Goal: Task Accomplishment & Management: Use online tool/utility

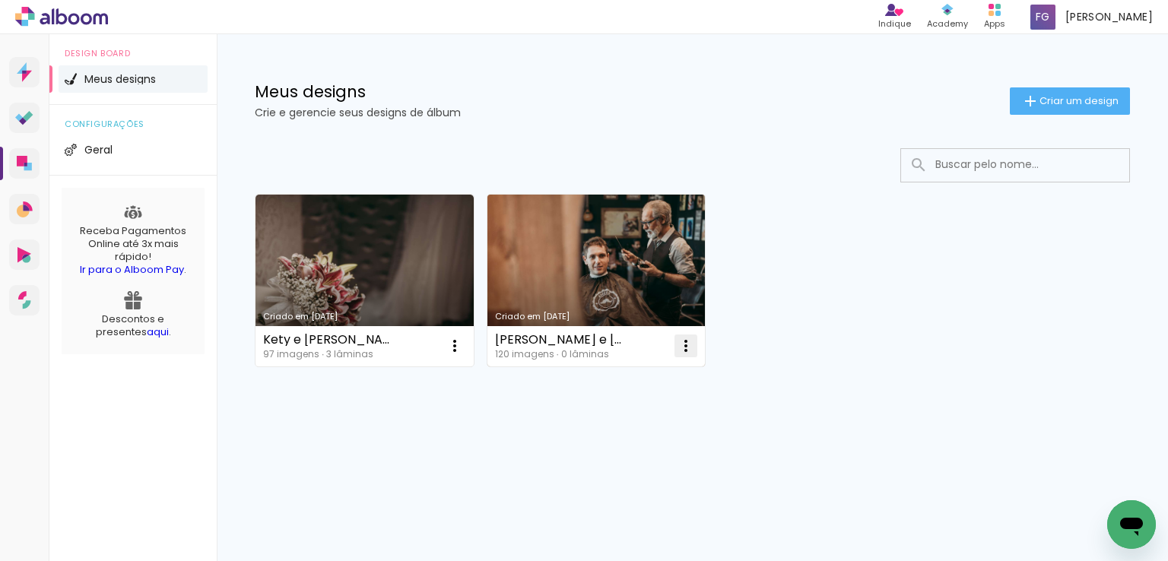
click at [464, 350] on iron-icon at bounding box center [454, 346] width 18 height 18
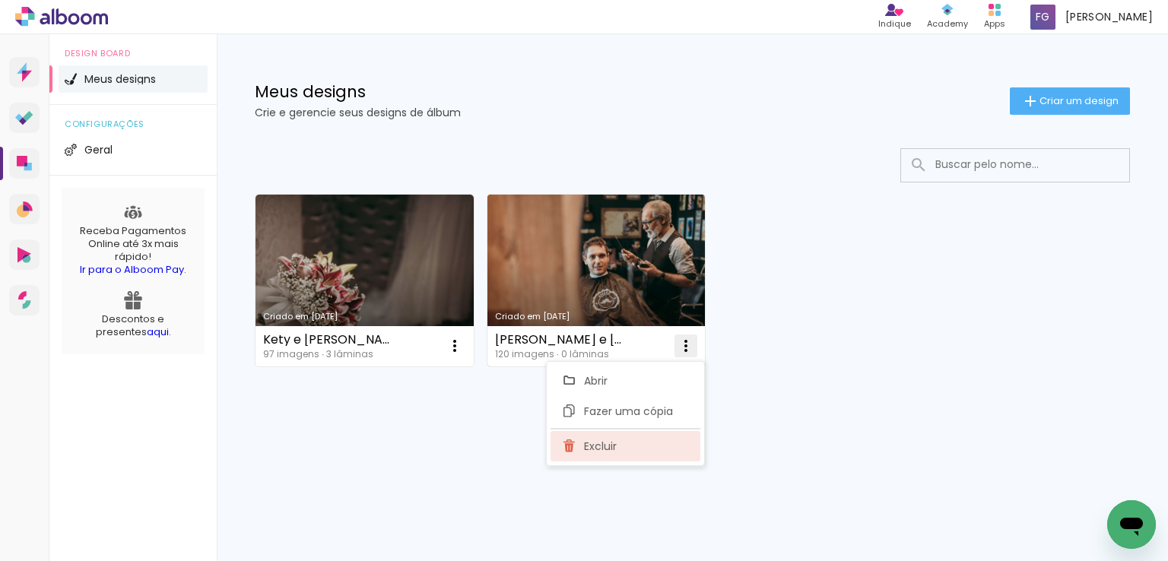
click at [603, 443] on span "Excluir" at bounding box center [600, 446] width 33 height 11
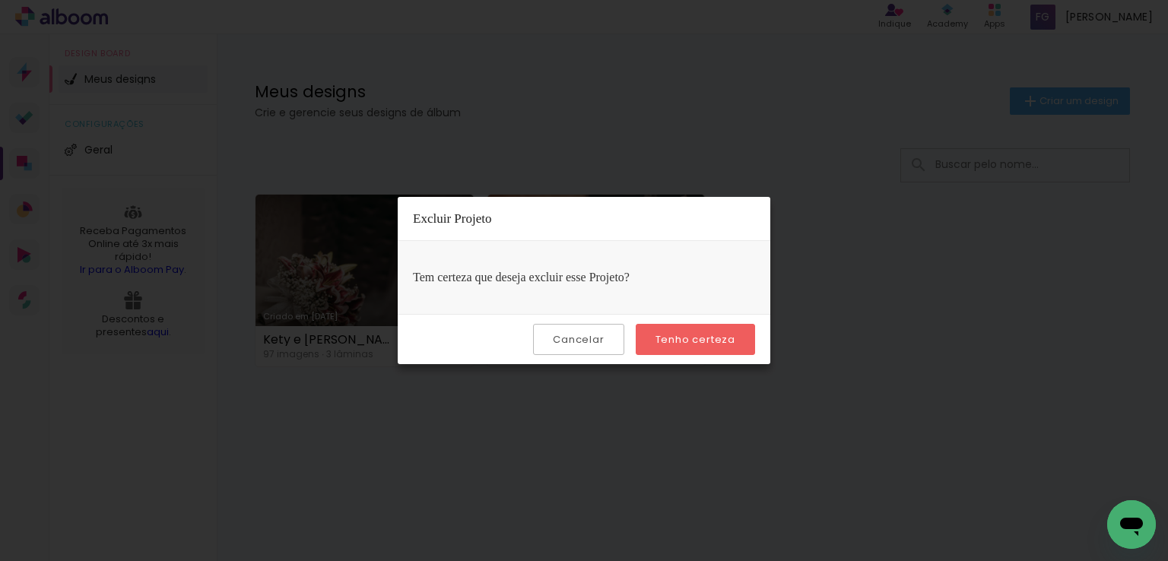
click at [0, 0] on slot "Tenho certeza" at bounding box center [0, 0] width 0 height 0
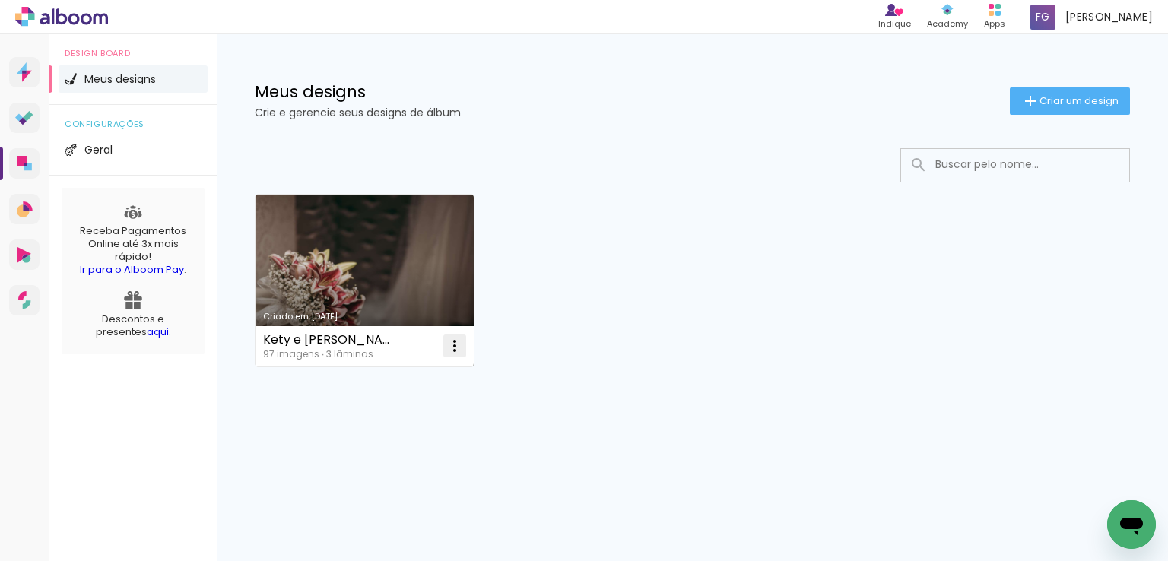
click at [453, 344] on iron-icon at bounding box center [454, 346] width 18 height 18
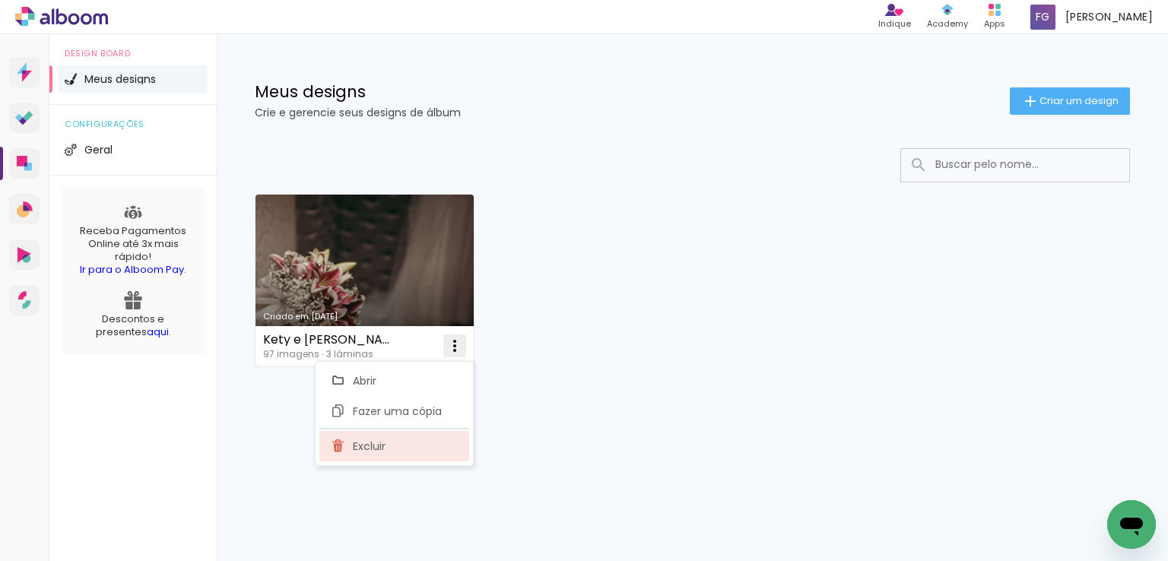
click at [389, 442] on paper-item "Excluir" at bounding box center [394, 446] width 150 height 30
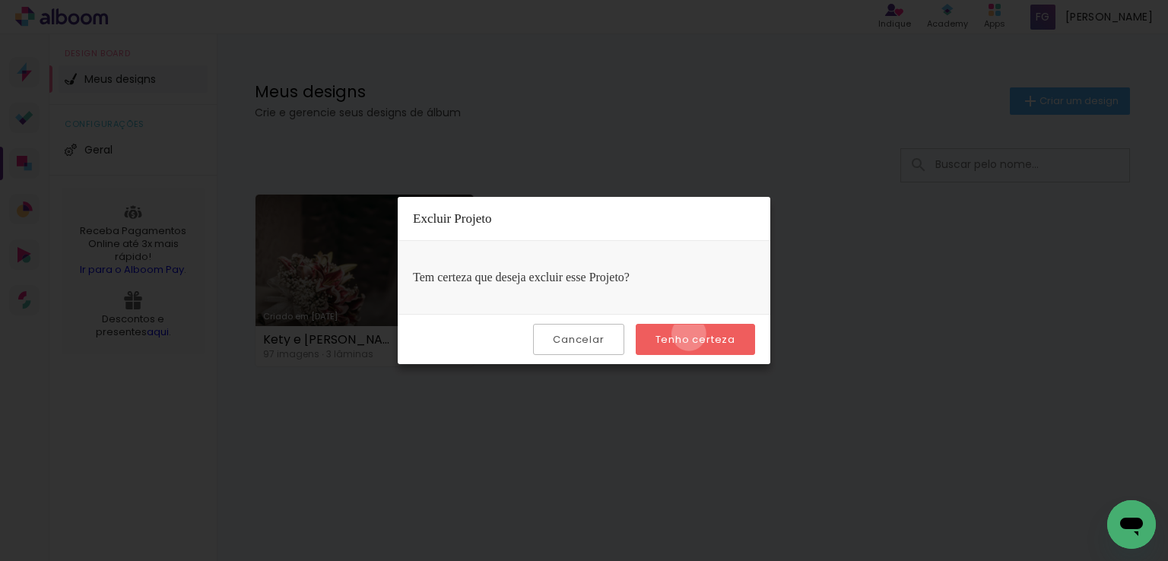
click at [0, 0] on slot "Tenho certeza" at bounding box center [0, 0] width 0 height 0
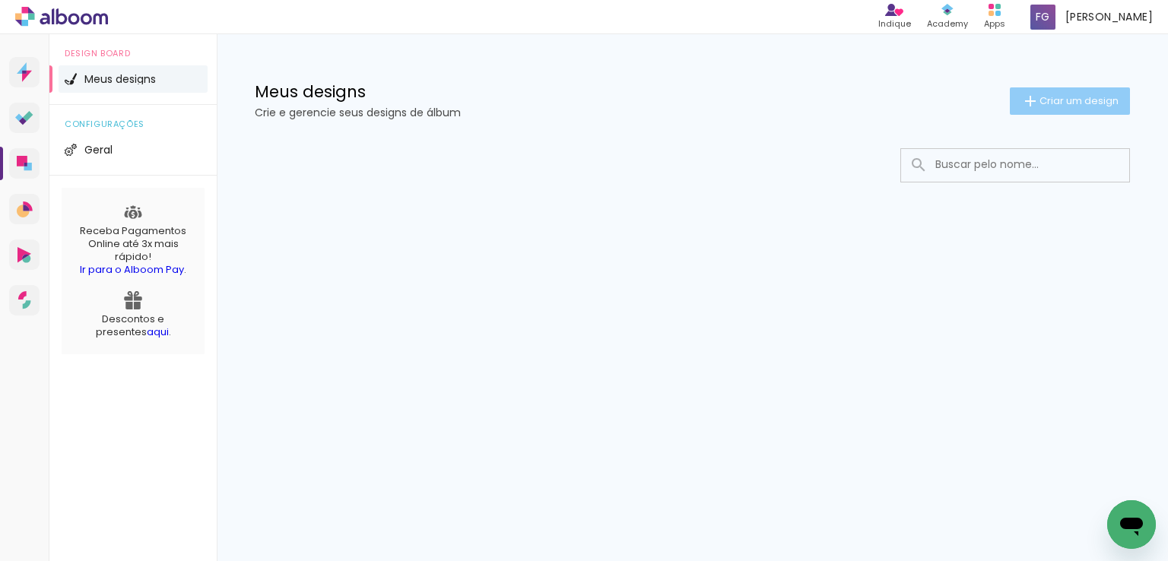
click at [1040, 98] on span "Criar um design" at bounding box center [1078, 101] width 79 height 10
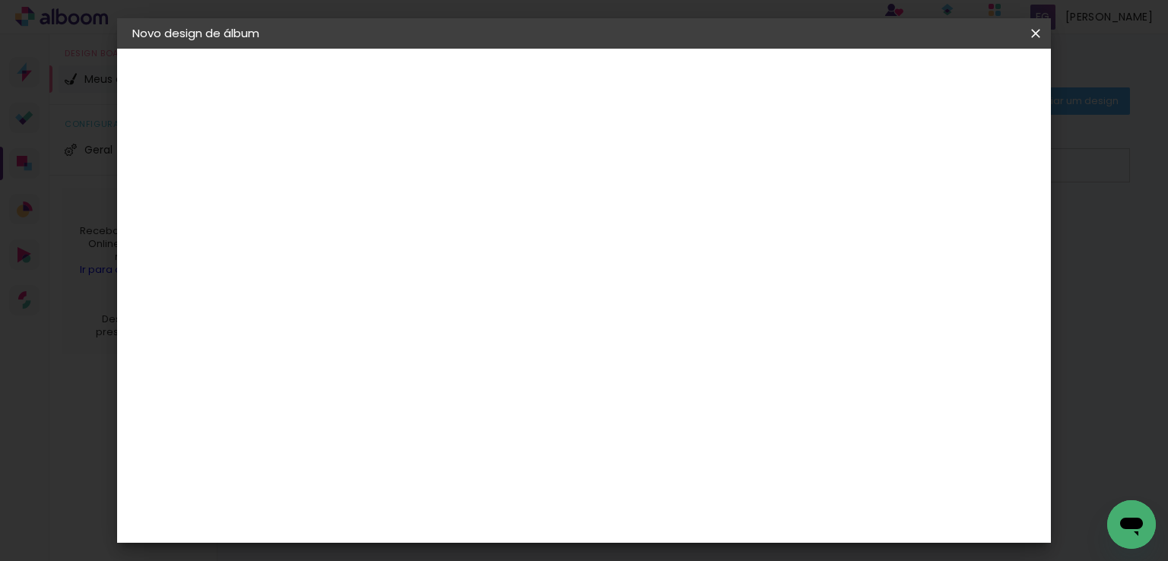
click at [381, 205] on input at bounding box center [381, 204] width 0 height 24
type input "[PERSON_NAME] e [PERSON_NAME]"
type paper-input "[PERSON_NAME] e [PERSON_NAME]"
click at [0, 0] on slot "Avançar" at bounding box center [0, 0] width 0 height 0
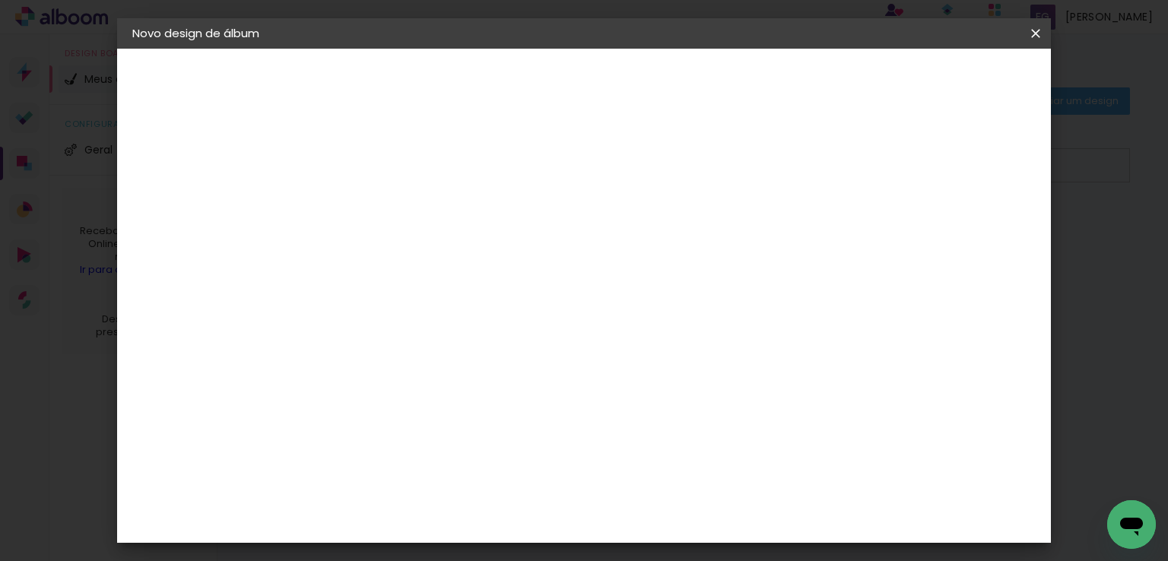
click at [496, 217] on input at bounding box center [420, 214] width 154 height 19
type input "15"
type paper-input "15"
click at [398, 341] on div "Foto 15" at bounding box center [383, 347] width 27 height 24
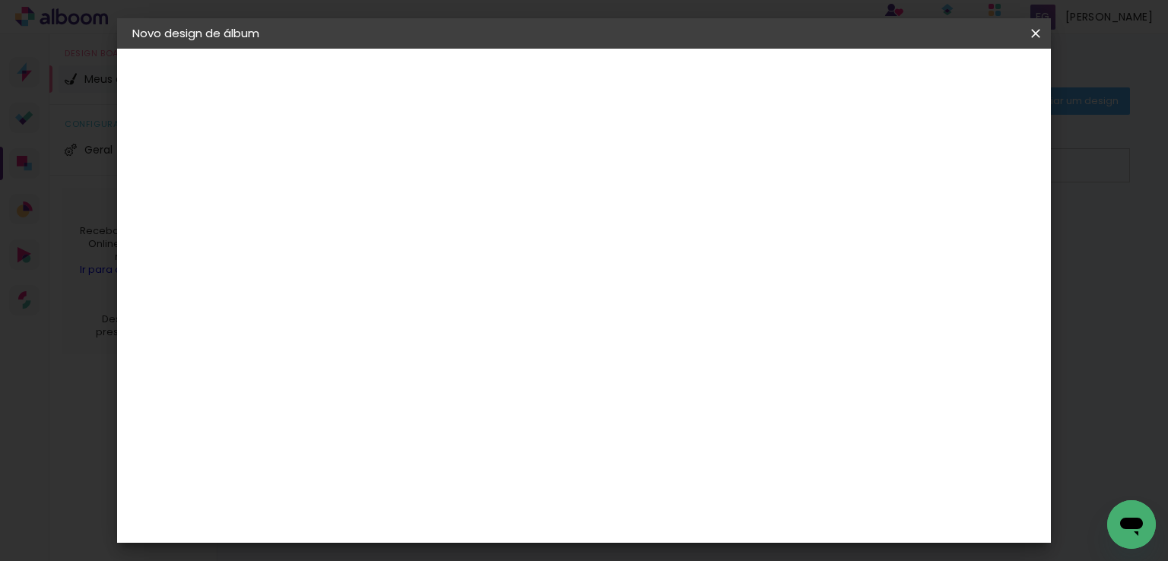
click at [0, 0] on slot "Tamanho Livre" at bounding box center [0, 0] width 0 height 0
click at [515, 230] on iron-icon at bounding box center [506, 231] width 18 height 18
click at [0, 0] on slot "Tamanho Livre" at bounding box center [0, 0] width 0 height 0
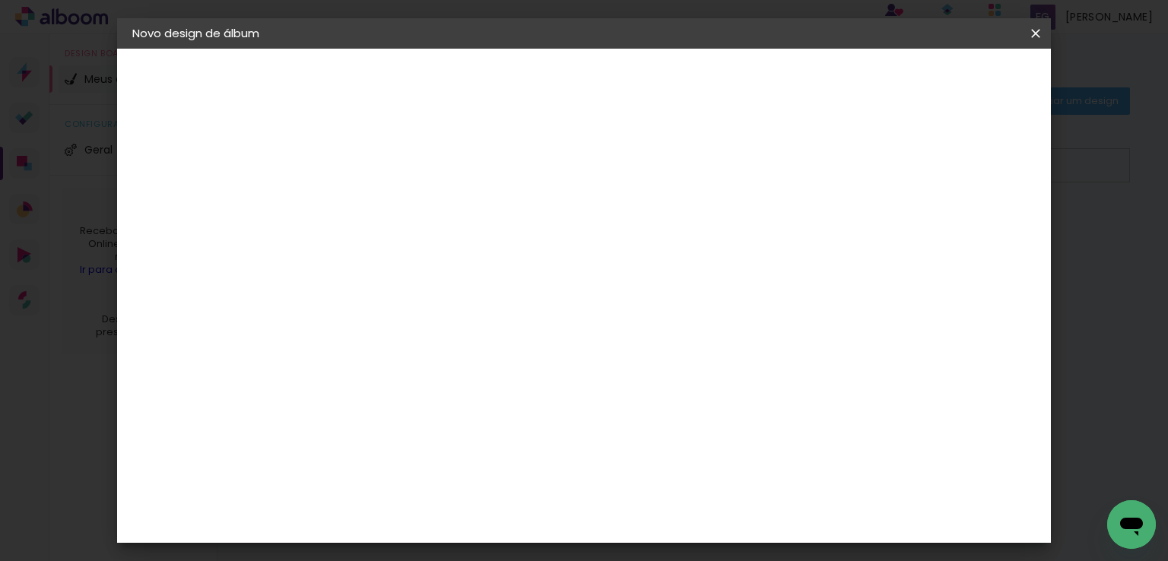
click at [398, 346] on div "Foto 15" at bounding box center [383, 347] width 27 height 24
click at [560, 178] on div "Fornecedor Escolha um fornecedor ou avance com o tamanho livre. Voltar Avançar" at bounding box center [481, 113] width 333 height 129
click at [398, 344] on div "Foto 15" at bounding box center [383, 347] width 27 height 24
click at [536, 178] on div "Fornecedor Escolha um fornecedor ou avance com o tamanho livre. Voltar Avançar" at bounding box center [481, 113] width 333 height 129
click at [515, 239] on iron-icon at bounding box center [506, 231] width 18 height 18
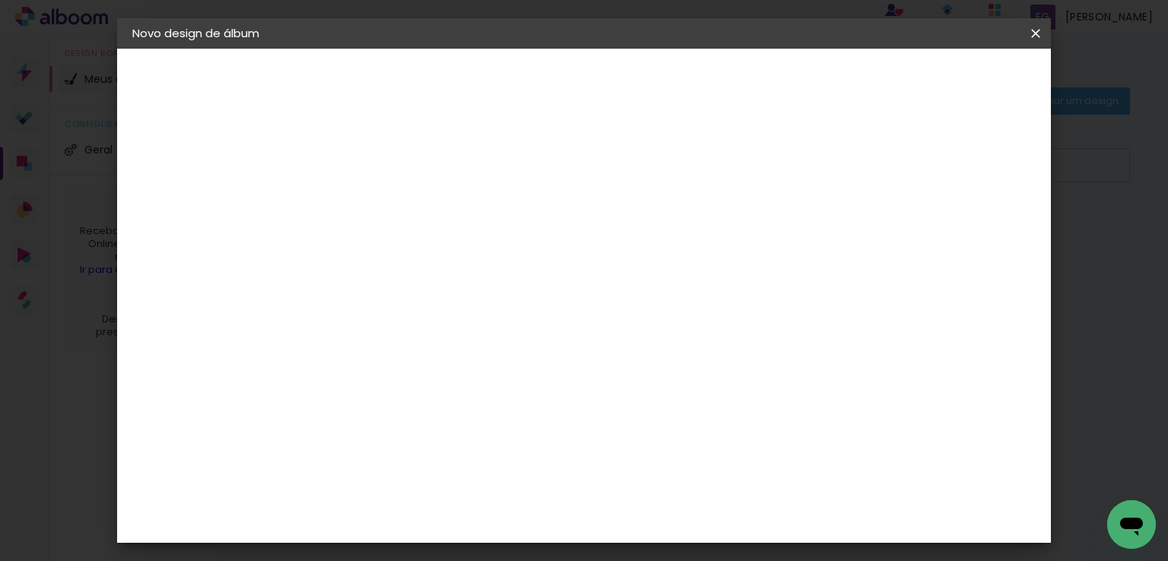
click at [515, 239] on iron-icon at bounding box center [506, 231] width 18 height 18
click at [0, 0] on slot "Tamanho Livre" at bounding box center [0, 0] width 0 height 0
click at [0, 0] on slot "Avançar" at bounding box center [0, 0] width 0 height 0
click at [940, 77] on span "Iniciar design" at bounding box center [905, 80] width 69 height 11
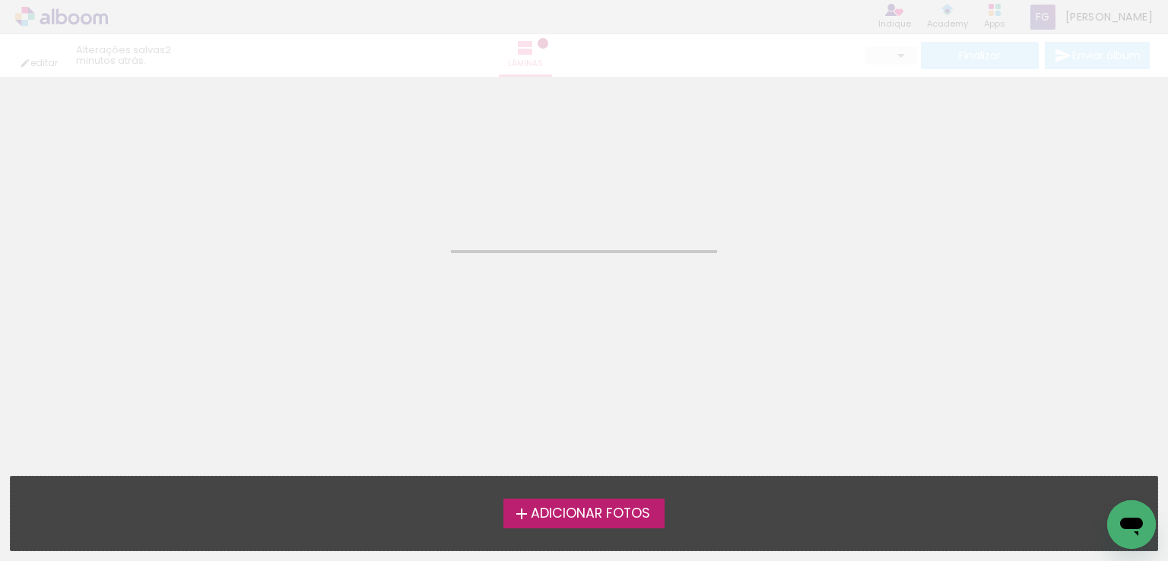
click at [636, 521] on span "Adicionar Fotos" at bounding box center [590, 514] width 119 height 14
click at [0, 0] on input "file" at bounding box center [0, 0] width 0 height 0
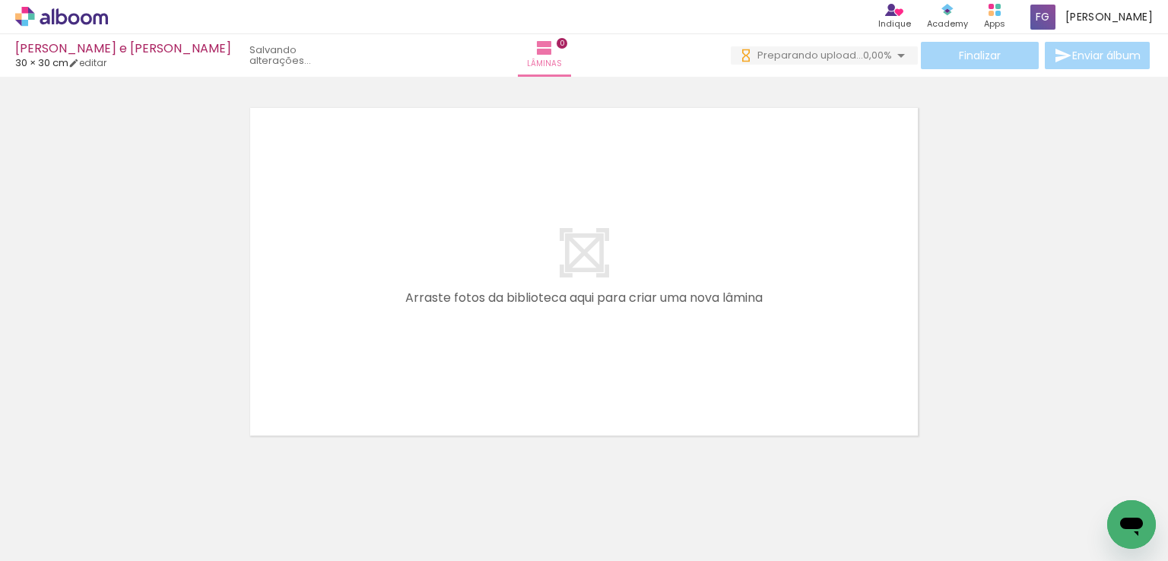
click at [176, 507] on div at bounding box center [152, 510] width 75 height 50
click at [186, 512] on div at bounding box center [152, 510] width 68 height 46
click at [186, 516] on div at bounding box center [152, 510] width 68 height 46
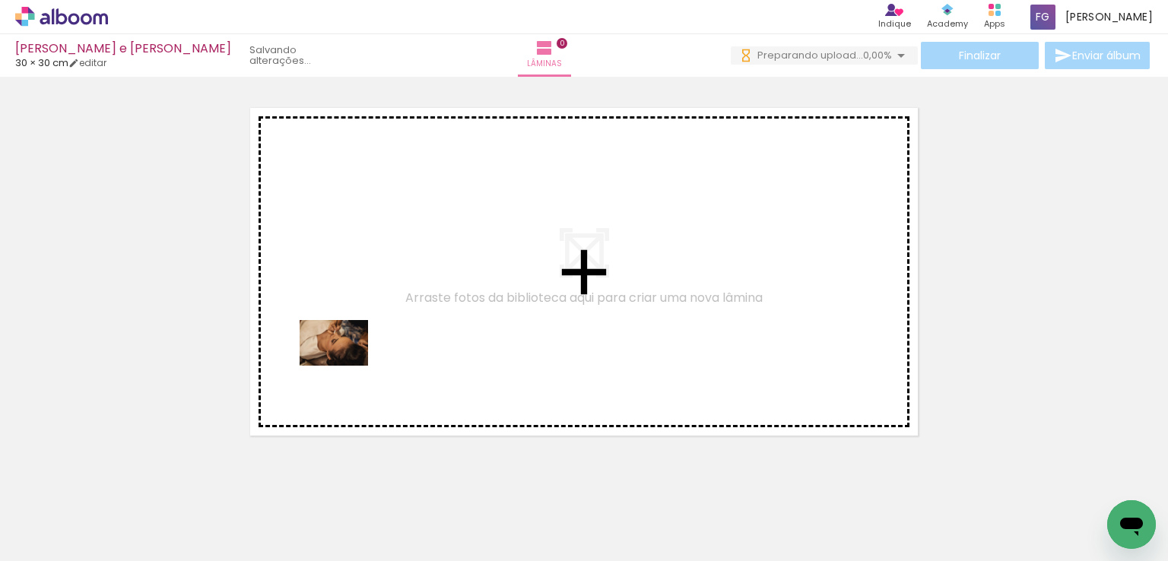
drag, startPoint x: 165, startPoint y: 507, endPoint x: 328, endPoint y: 417, distance: 185.8
click at [345, 366] on quentale-workspace at bounding box center [584, 280] width 1168 height 561
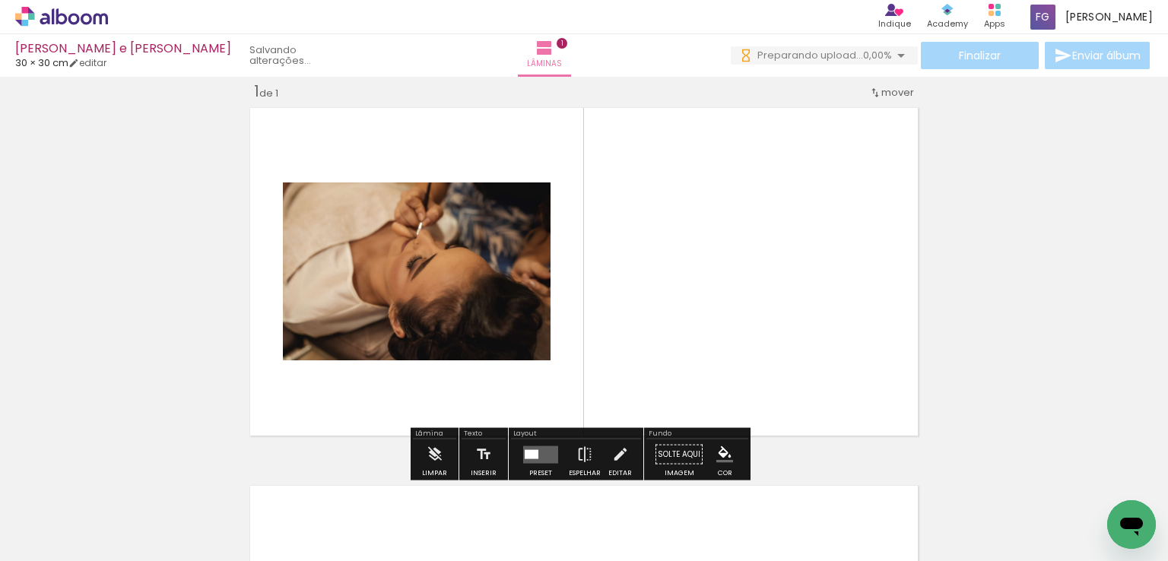
scroll to position [19, 0]
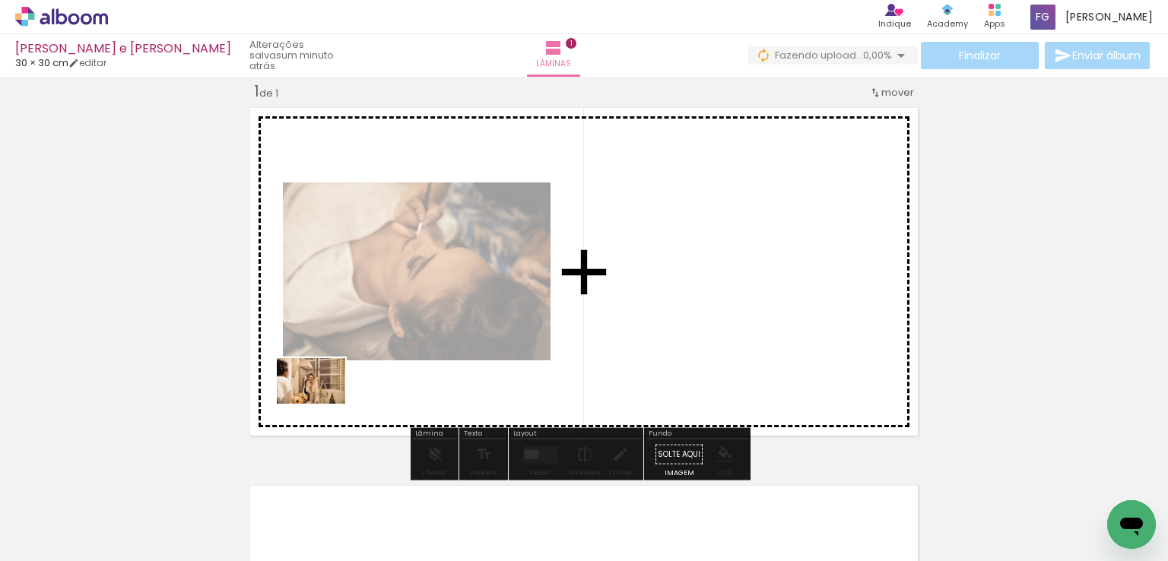
drag, startPoint x: 256, startPoint y: 497, endPoint x: 322, endPoint y: 404, distance: 114.5
click at [322, 404] on quentale-workspace at bounding box center [584, 280] width 1168 height 561
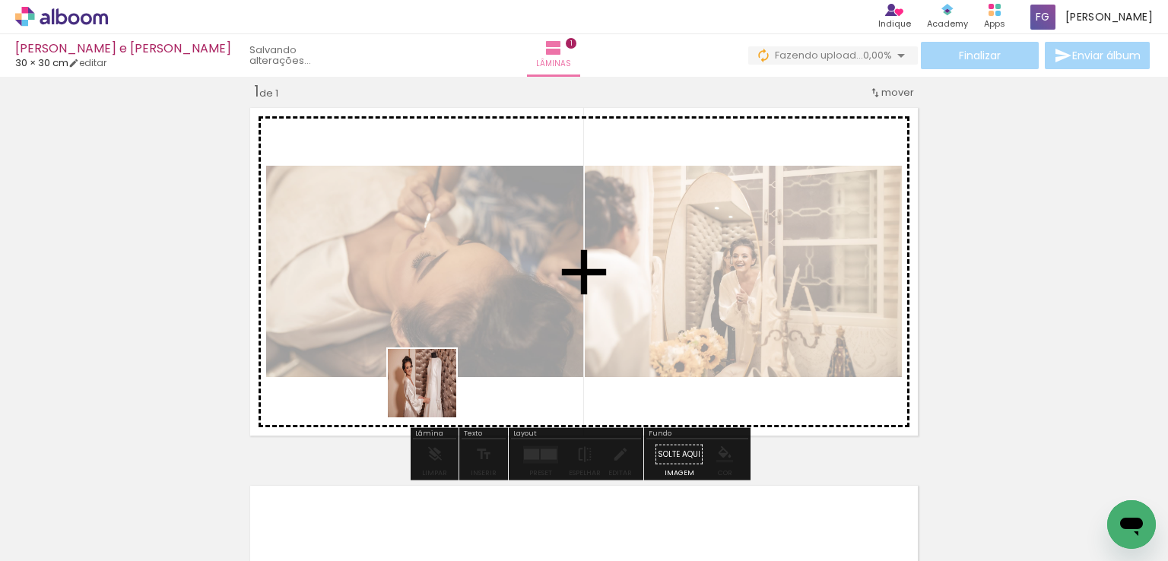
drag, startPoint x: 334, startPoint y: 512, endPoint x: 433, endPoint y: 395, distance: 153.7
click at [433, 395] on quentale-workspace at bounding box center [584, 280] width 1168 height 561
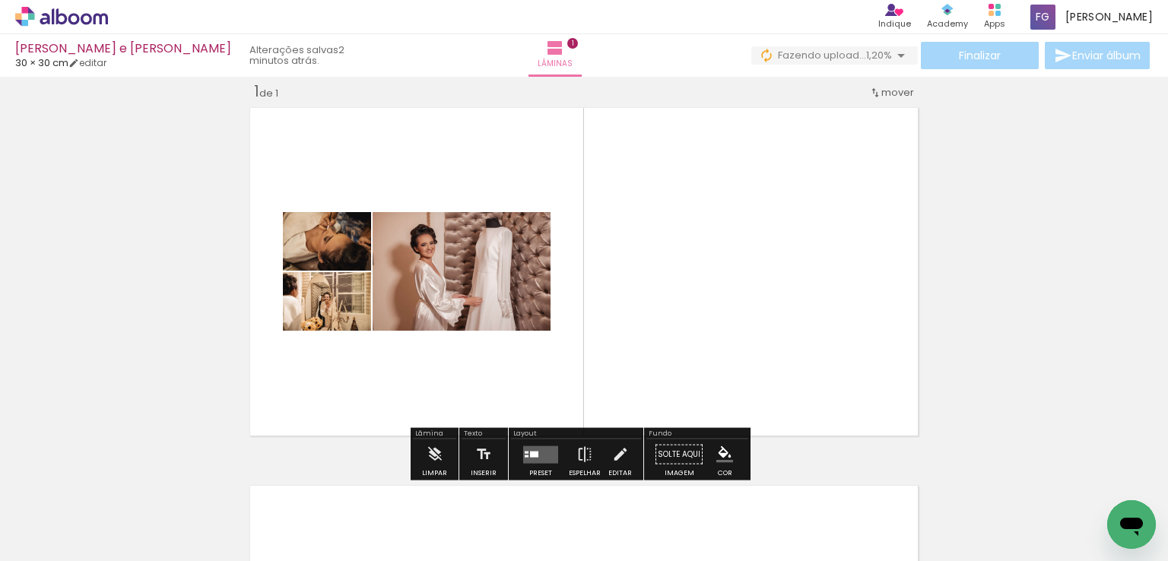
click at [529, 457] on quentale-layouter at bounding box center [540, 453] width 35 height 17
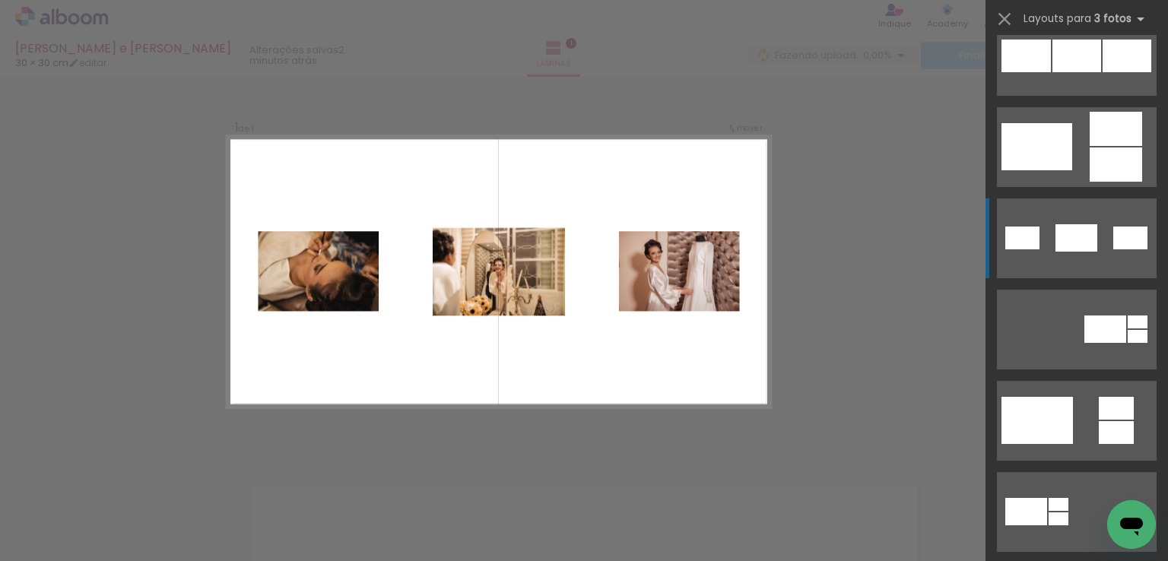
scroll to position [456, 0]
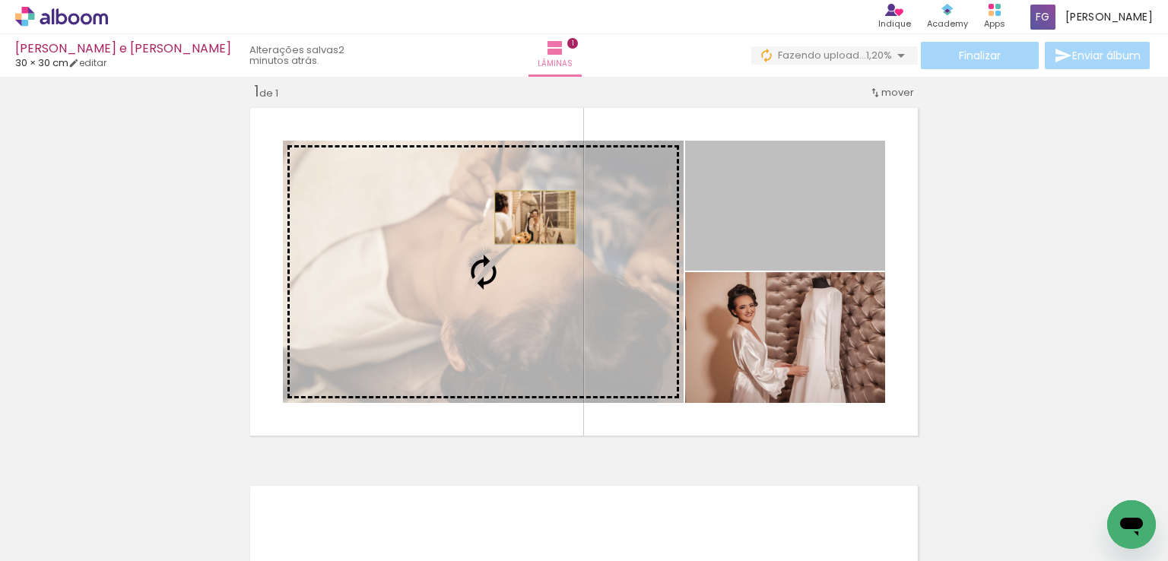
drag, startPoint x: 782, startPoint y: 210, endPoint x: 529, endPoint y: 217, distance: 252.5
click at [0, 0] on slot at bounding box center [0, 0] width 0 height 0
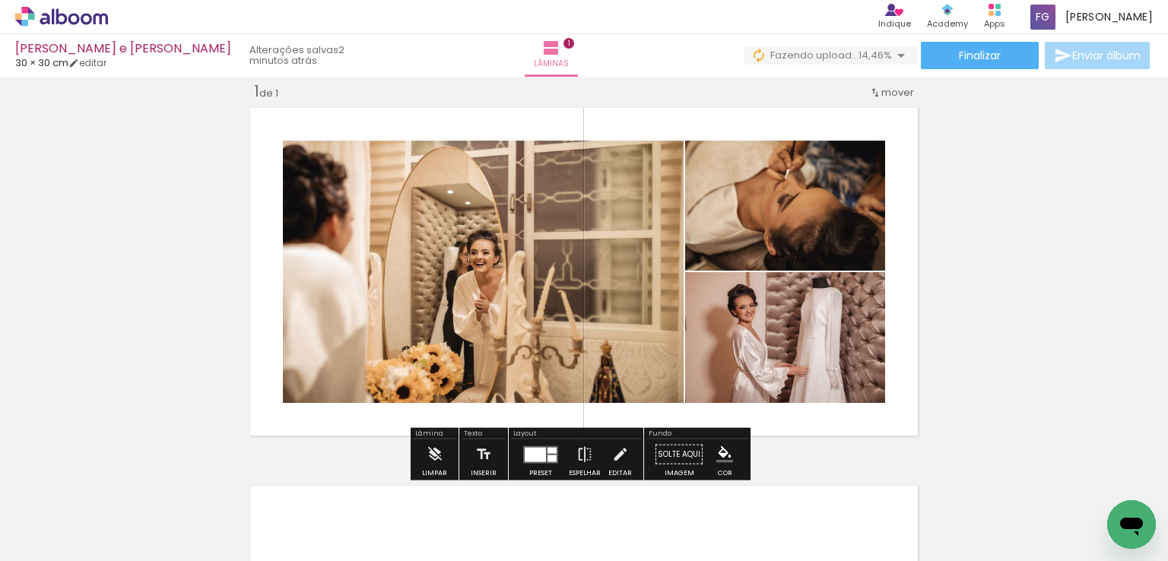
click at [532, 457] on div at bounding box center [535, 454] width 21 height 14
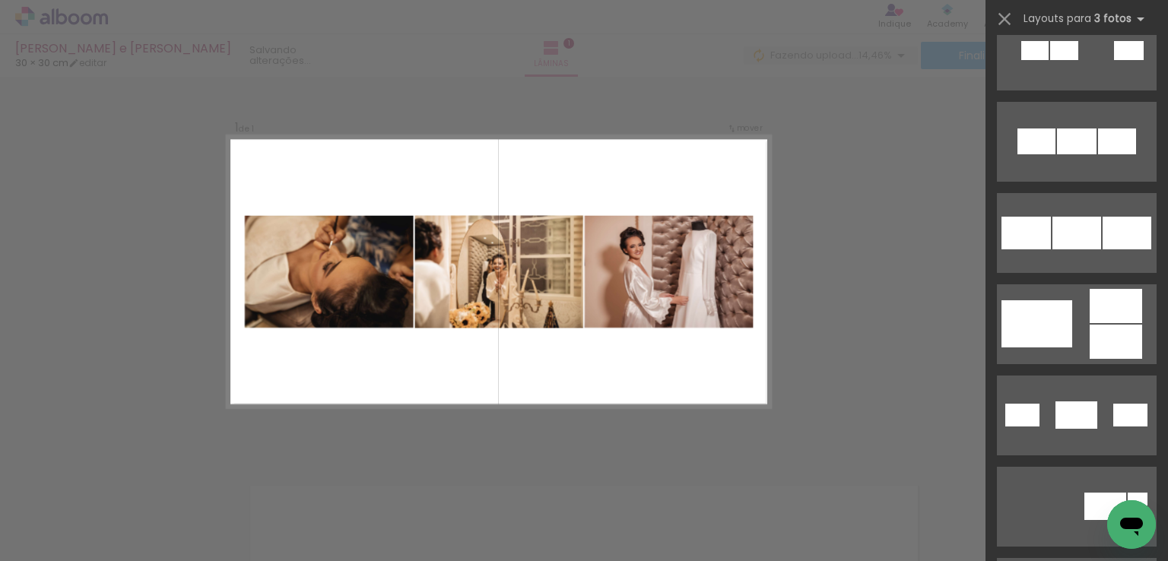
scroll to position [0, 0]
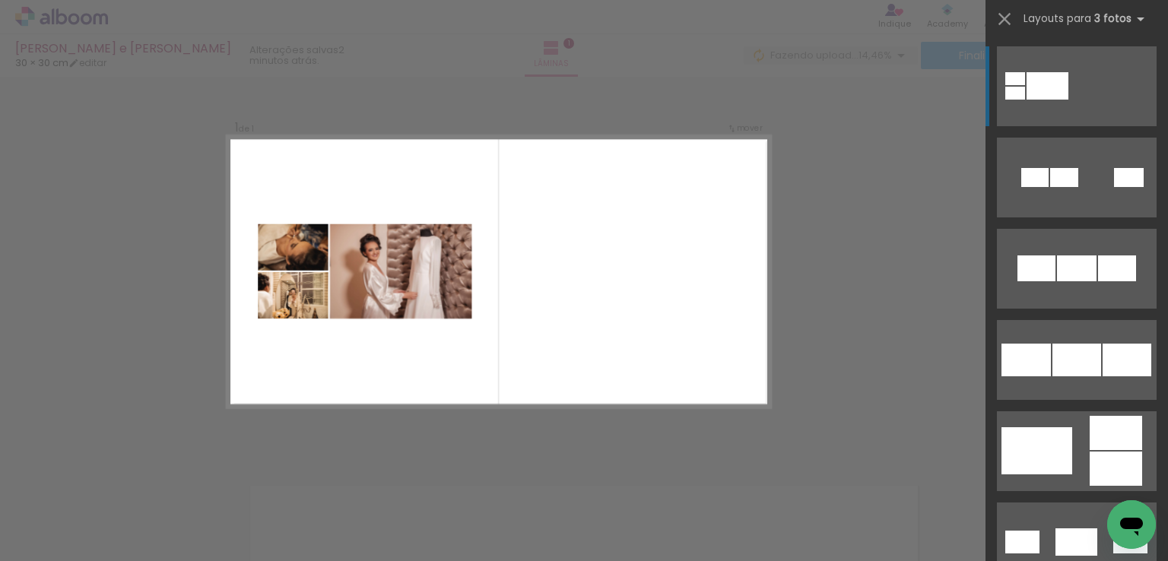
click at [1114, 168] on div at bounding box center [1129, 177] width 30 height 19
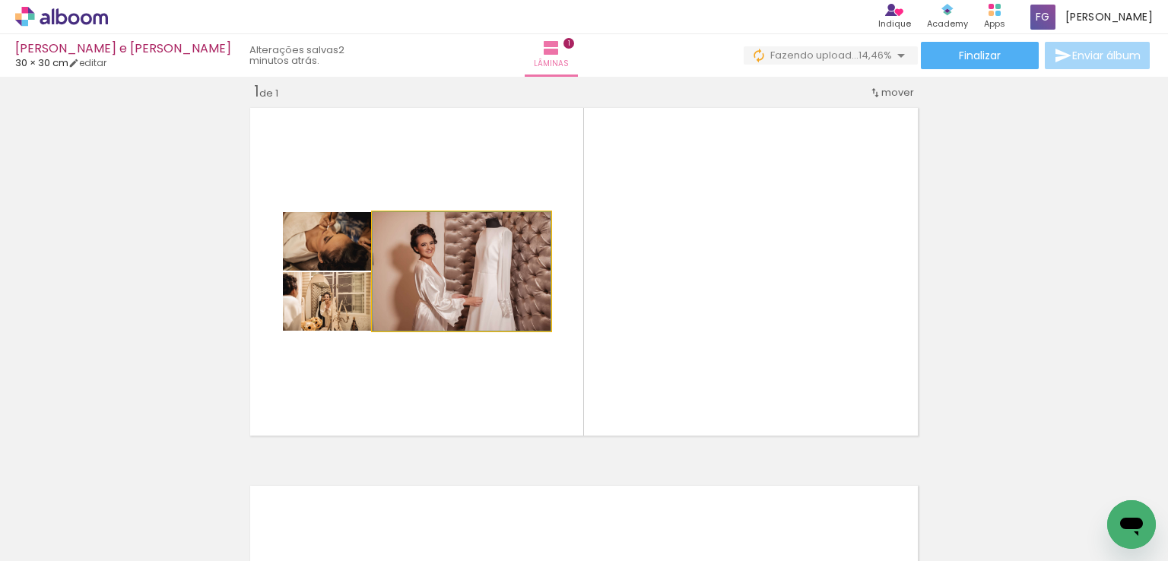
drag, startPoint x: 514, startPoint y: 258, endPoint x: 541, endPoint y: 235, distance: 36.1
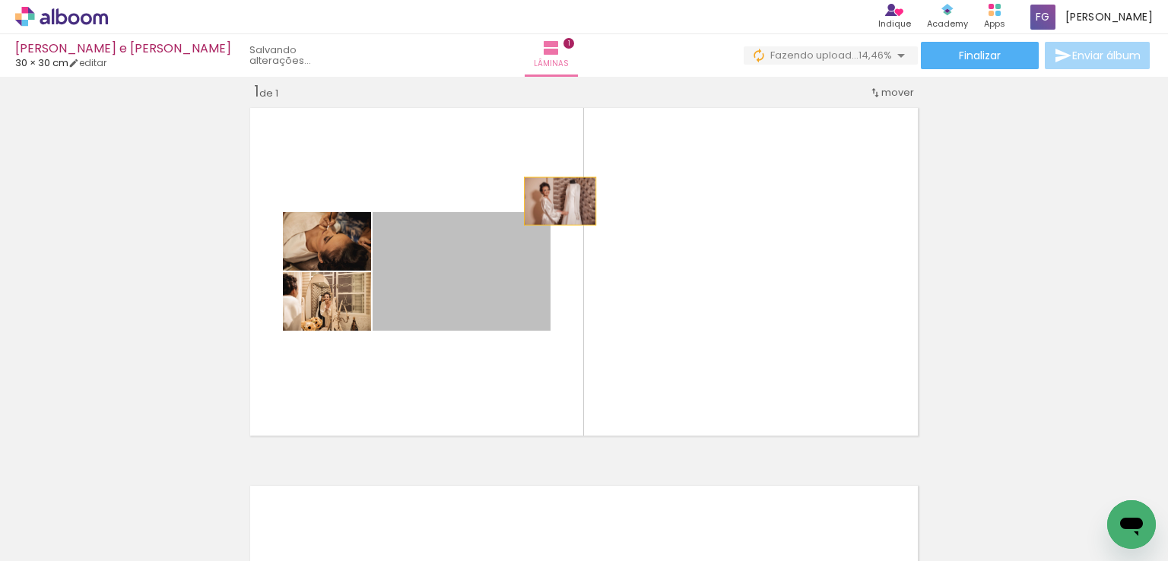
drag, startPoint x: 544, startPoint y: 224, endPoint x: 554, endPoint y: 201, distance: 24.9
click at [554, 201] on quentale-layouter at bounding box center [584, 272] width 680 height 340
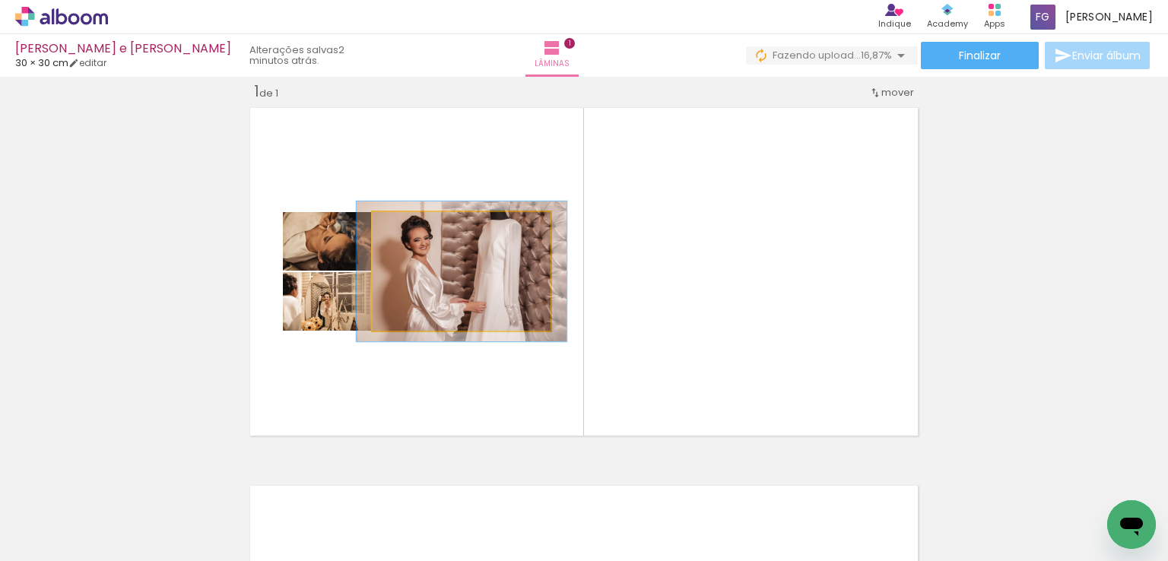
drag, startPoint x: 404, startPoint y: 228, endPoint x: 414, endPoint y: 227, distance: 9.9
type paper-slider "118"
click at [414, 227] on div at bounding box center [418, 228] width 14 height 14
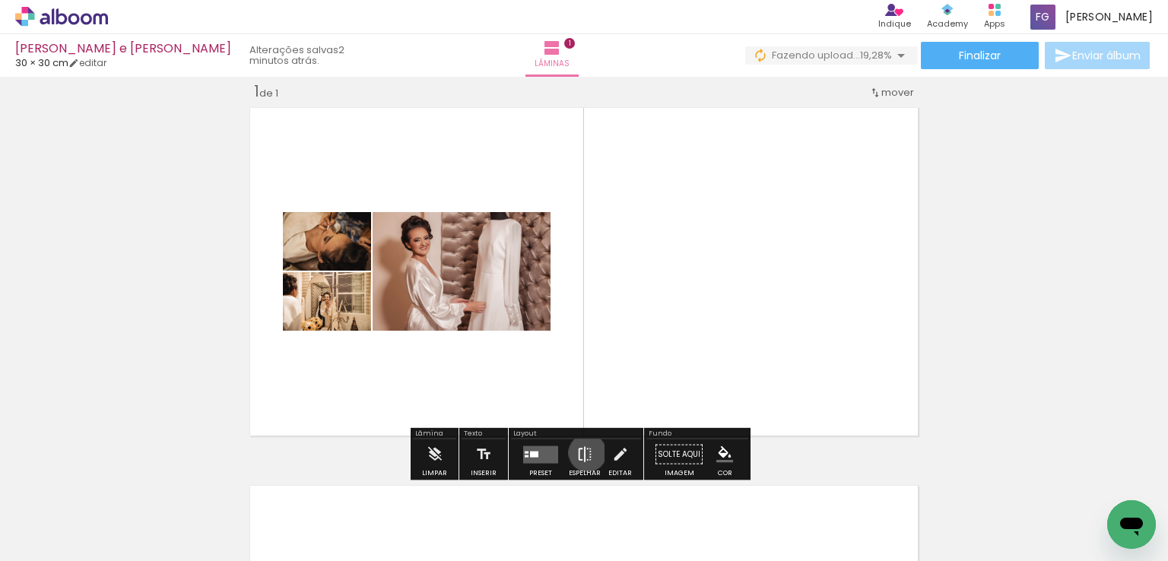
click at [584, 452] on iron-icon at bounding box center [584, 454] width 17 height 30
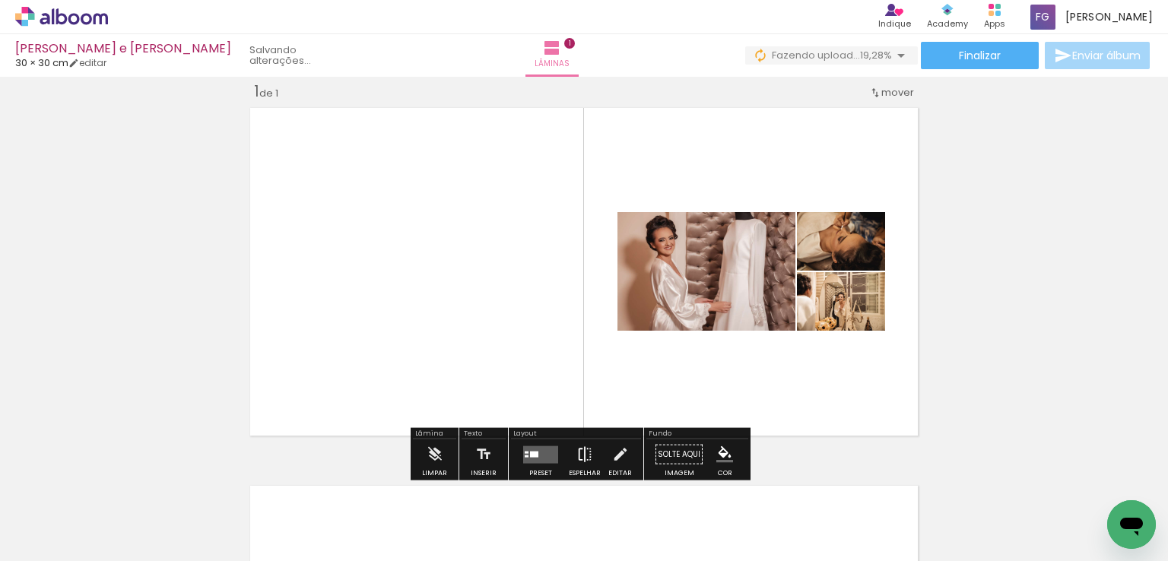
click at [584, 452] on iron-icon at bounding box center [584, 454] width 17 height 30
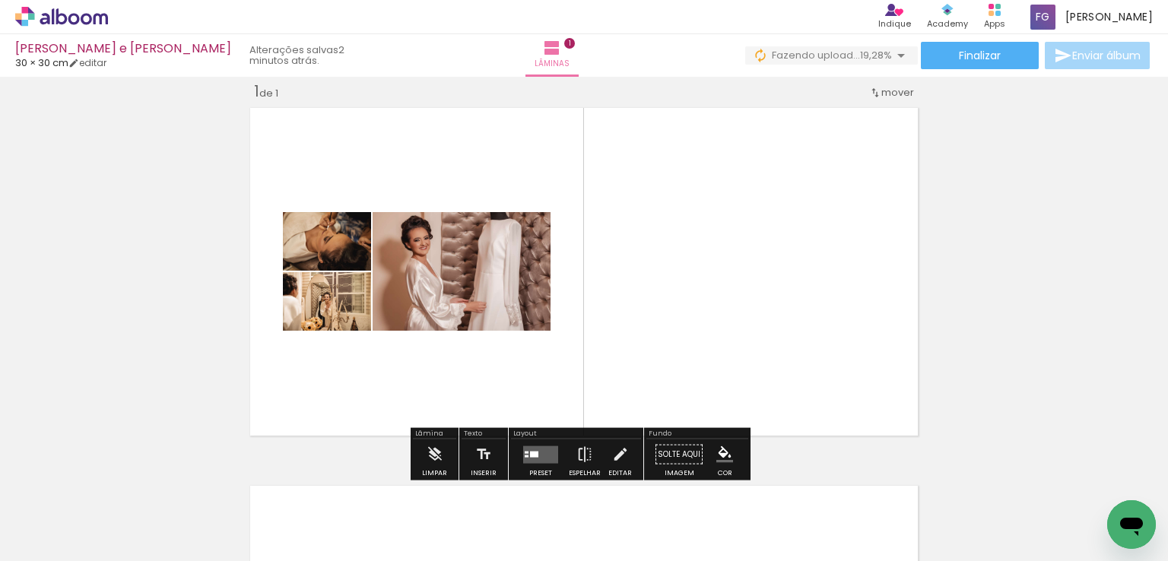
click at [529, 457] on quentale-layouter at bounding box center [540, 453] width 35 height 17
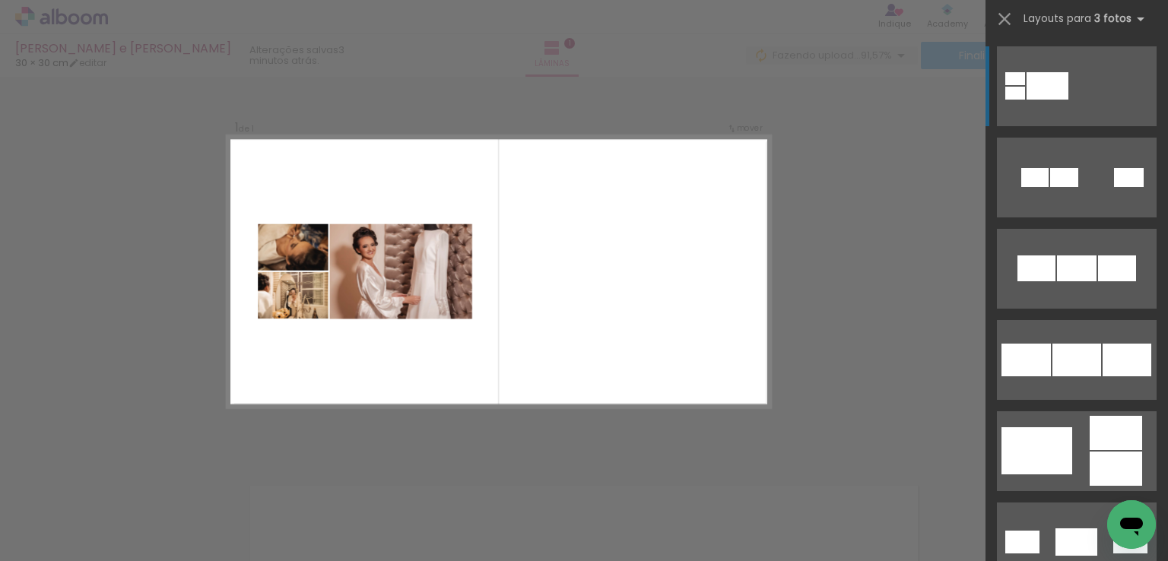
click at [1019, 138] on quentale-layouter at bounding box center [1077, 178] width 160 height 80
click at [186, 513] on div at bounding box center [152, 510] width 68 height 46
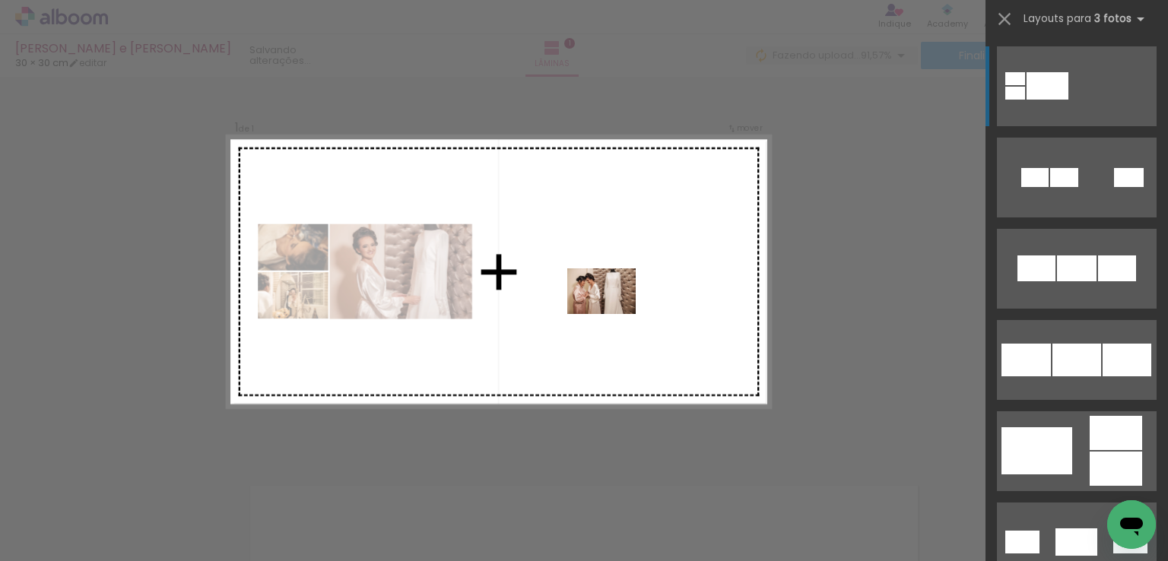
drag, startPoint x: 587, startPoint y: 520, endPoint x: 659, endPoint y: 478, distance: 83.5
click at [614, 309] on quentale-workspace at bounding box center [584, 280] width 1168 height 561
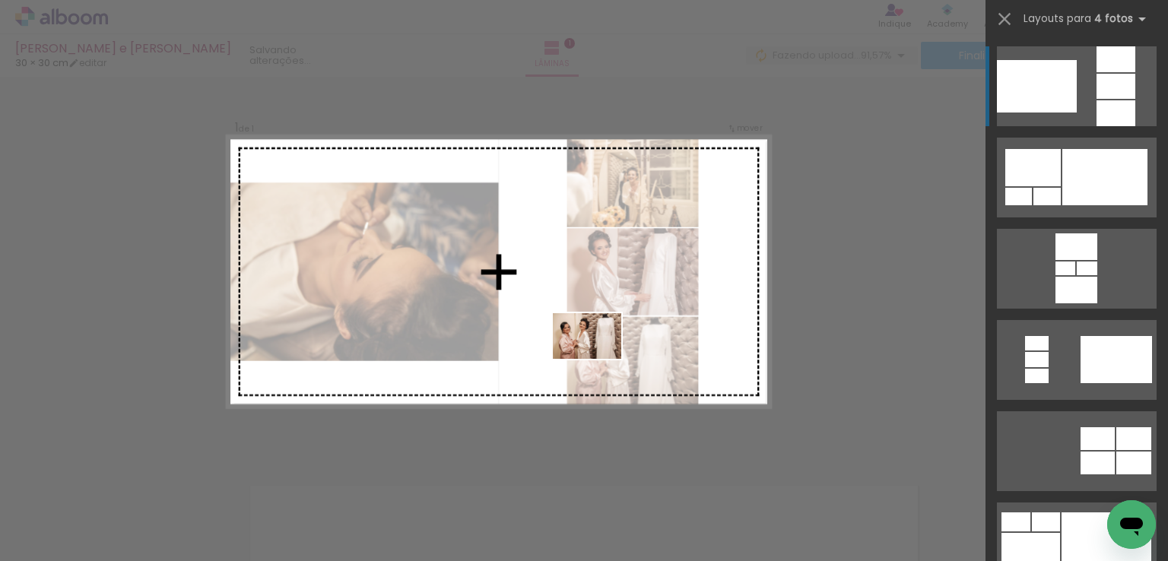
drag, startPoint x: 658, startPoint y: 514, endPoint x: 599, endPoint y: 344, distance: 179.6
click at [599, 344] on quentale-workspace at bounding box center [584, 280] width 1168 height 561
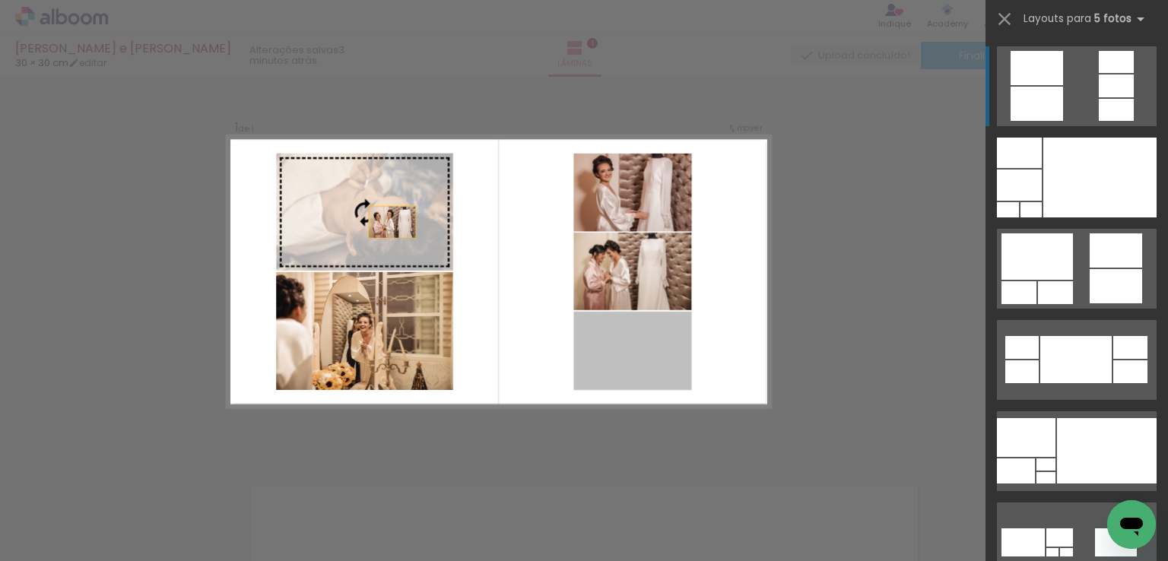
drag, startPoint x: 622, startPoint y: 360, endPoint x: 326, endPoint y: 189, distance: 341.6
click at [0, 0] on slot at bounding box center [0, 0] width 0 height 0
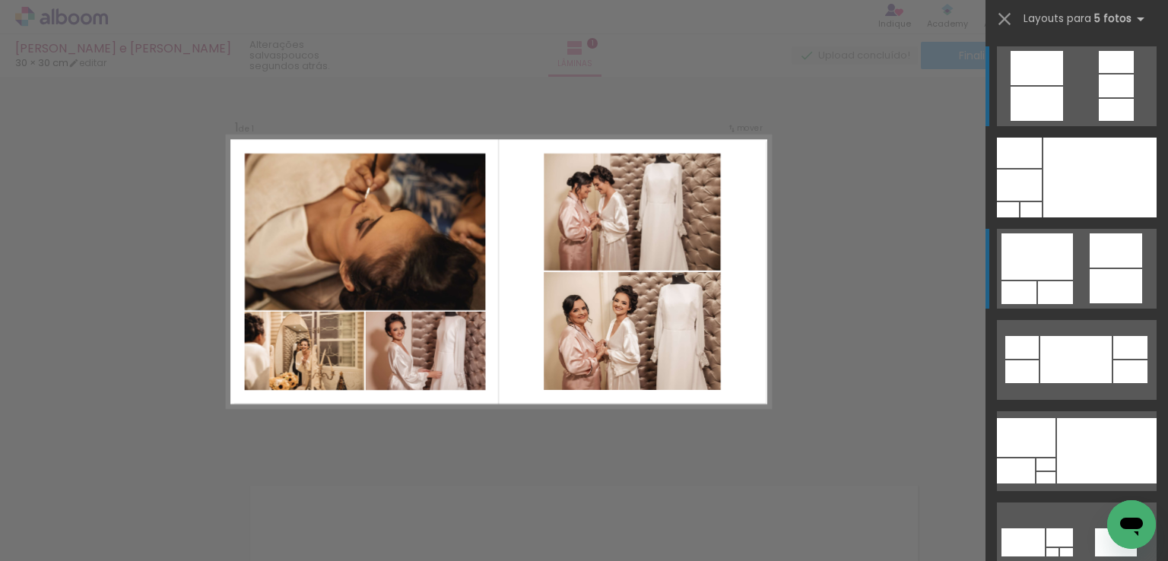
click at [1029, 168] on div at bounding box center [1019, 153] width 45 height 30
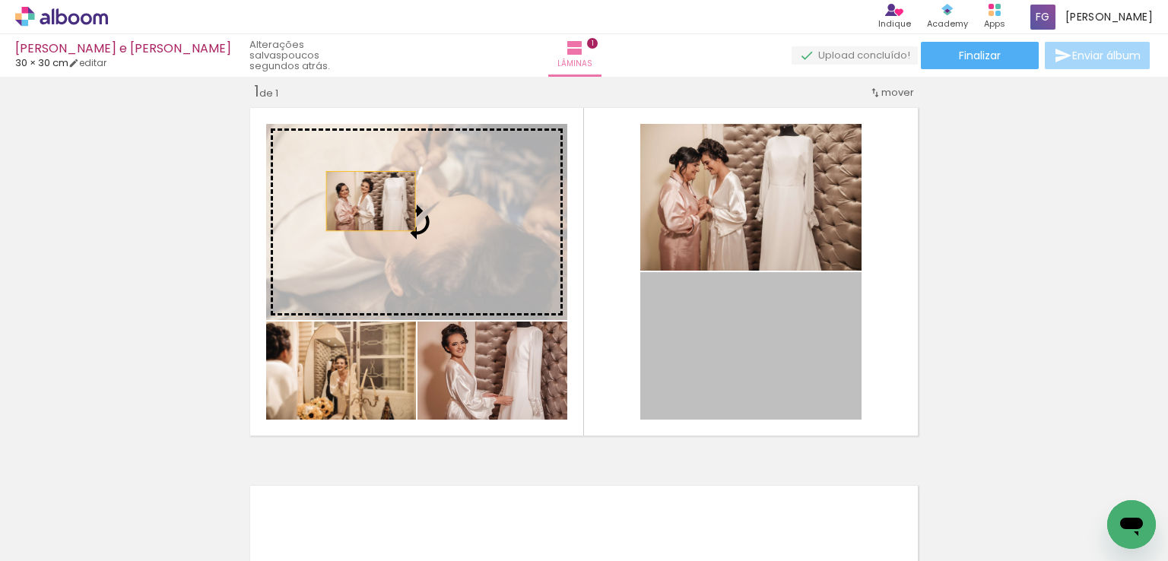
drag, startPoint x: 699, startPoint y: 359, endPoint x: 362, endPoint y: 198, distance: 373.7
click at [0, 0] on slot at bounding box center [0, 0] width 0 height 0
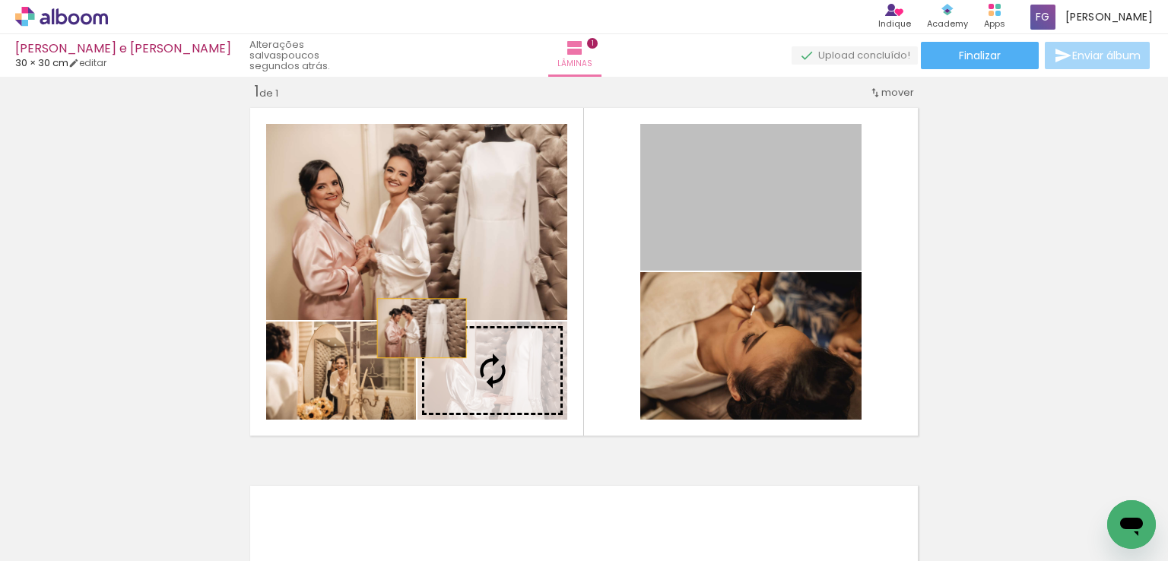
drag, startPoint x: 696, startPoint y: 176, endPoint x: 407, endPoint y: 329, distance: 327.5
click at [0, 0] on slot at bounding box center [0, 0] width 0 height 0
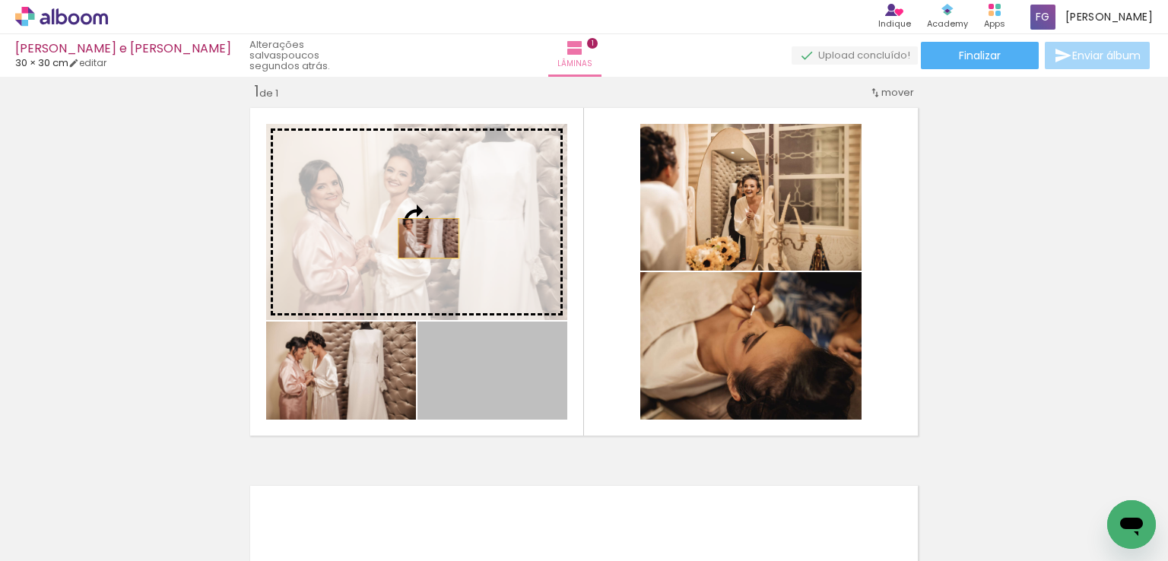
drag, startPoint x: 480, startPoint y: 376, endPoint x: 423, endPoint y: 237, distance: 150.4
click at [0, 0] on slot at bounding box center [0, 0] width 0 height 0
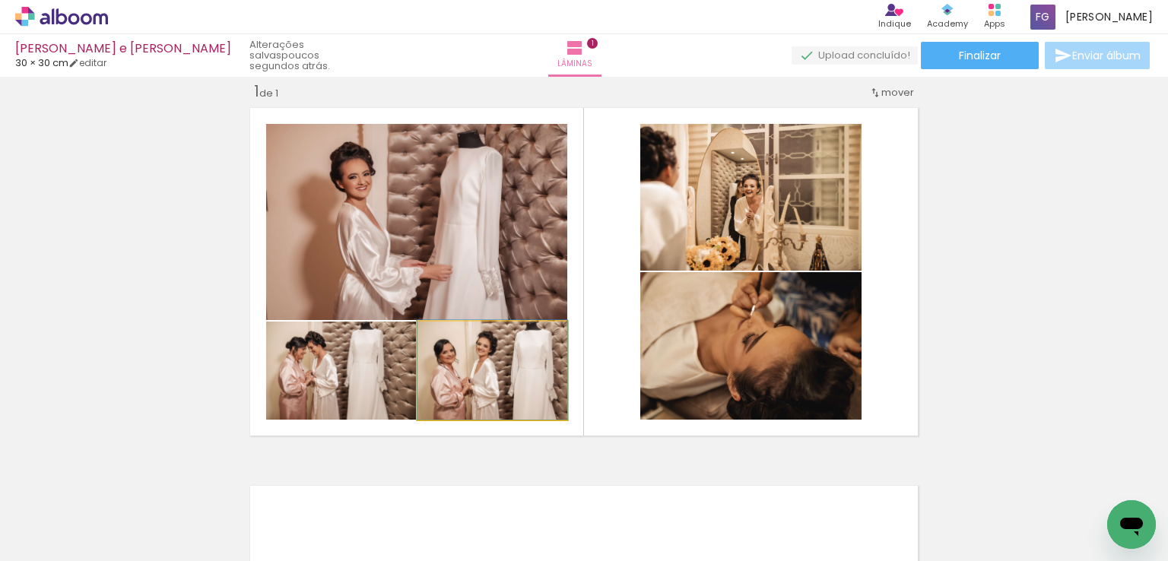
drag, startPoint x: 471, startPoint y: 370, endPoint x: 374, endPoint y: 192, distance: 203.4
click at [0, 0] on slot at bounding box center [0, 0] width 0 height 0
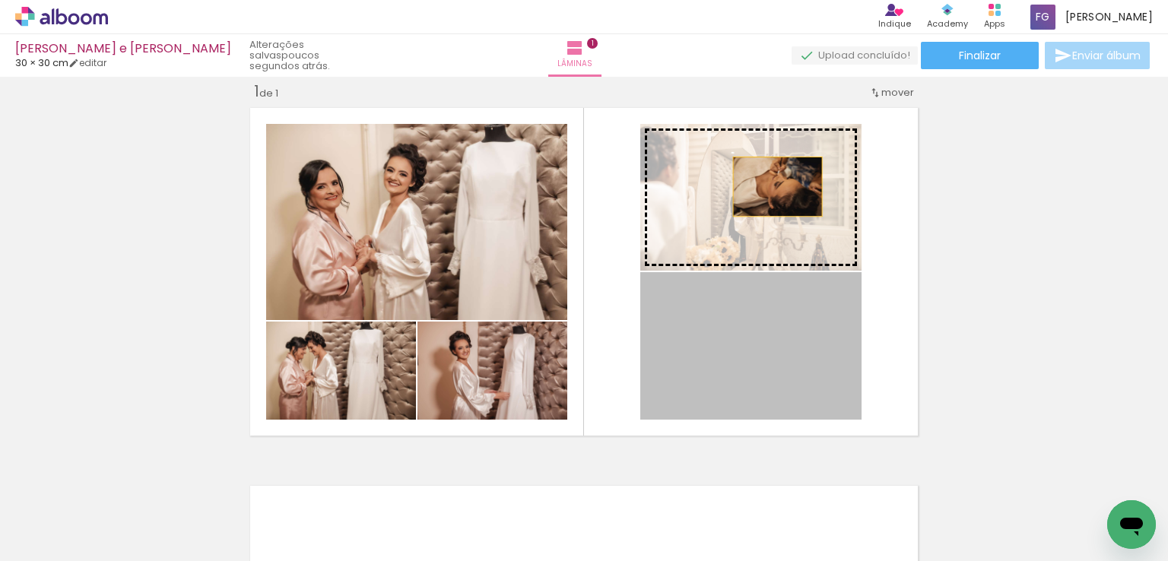
drag, startPoint x: 773, startPoint y: 366, endPoint x: 772, endPoint y: 183, distance: 183.2
click at [0, 0] on slot at bounding box center [0, 0] width 0 height 0
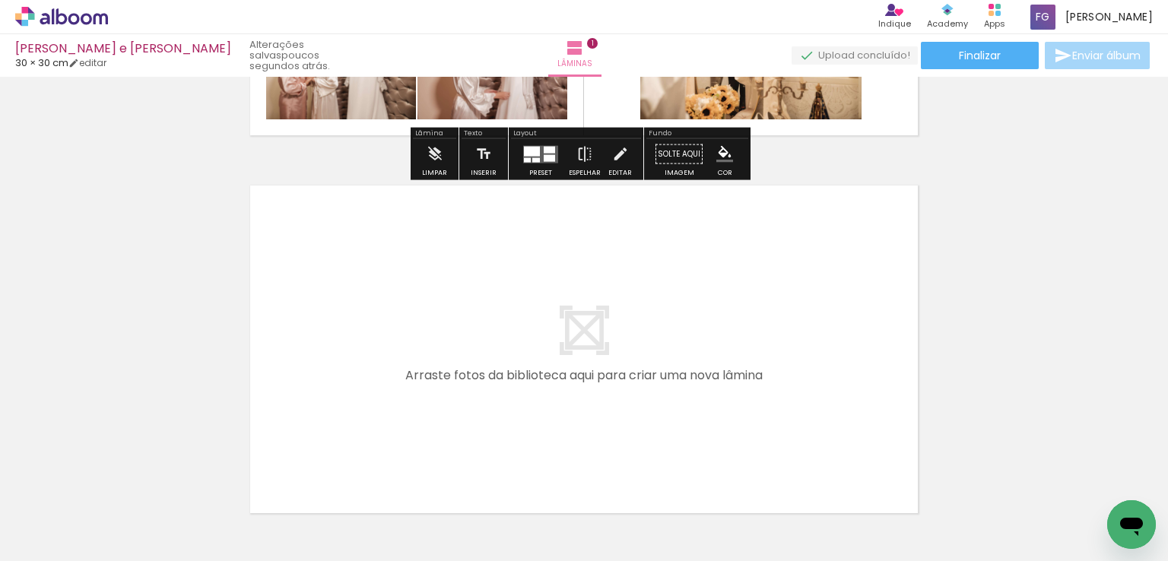
scroll to position [323, 0]
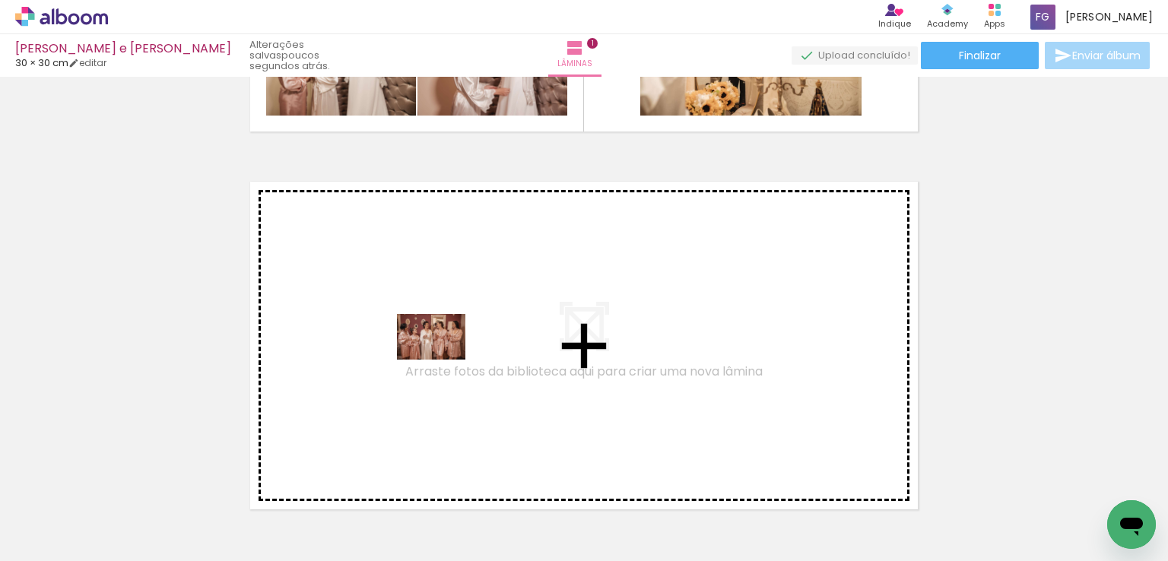
drag, startPoint x: 420, startPoint y: 522, endPoint x: 442, endPoint y: 360, distance: 163.5
click at [442, 360] on quentale-workspace at bounding box center [584, 280] width 1168 height 561
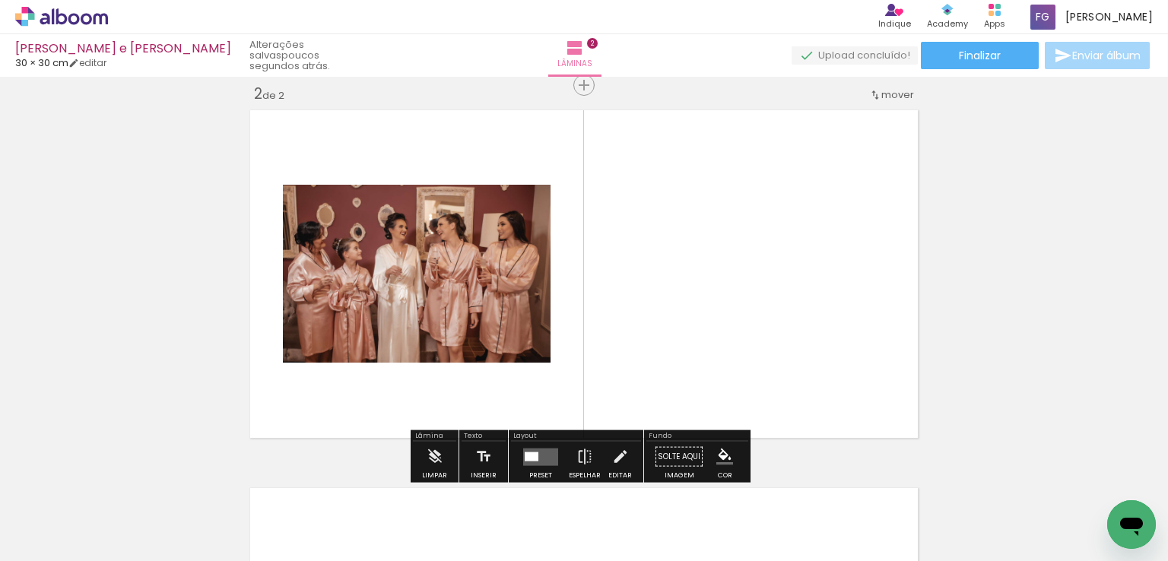
scroll to position [397, 0]
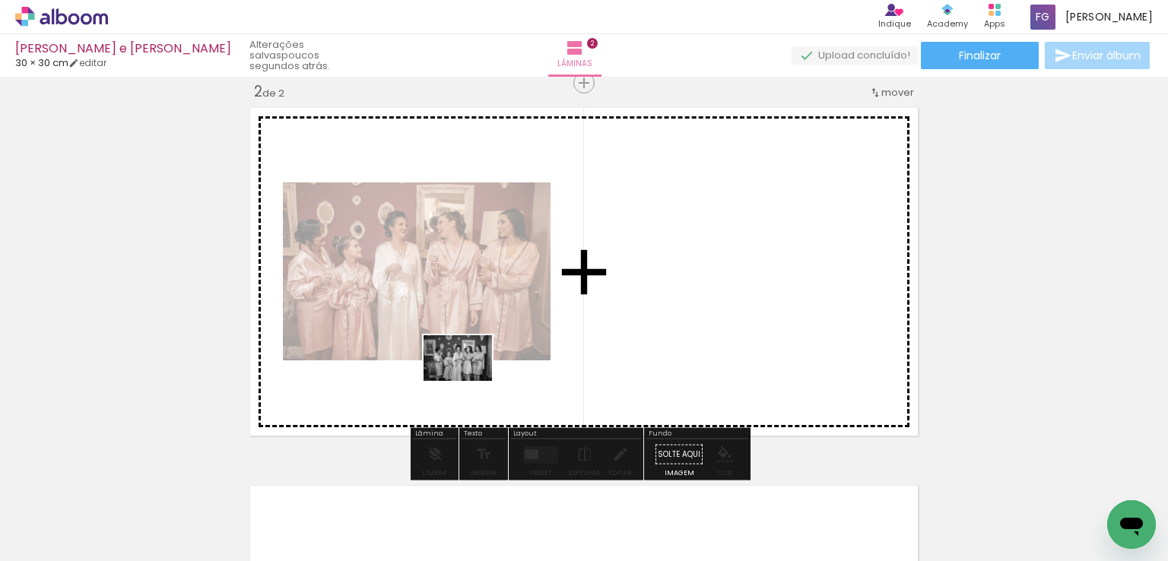
drag, startPoint x: 498, startPoint y: 480, endPoint x: 468, endPoint y: 380, distance: 103.9
click at [468, 380] on quentale-workspace at bounding box center [584, 280] width 1168 height 561
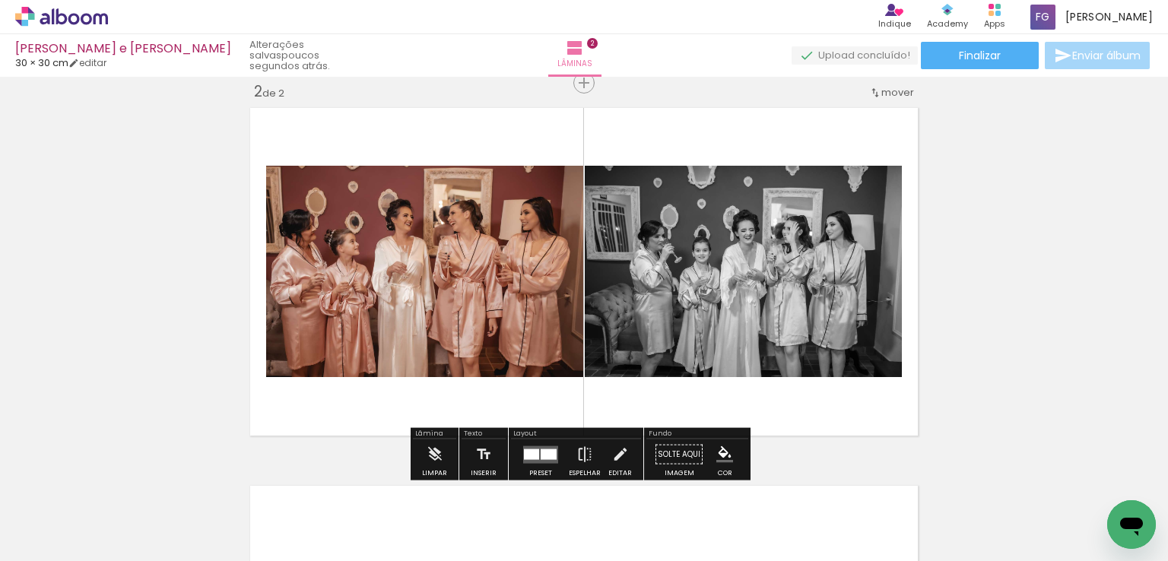
click at [529, 453] on div at bounding box center [531, 454] width 15 height 11
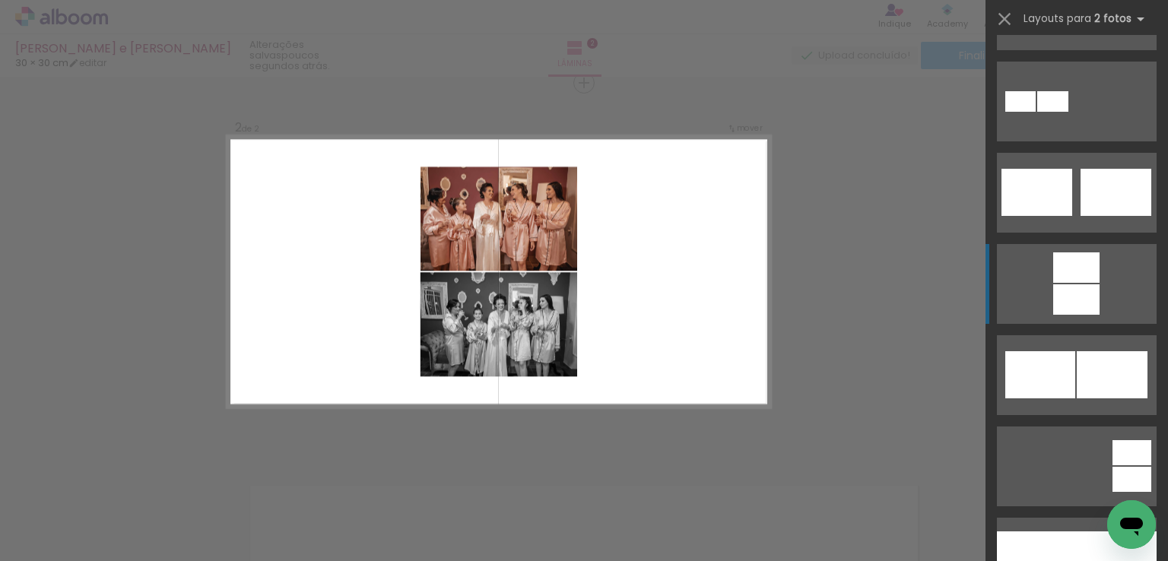
scroll to position [684, 0]
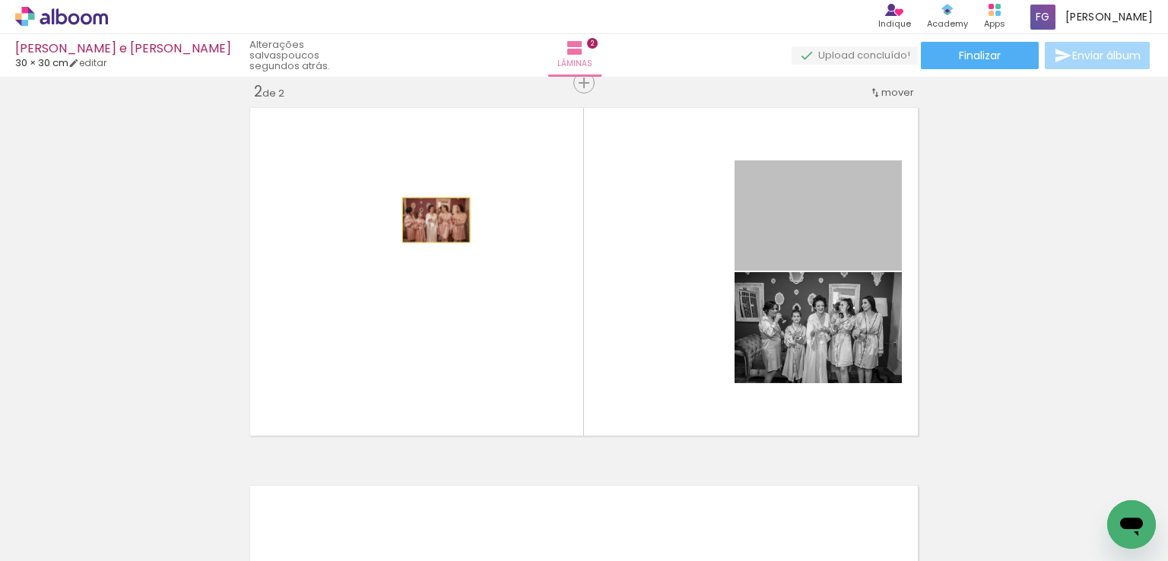
drag, startPoint x: 791, startPoint y: 217, endPoint x: 384, endPoint y: 216, distance: 406.7
click at [384, 216] on quentale-layouter at bounding box center [584, 272] width 680 height 340
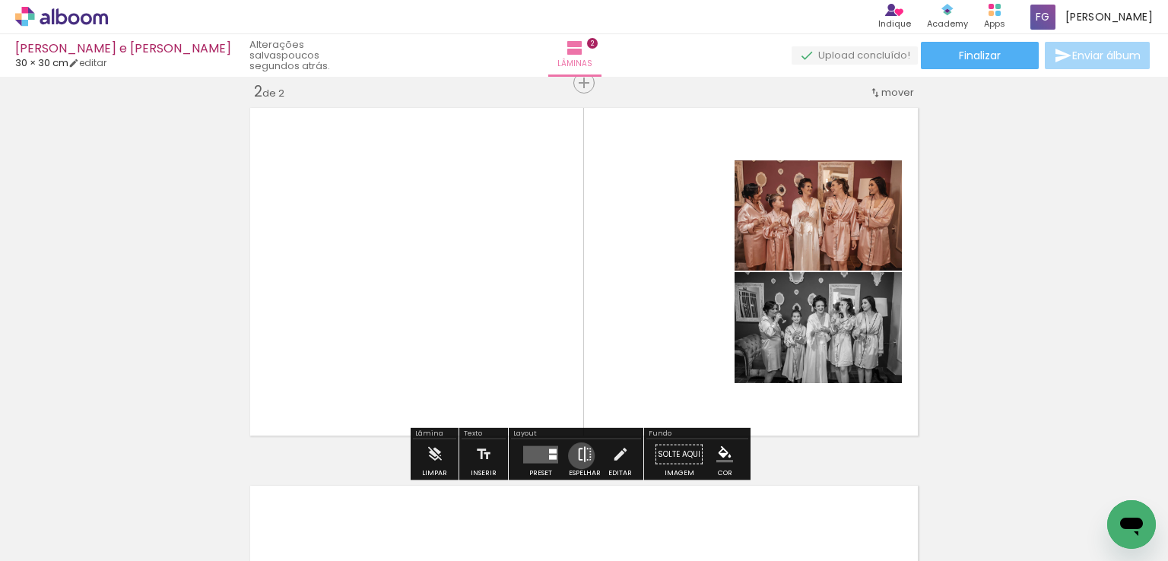
click at [578, 455] on iron-icon at bounding box center [584, 454] width 17 height 30
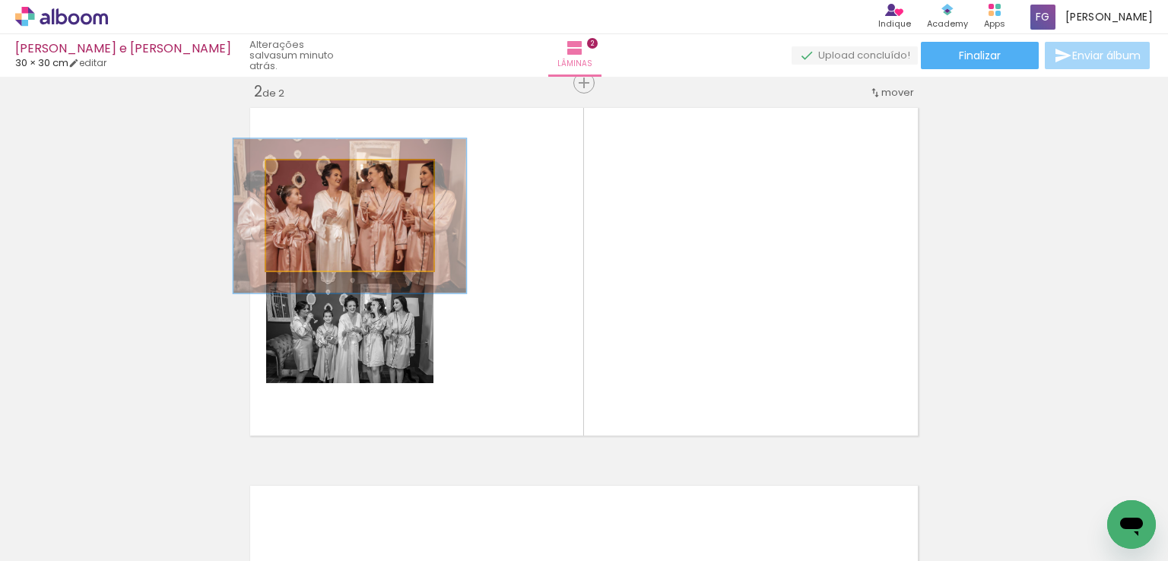
drag, startPoint x: 304, startPoint y: 175, endPoint x: 318, endPoint y: 177, distance: 13.9
click at [318, 177] on div at bounding box center [323, 177] width 14 height 14
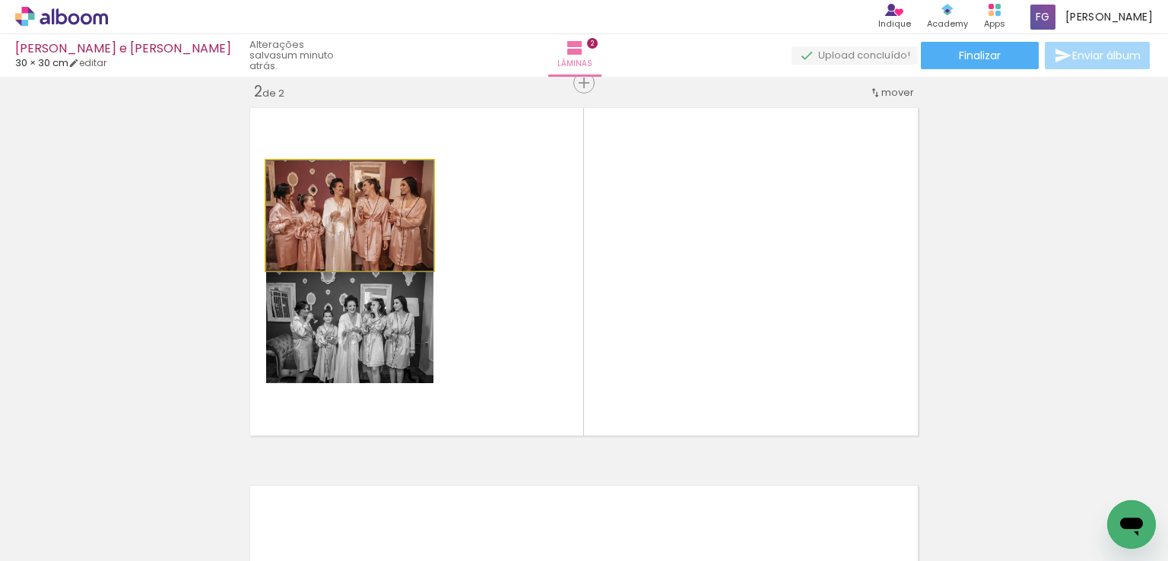
drag, startPoint x: 319, startPoint y: 177, endPoint x: 274, endPoint y: 173, distance: 45.8
click at [274, 173] on div at bounding box center [324, 176] width 106 height 23
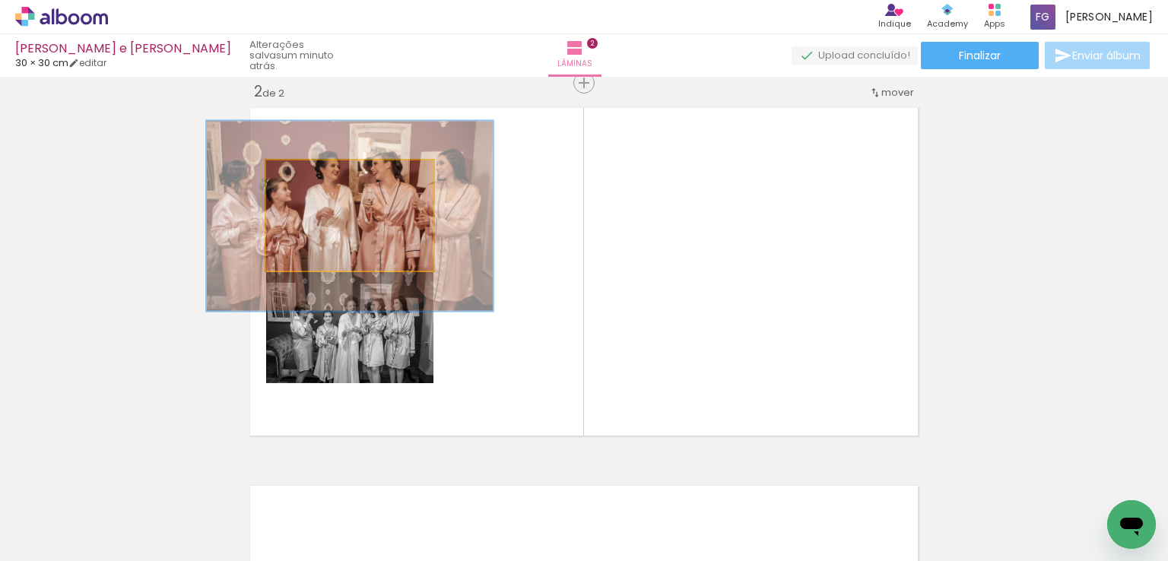
drag, startPoint x: 301, startPoint y: 180, endPoint x: 347, endPoint y: 181, distance: 45.6
click at [347, 182] on div at bounding box center [340, 176] width 24 height 24
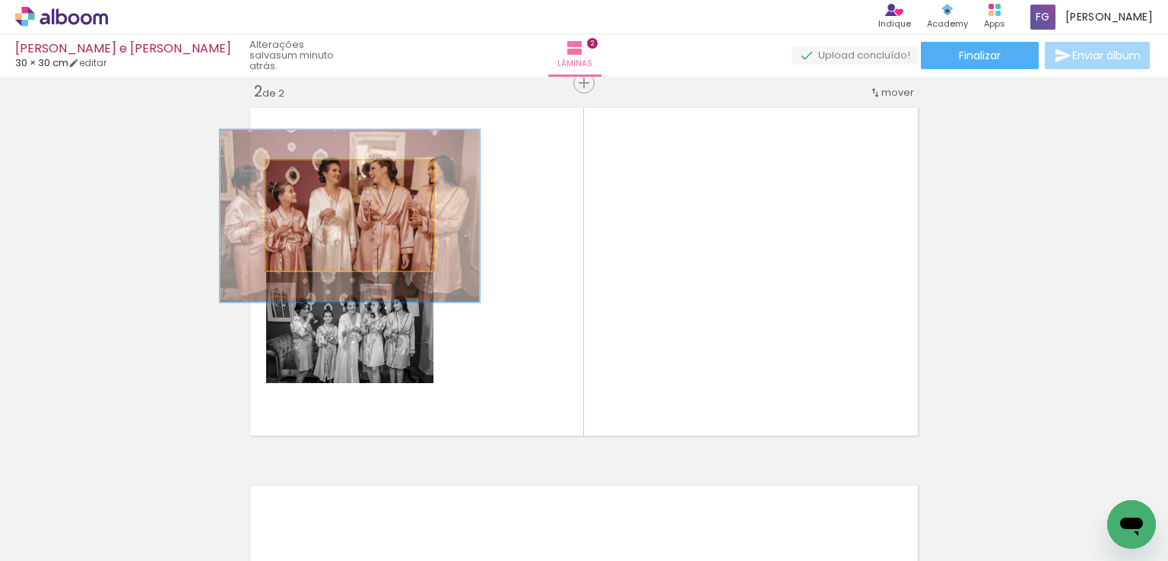
drag, startPoint x: 322, startPoint y: 177, endPoint x: 281, endPoint y: 173, distance: 42.0
drag, startPoint x: 281, startPoint y: 173, endPoint x: 237, endPoint y: 159, distance: 45.7
click at [129, 139] on div "Inserir lâmina 1 de 2 Inserir lâmina 2 de 2" at bounding box center [584, 252] width 1168 height 1134
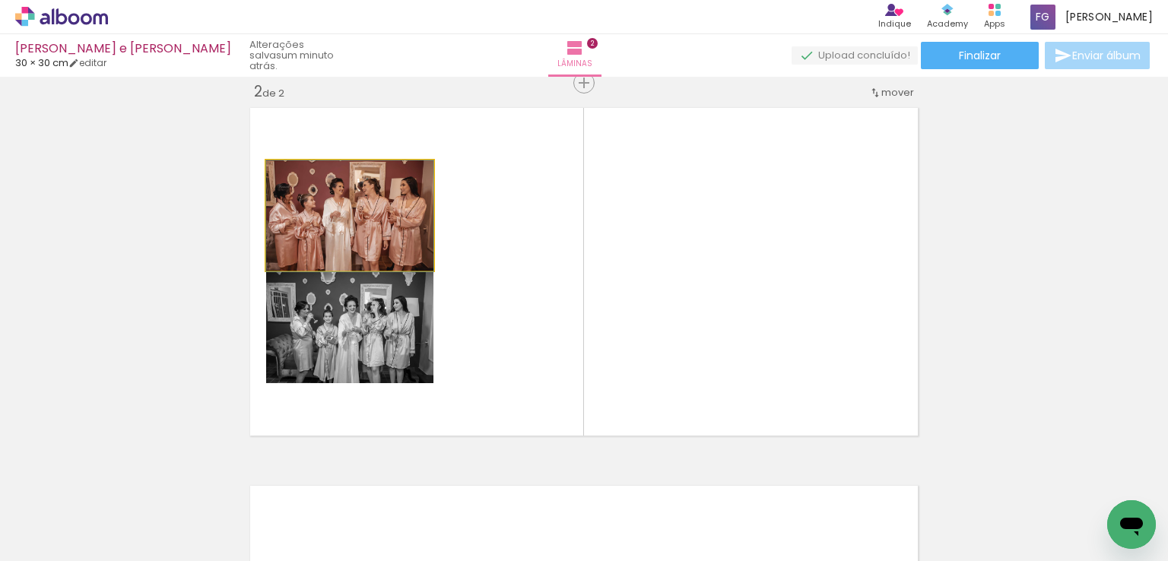
drag, startPoint x: 337, startPoint y: 177, endPoint x: 245, endPoint y: 174, distance: 92.0
type paper-slider "100"
click at [245, 174] on quentale-layouter at bounding box center [584, 272] width 680 height 340
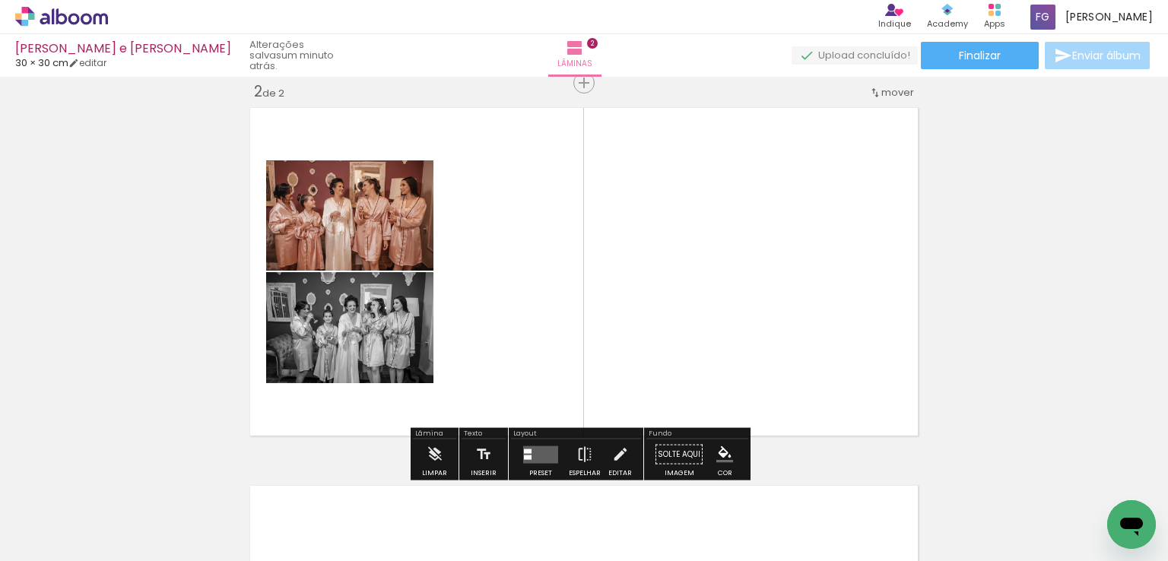
click at [528, 449] on quentale-layouter at bounding box center [540, 453] width 35 height 17
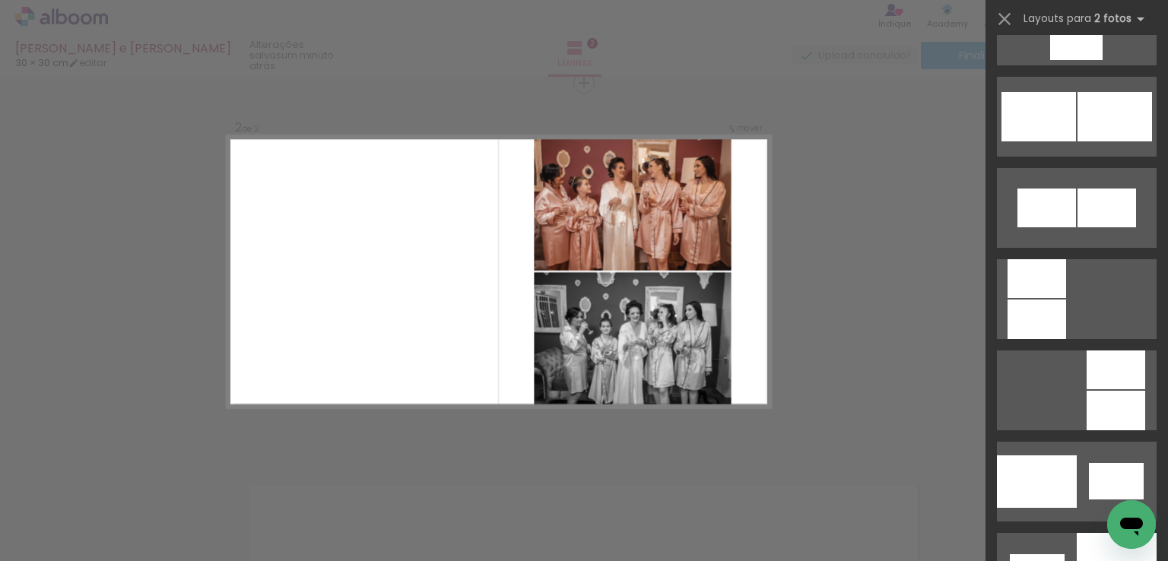
scroll to position [1673, 0]
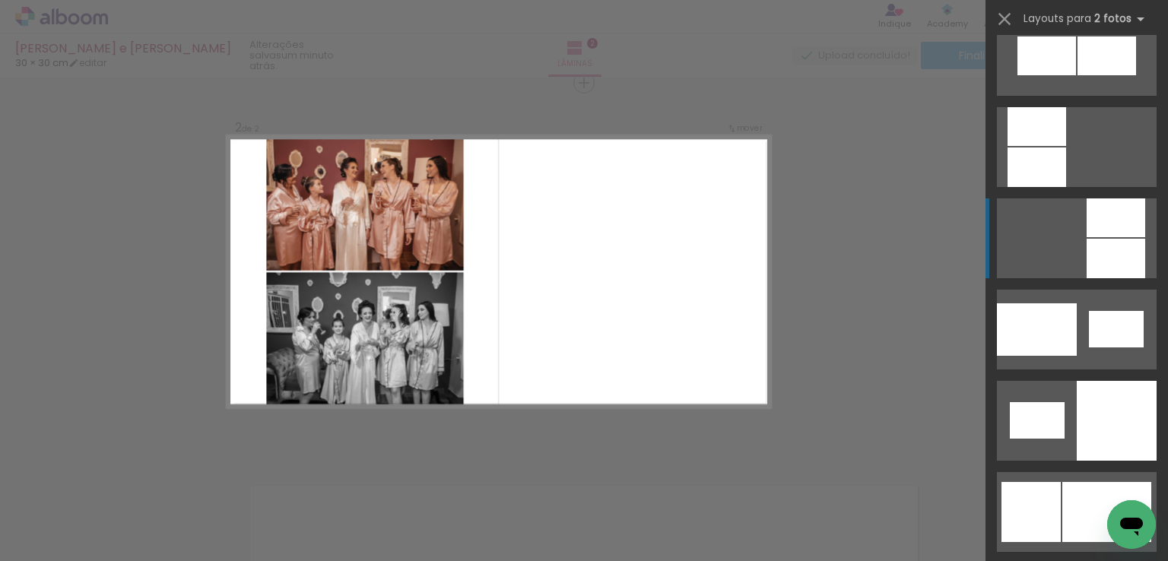
click at [1066, 187] on div at bounding box center [1036, 167] width 59 height 40
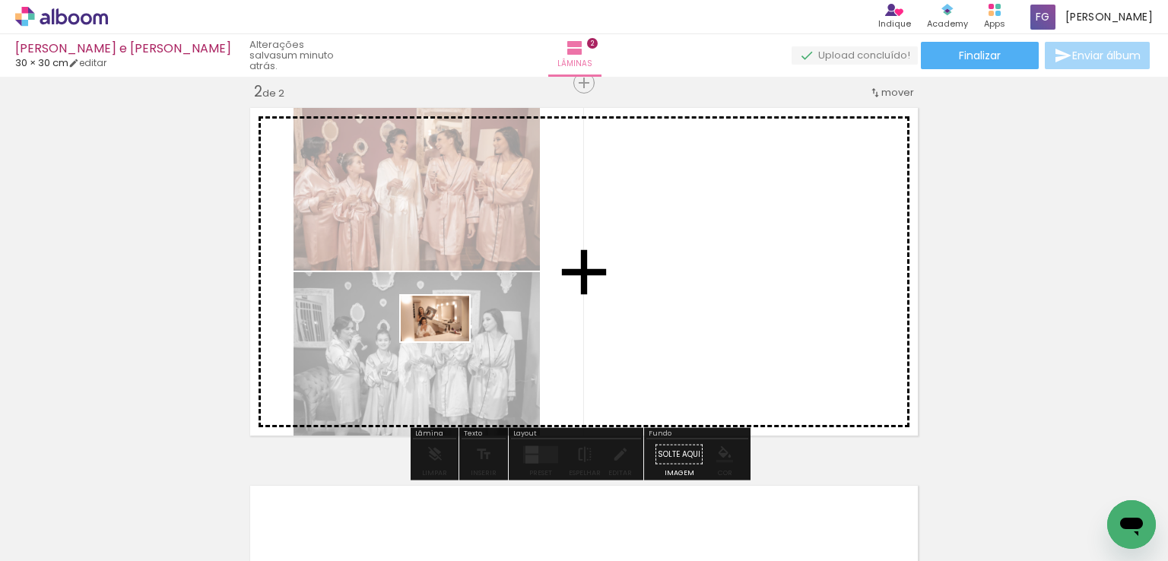
drag, startPoint x: 760, startPoint y: 518, endPoint x: 446, endPoint y: 341, distance: 360.5
click at [446, 341] on quentale-workspace at bounding box center [584, 280] width 1168 height 561
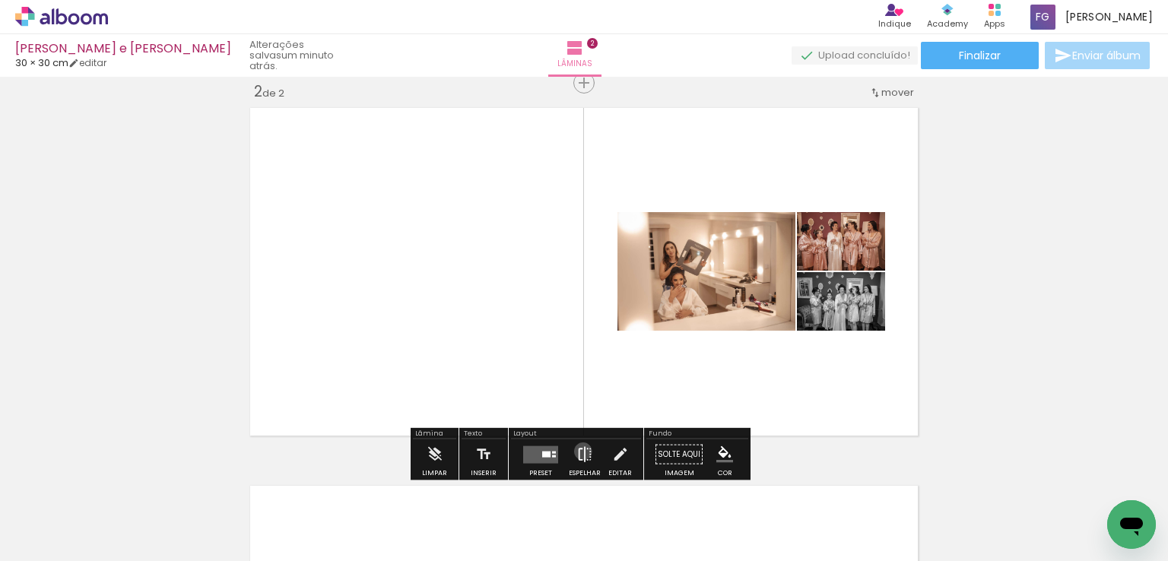
click at [579, 451] on iron-icon at bounding box center [584, 454] width 17 height 30
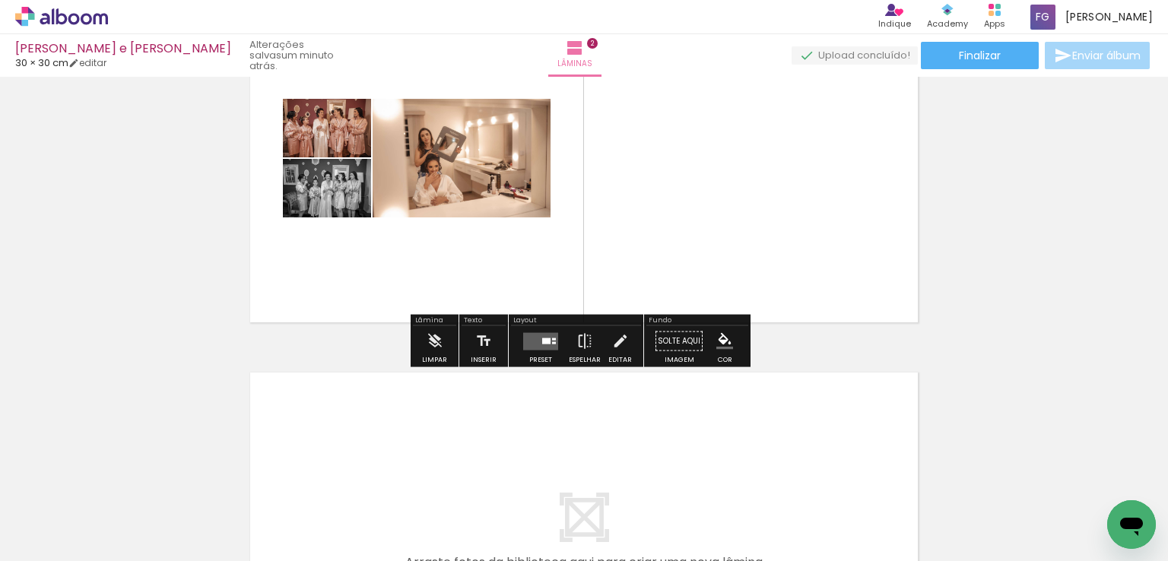
scroll to position [532, 0]
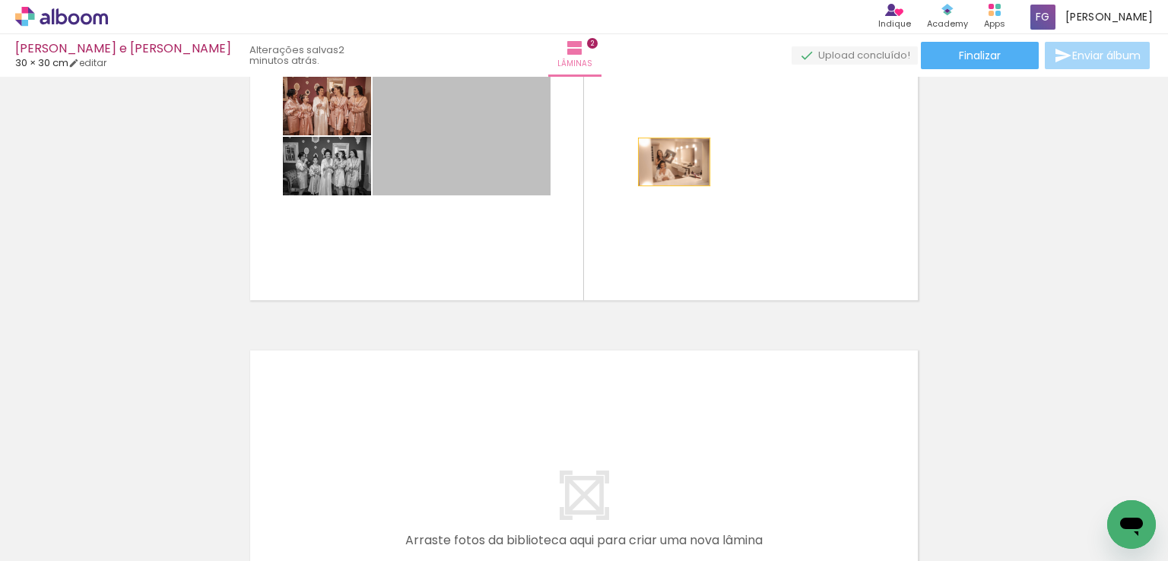
drag, startPoint x: 479, startPoint y: 160, endPoint x: 706, endPoint y: 160, distance: 226.6
click at [706, 160] on quentale-layouter at bounding box center [584, 137] width 680 height 340
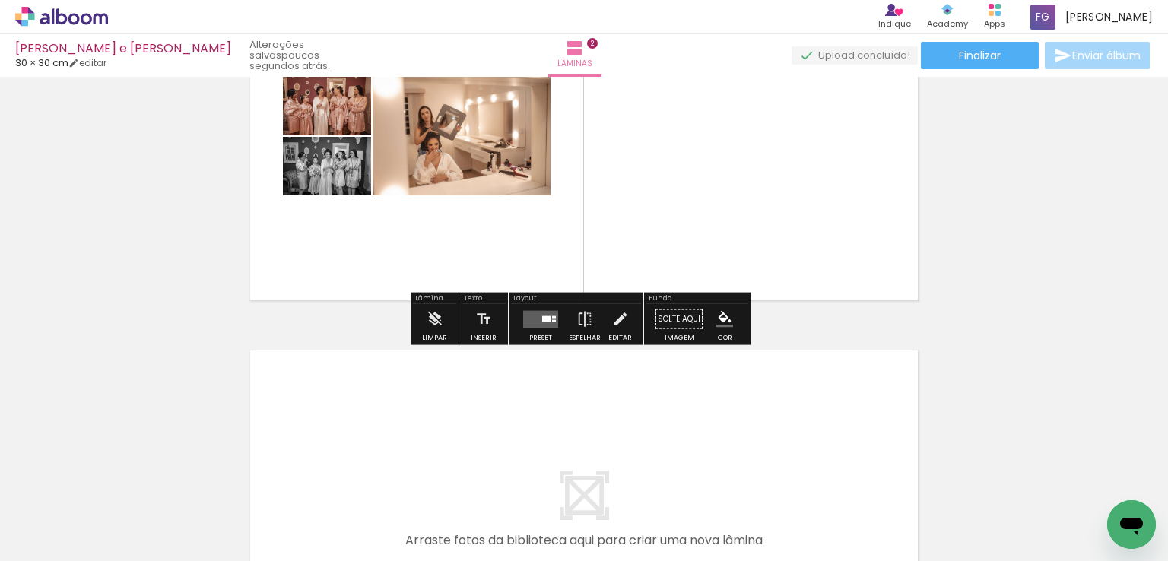
click at [509, 157] on quentale-photo at bounding box center [462, 136] width 178 height 119
drag, startPoint x: 493, startPoint y: 162, endPoint x: 479, endPoint y: 147, distance: 20.5
click at [479, 147] on quentale-photo at bounding box center [462, 136] width 178 height 119
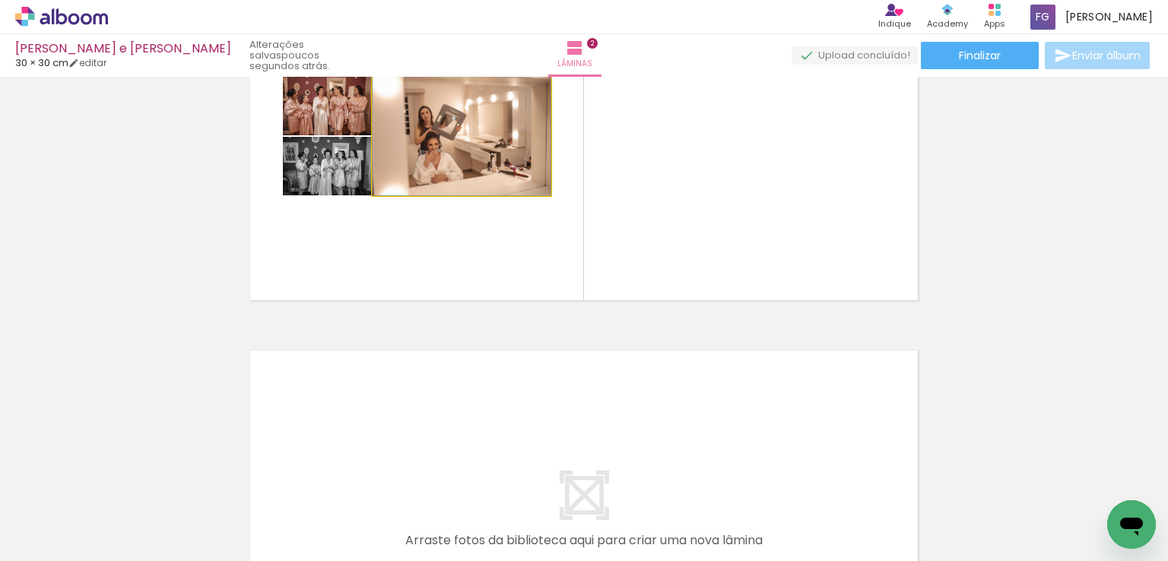
click at [479, 147] on quentale-photo at bounding box center [462, 136] width 178 height 119
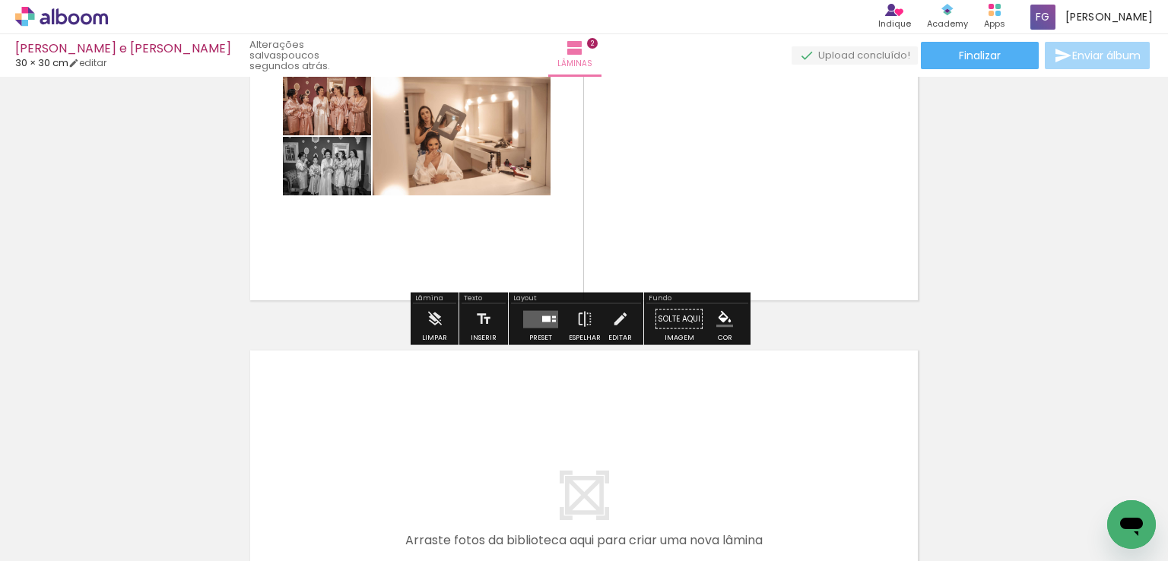
click at [479, 147] on quentale-photo at bounding box center [462, 136] width 178 height 119
drag, startPoint x: 493, startPoint y: 156, endPoint x: 471, endPoint y: 147, distance: 22.9
click at [471, 147] on quentale-photo at bounding box center [462, 136] width 178 height 119
click at [534, 321] on quentale-layouter at bounding box center [540, 318] width 35 height 17
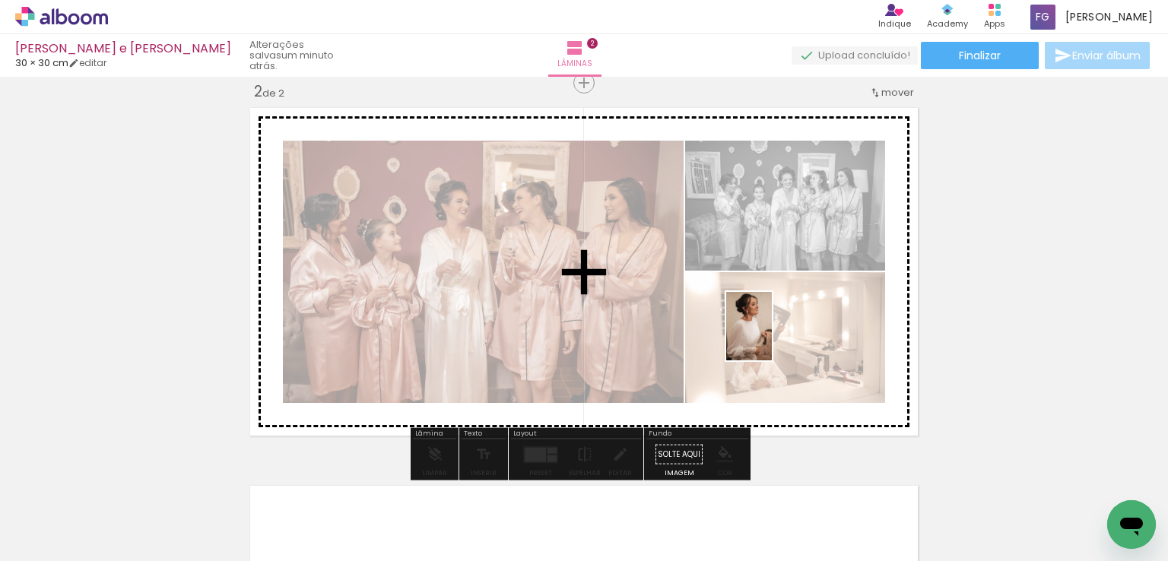
drag, startPoint x: 1091, startPoint y: 512, endPoint x: 772, endPoint y: 338, distance: 364.0
click at [772, 338] on quentale-workspace at bounding box center [584, 280] width 1168 height 561
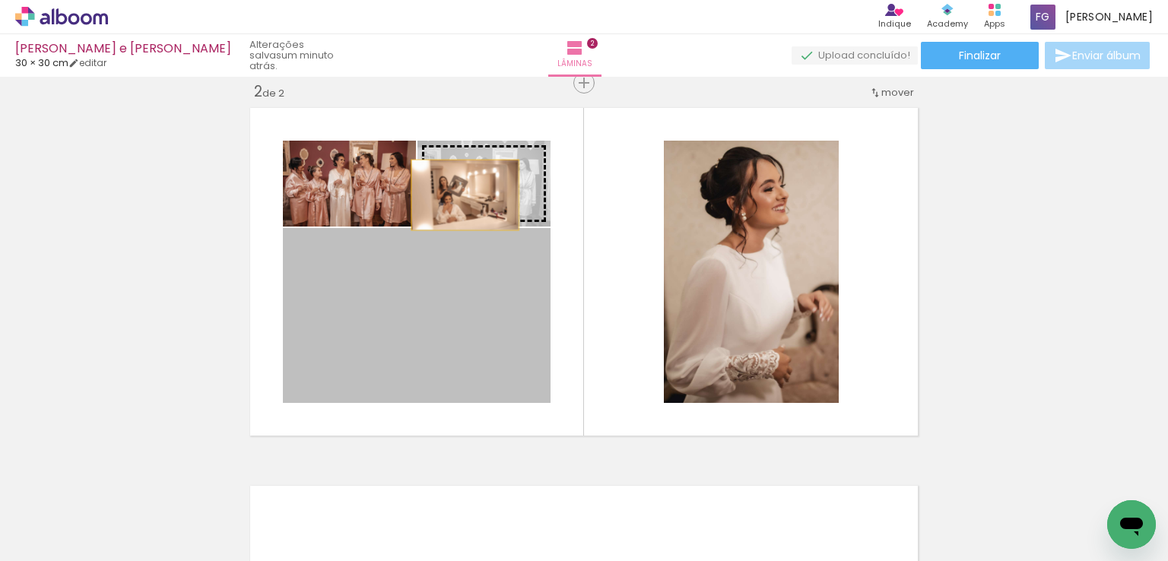
drag, startPoint x: 439, startPoint y: 314, endPoint x: 461, endPoint y: 180, distance: 135.5
click at [0, 0] on slot at bounding box center [0, 0] width 0 height 0
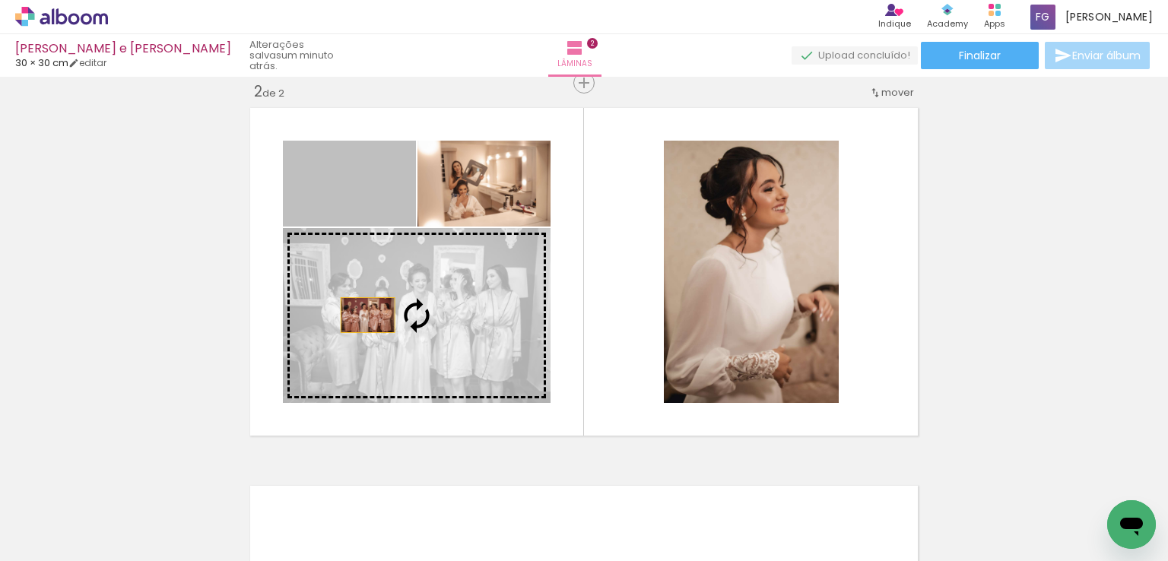
drag, startPoint x: 360, startPoint y: 194, endPoint x: 362, endPoint y: 315, distance: 121.7
click at [0, 0] on slot at bounding box center [0, 0] width 0 height 0
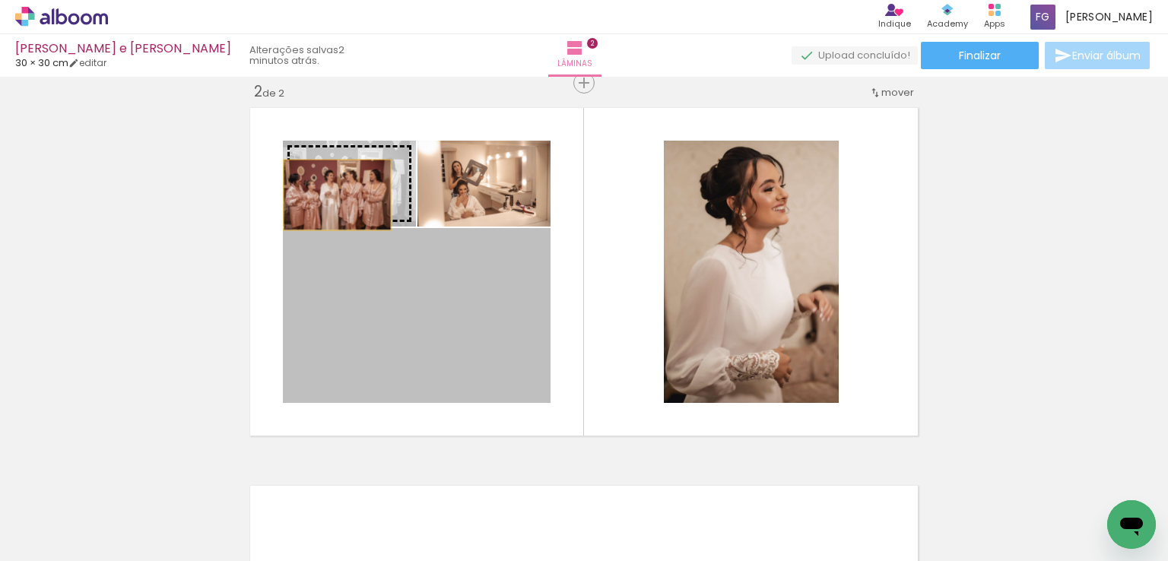
drag, startPoint x: 357, startPoint y: 322, endPoint x: 331, endPoint y: 195, distance: 129.6
click at [0, 0] on slot at bounding box center [0, 0] width 0 height 0
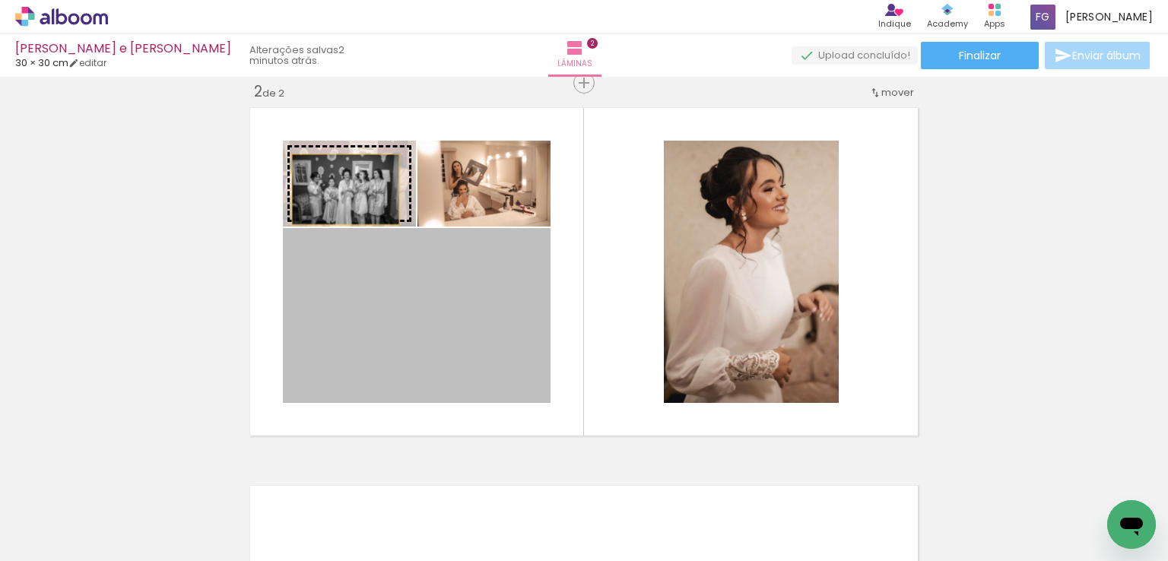
drag, startPoint x: 340, startPoint y: 302, endPoint x: 340, endPoint y: 183, distance: 118.6
click at [0, 0] on slot at bounding box center [0, 0] width 0 height 0
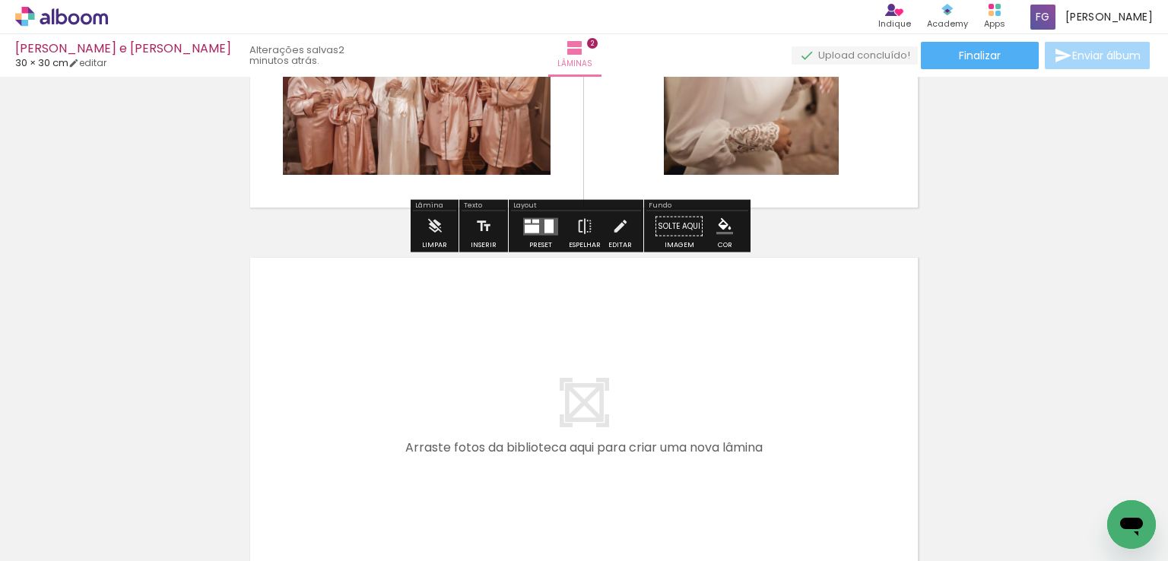
scroll to position [804, 0]
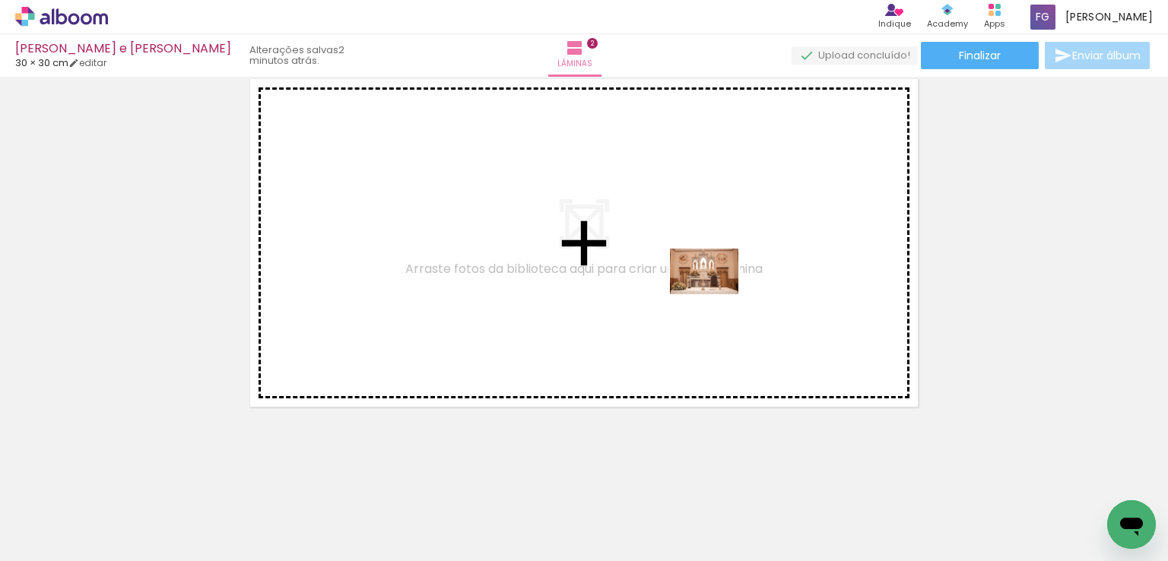
drag, startPoint x: 827, startPoint y: 512, endPoint x: 713, endPoint y: 288, distance: 251.6
click at [713, 288] on quentale-workspace at bounding box center [584, 280] width 1168 height 561
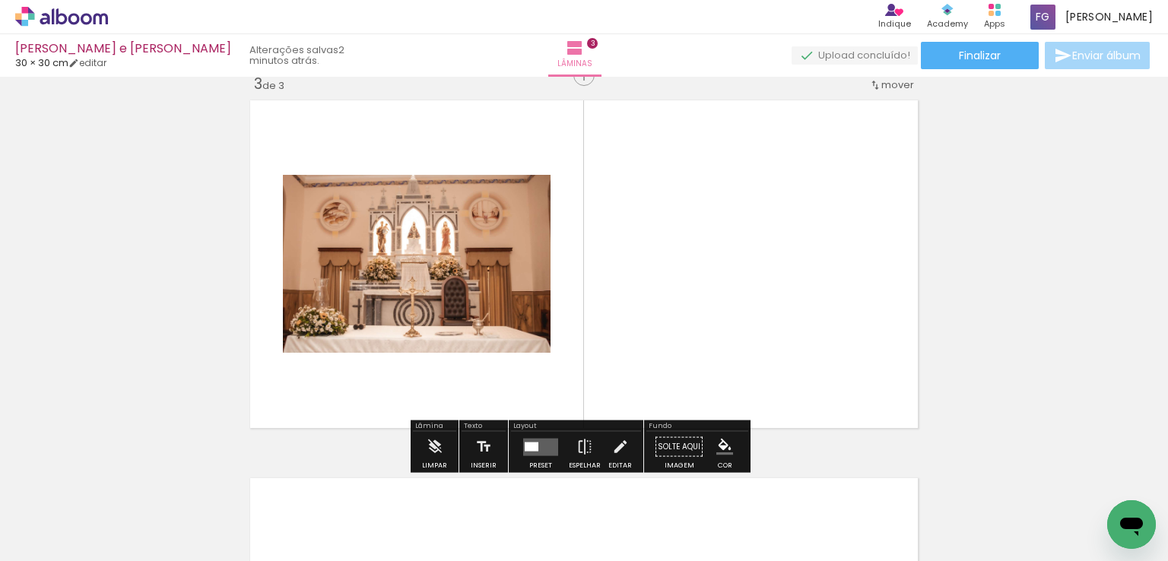
scroll to position [775, 0]
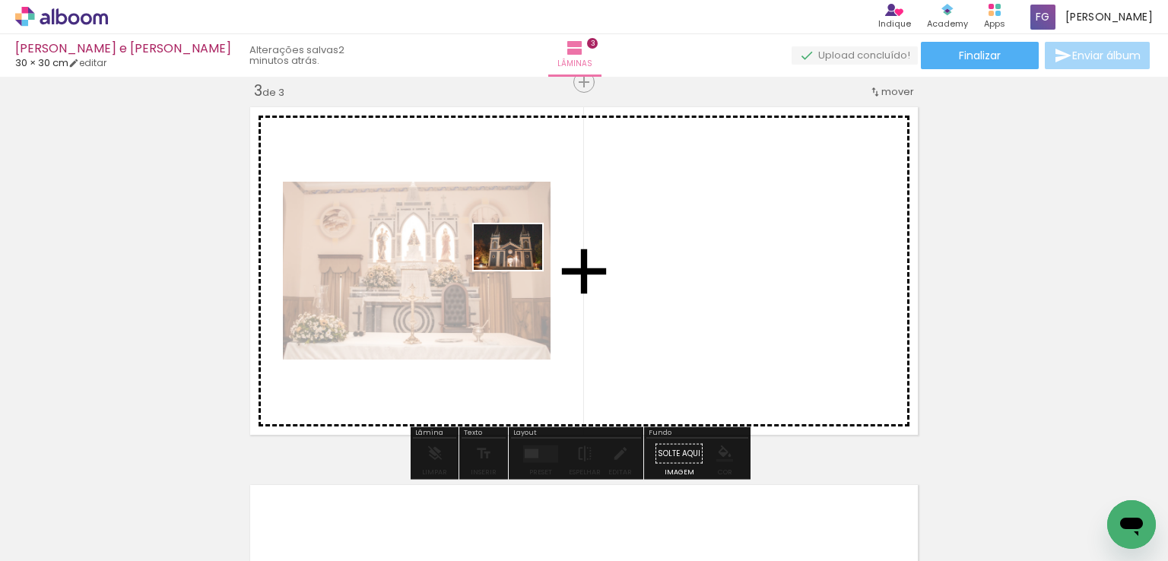
drag, startPoint x: 924, startPoint y: 510, endPoint x: 512, endPoint y: 268, distance: 478.4
click at [512, 268] on quentale-workspace at bounding box center [584, 280] width 1168 height 561
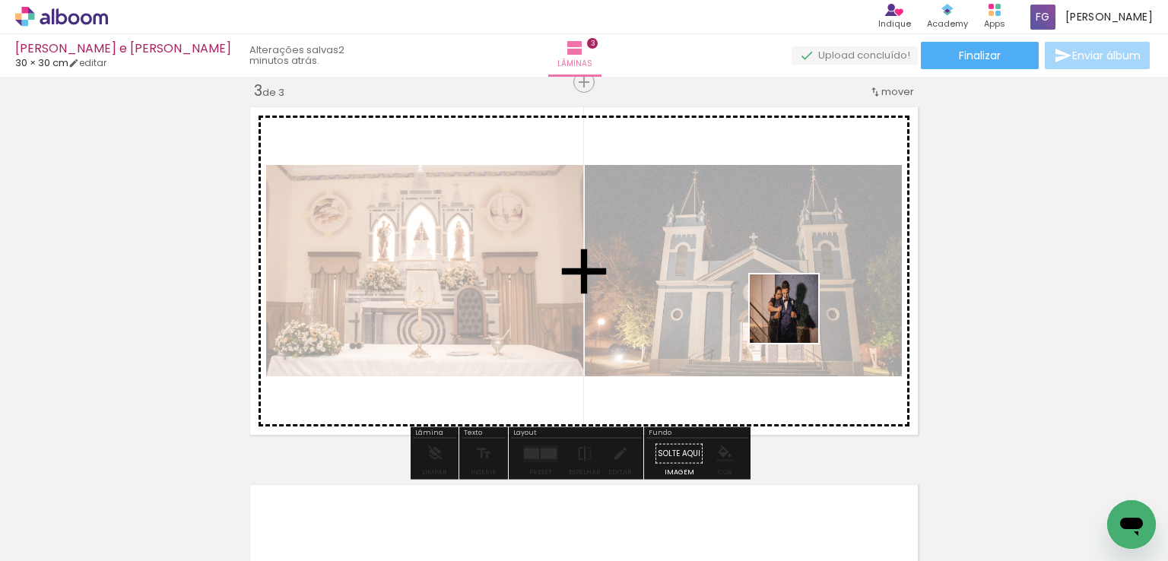
drag, startPoint x: 1012, startPoint y: 518, endPoint x: 763, endPoint y: 298, distance: 332.3
click at [763, 298] on quentale-workspace at bounding box center [584, 280] width 1168 height 561
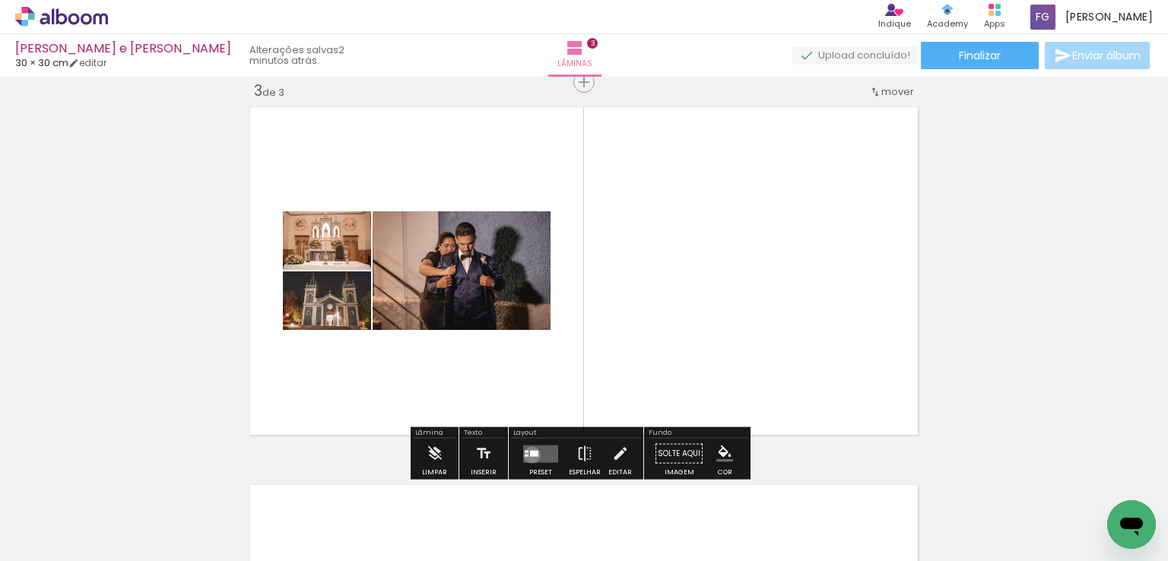
click at [530, 455] on div at bounding box center [534, 453] width 8 height 6
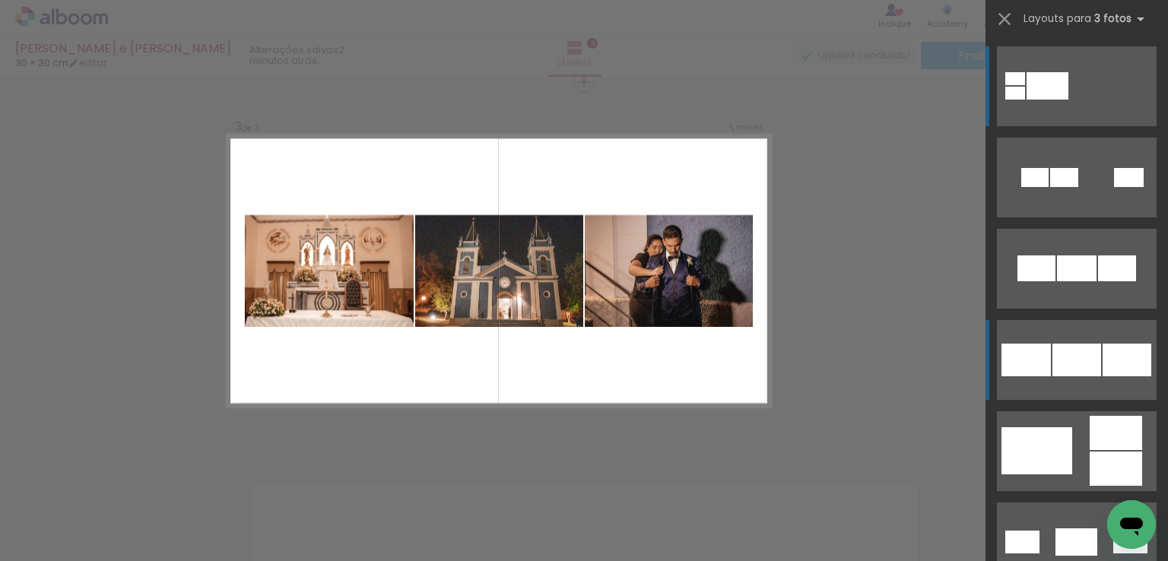
click at [1113, 217] on quentale-layouter at bounding box center [1077, 178] width 160 height 80
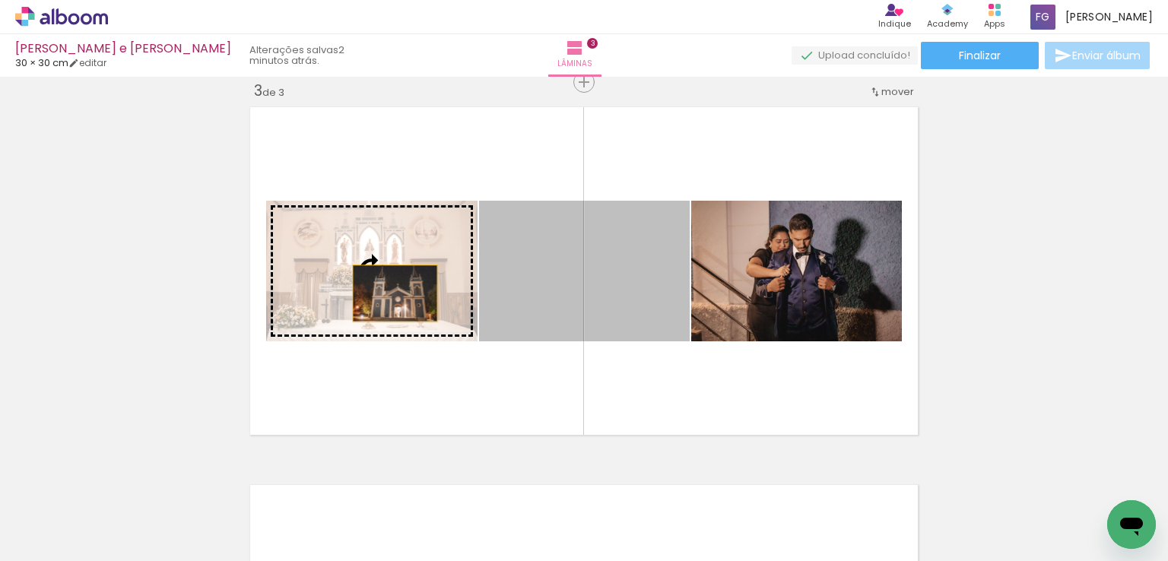
drag, startPoint x: 617, startPoint y: 294, endPoint x: 389, endPoint y: 293, distance: 228.1
click at [0, 0] on slot at bounding box center [0, 0] width 0 height 0
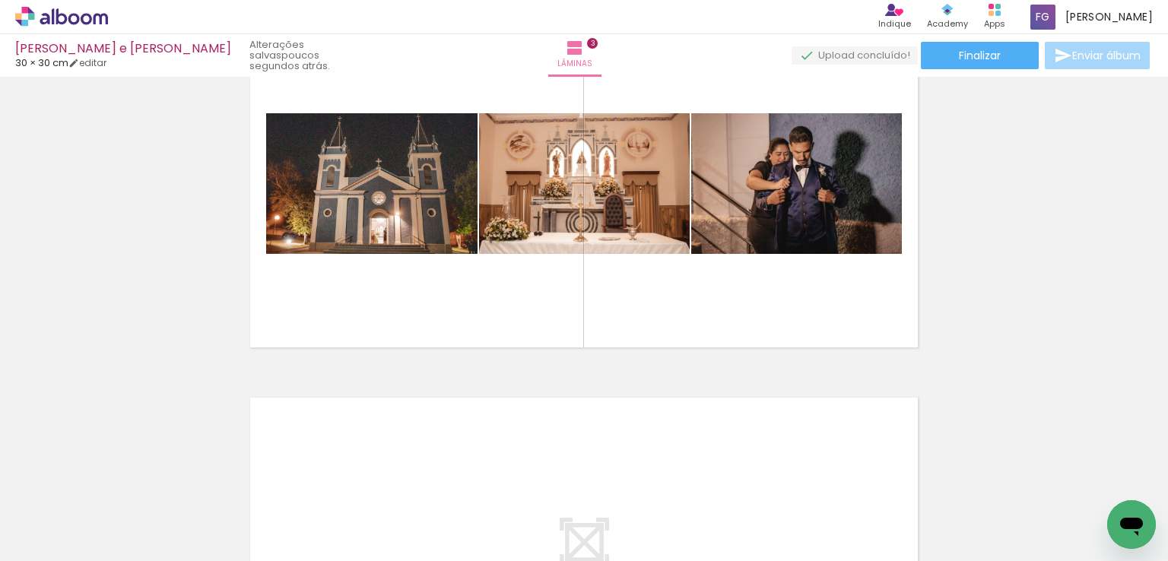
scroll to position [725, 0]
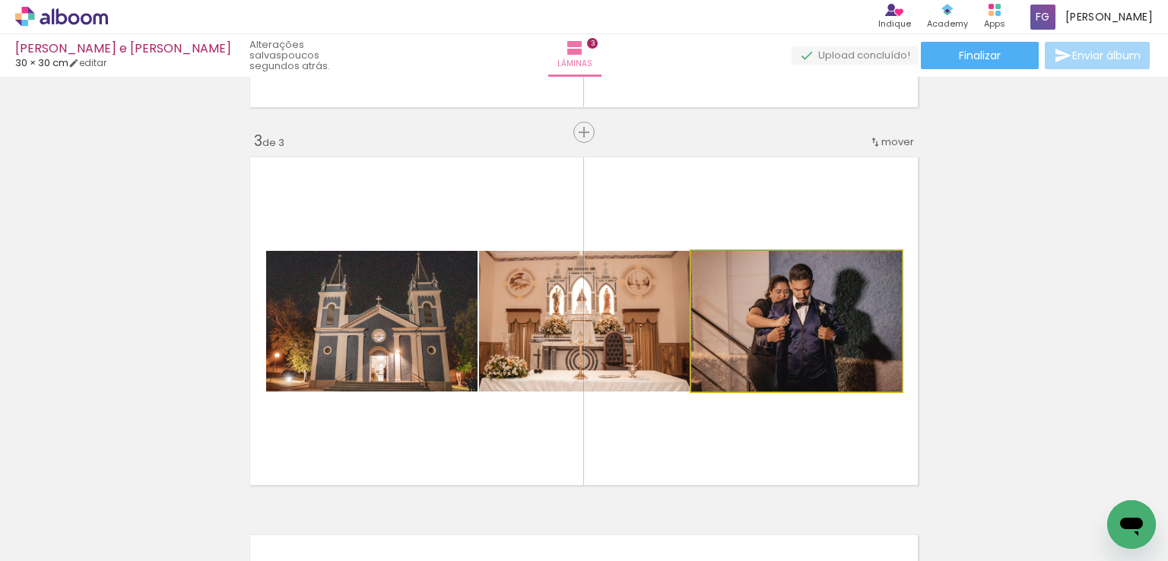
click at [756, 316] on quentale-photo at bounding box center [796, 321] width 211 height 141
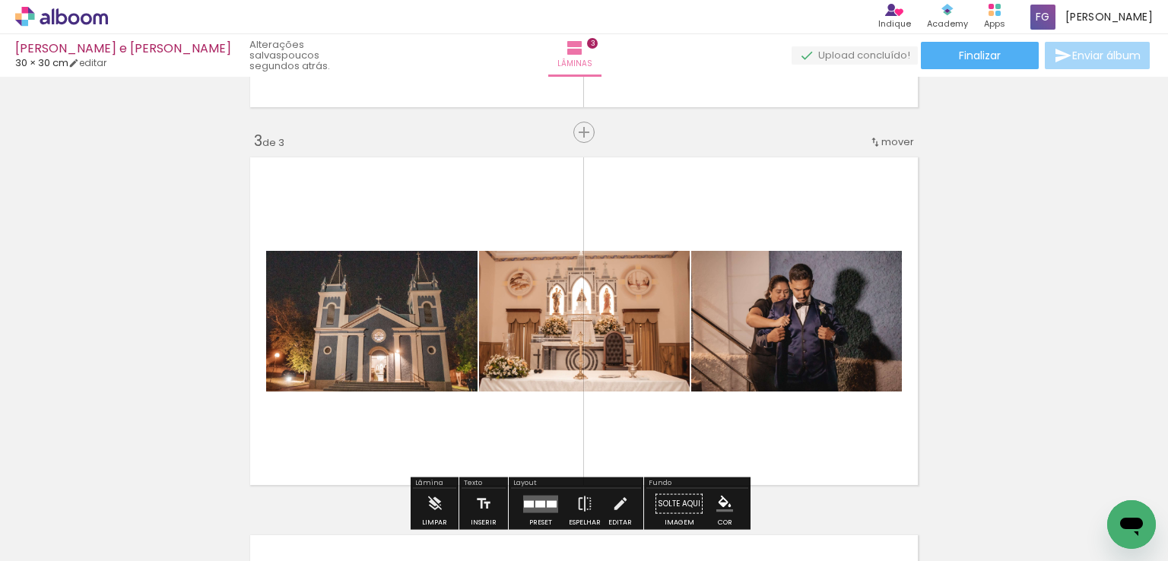
click at [774, 331] on quentale-photo at bounding box center [796, 321] width 211 height 141
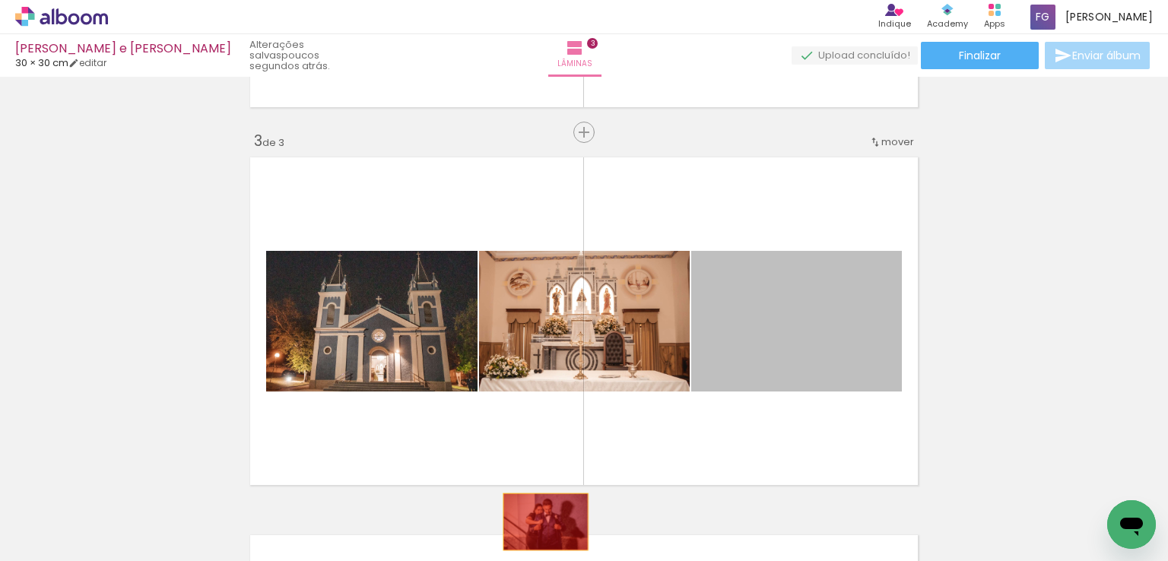
drag, startPoint x: 778, startPoint y: 328, endPoint x: 541, endPoint y: 506, distance: 296.9
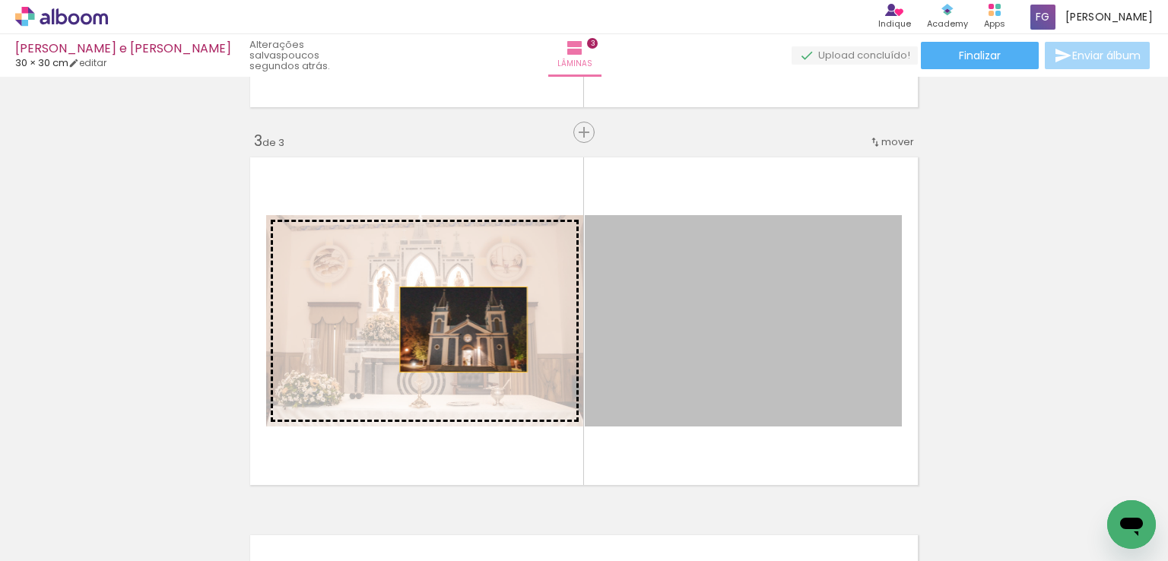
drag, startPoint x: 823, startPoint y: 326, endPoint x: 455, endPoint y: 329, distance: 368.0
click at [0, 0] on slot at bounding box center [0, 0] width 0 height 0
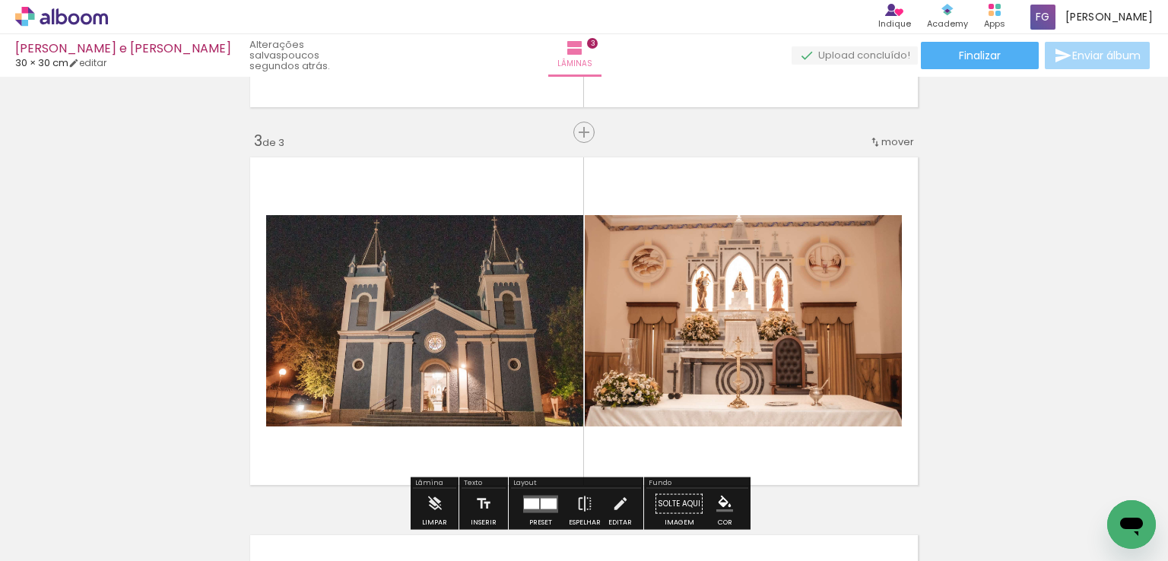
click at [1010, 313] on div "Inserir lâmina 1 de 3 Inserir lâmina 2 de 3 Inserir lâmina 3 de 3" at bounding box center [584, 113] width 1168 height 1512
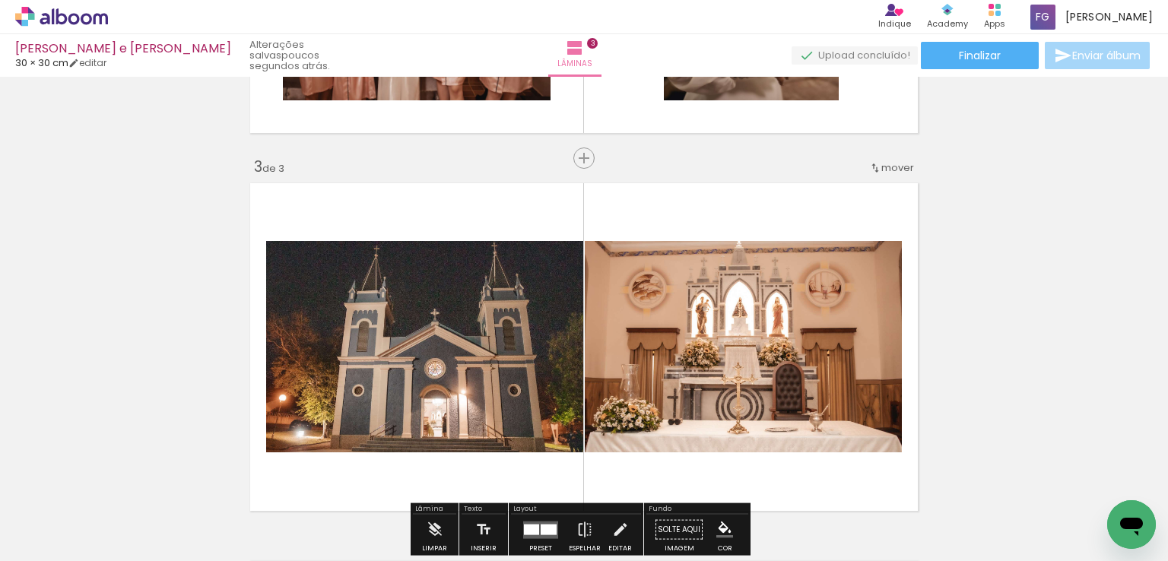
scroll to position [877, 0]
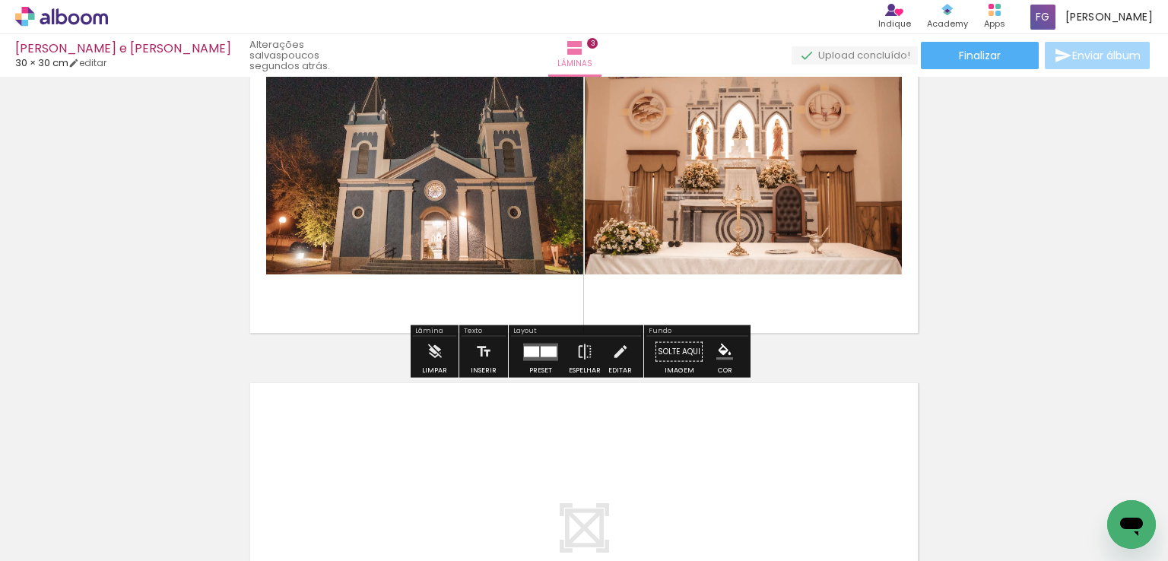
click at [541, 357] on quentale-layouter at bounding box center [540, 351] width 35 height 17
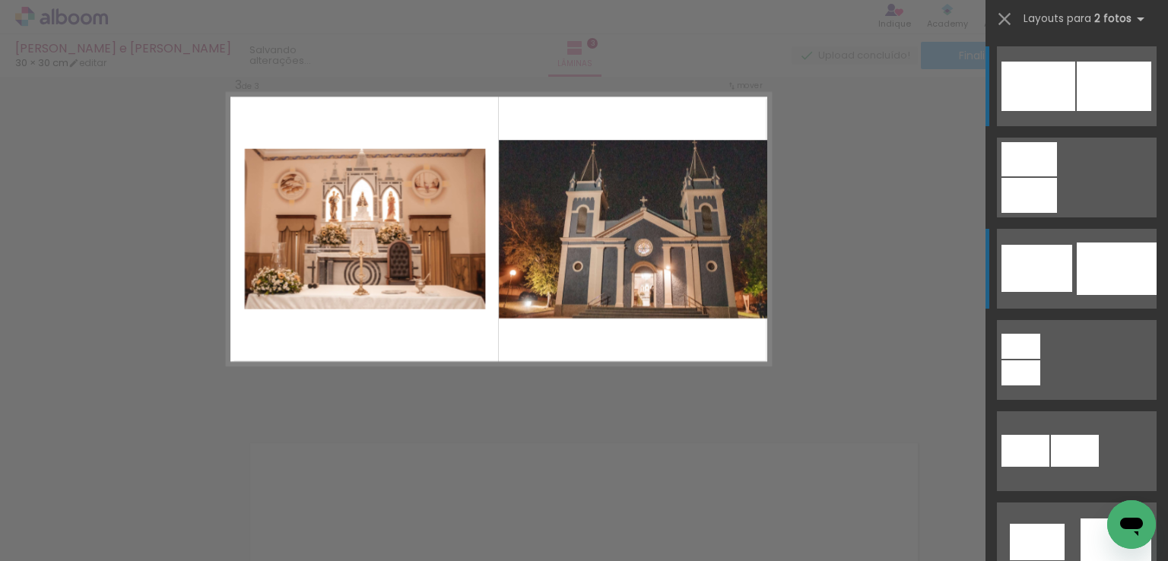
scroll to position [775, 0]
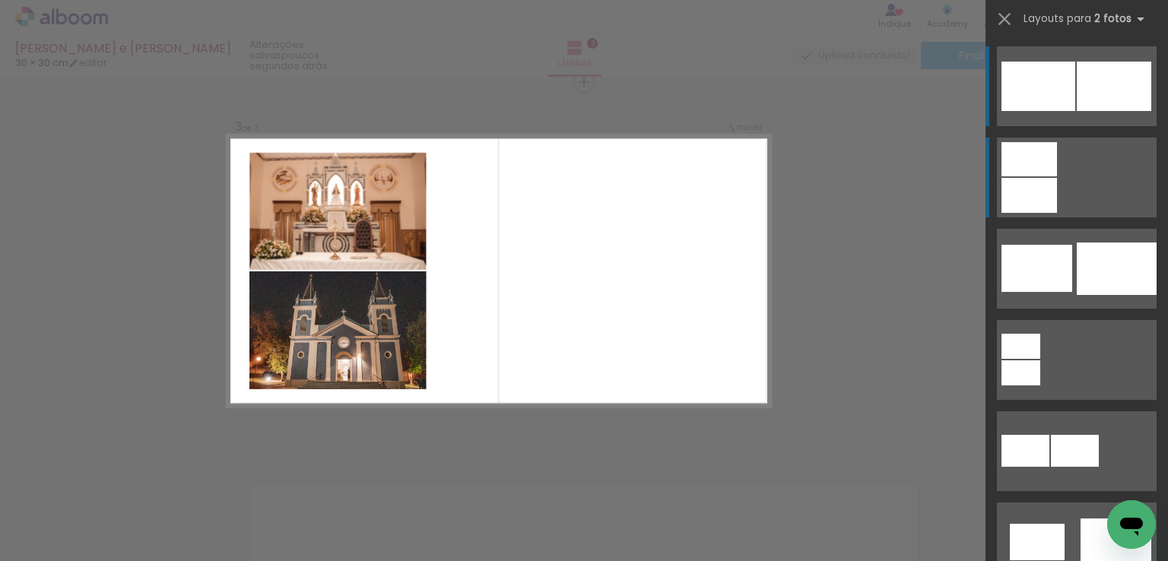
click at [1046, 192] on div at bounding box center [1028, 195] width 55 height 35
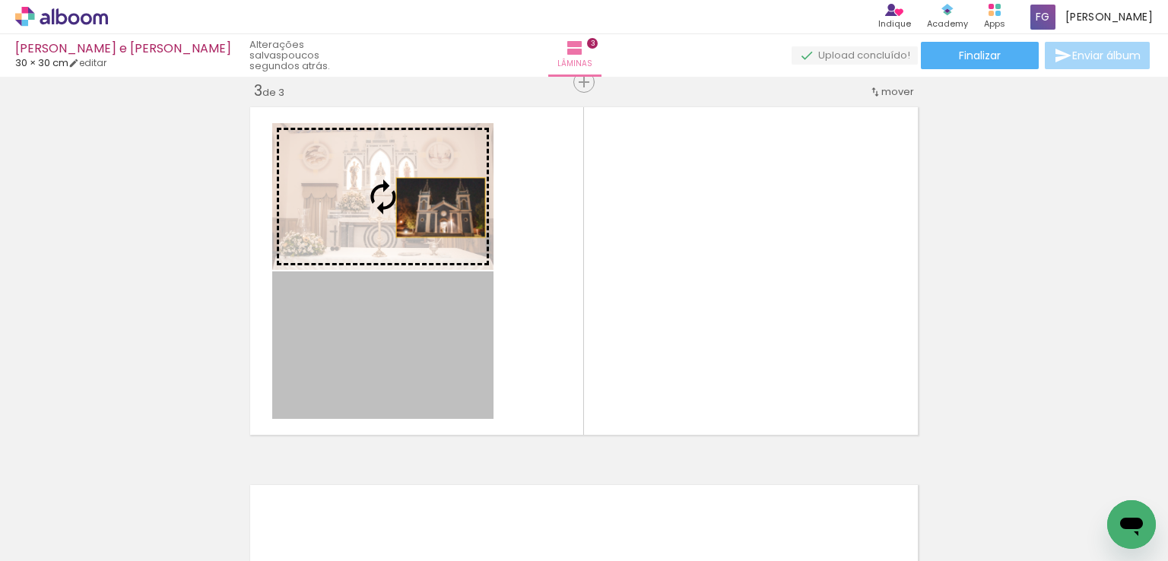
drag, startPoint x: 455, startPoint y: 341, endPoint x: 435, endPoint y: 198, distance: 144.4
click at [0, 0] on slot at bounding box center [0, 0] width 0 height 0
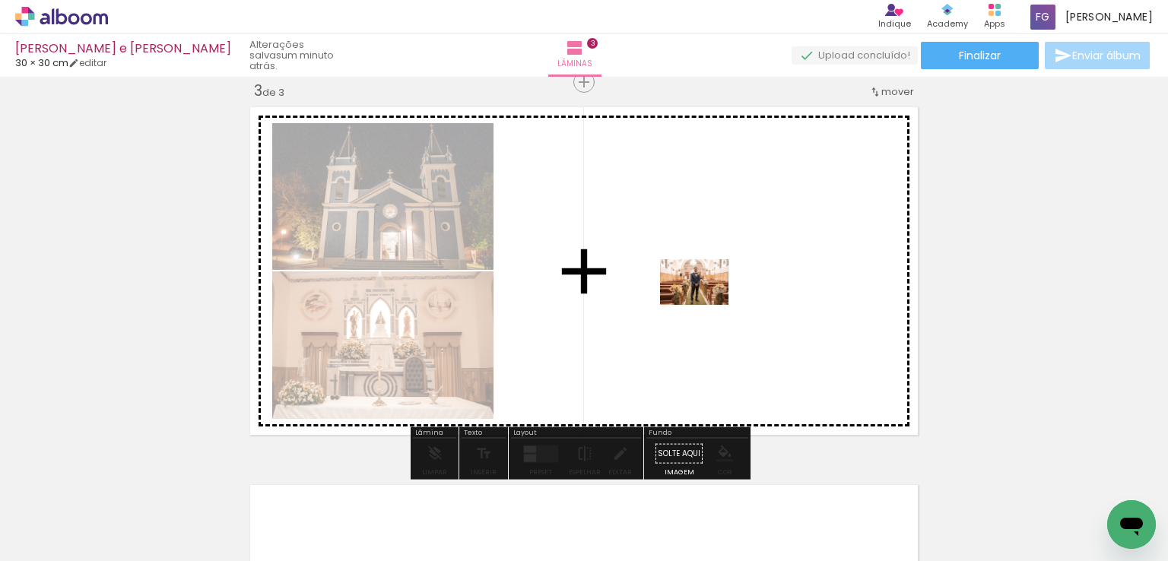
drag, startPoint x: 309, startPoint y: 523, endPoint x: 715, endPoint y: 299, distance: 463.1
click at [715, 299] on quentale-workspace at bounding box center [584, 280] width 1168 height 561
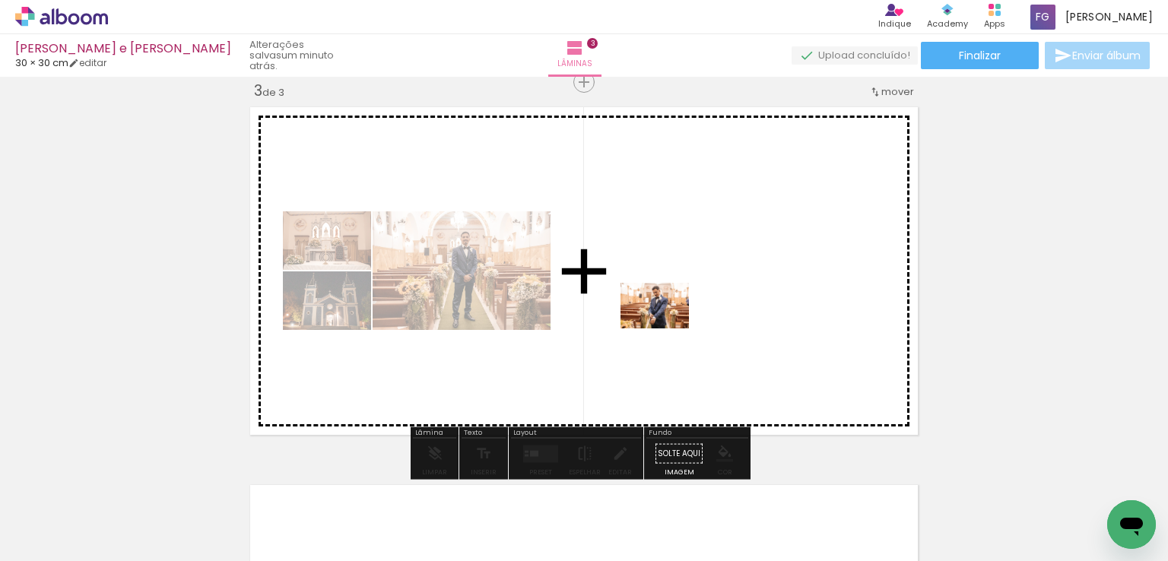
drag, startPoint x: 389, startPoint y: 511, endPoint x: 666, endPoint y: 328, distance: 331.5
click at [666, 328] on quentale-workspace at bounding box center [584, 280] width 1168 height 561
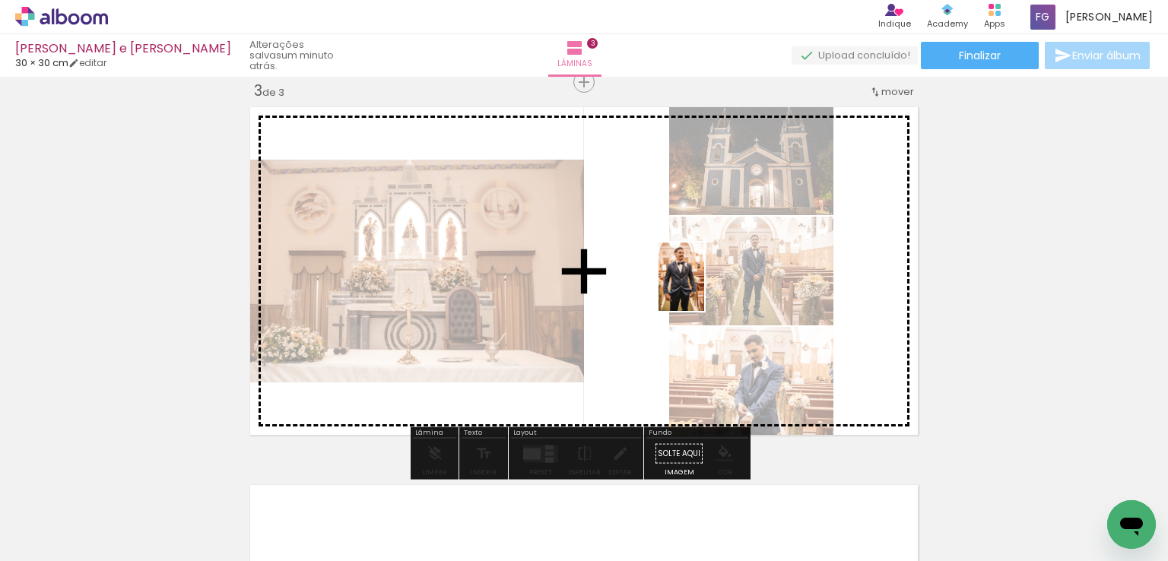
drag, startPoint x: 460, startPoint y: 513, endPoint x: 706, endPoint y: 284, distance: 336.2
click at [706, 284] on quentale-workspace at bounding box center [584, 280] width 1168 height 561
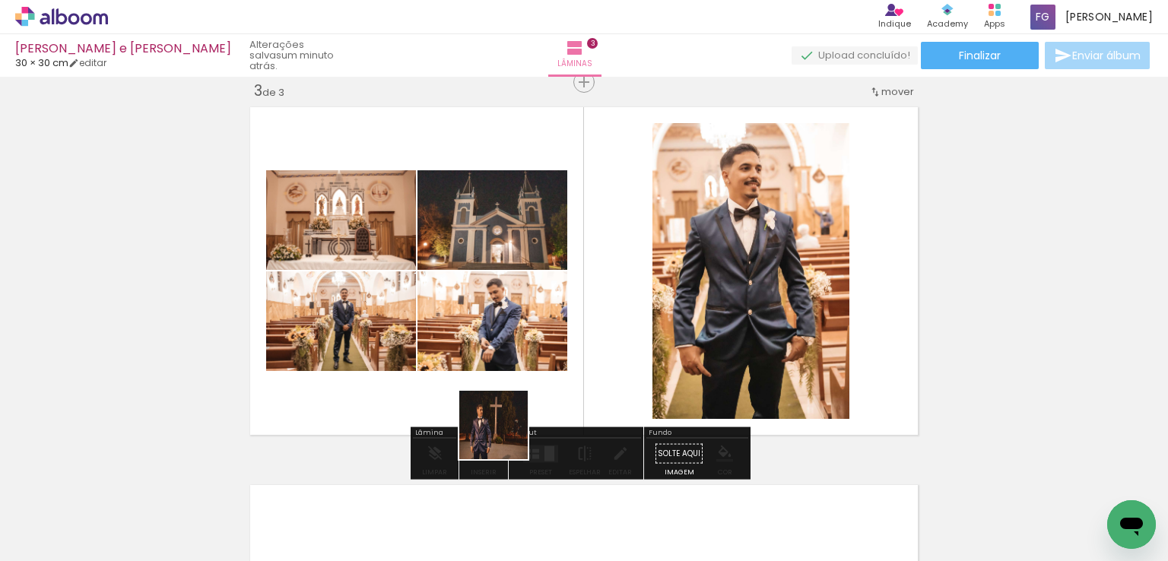
drag, startPoint x: 553, startPoint y: 524, endPoint x: 481, endPoint y: 400, distance: 143.0
click at [481, 400] on quentale-workspace at bounding box center [584, 280] width 1168 height 561
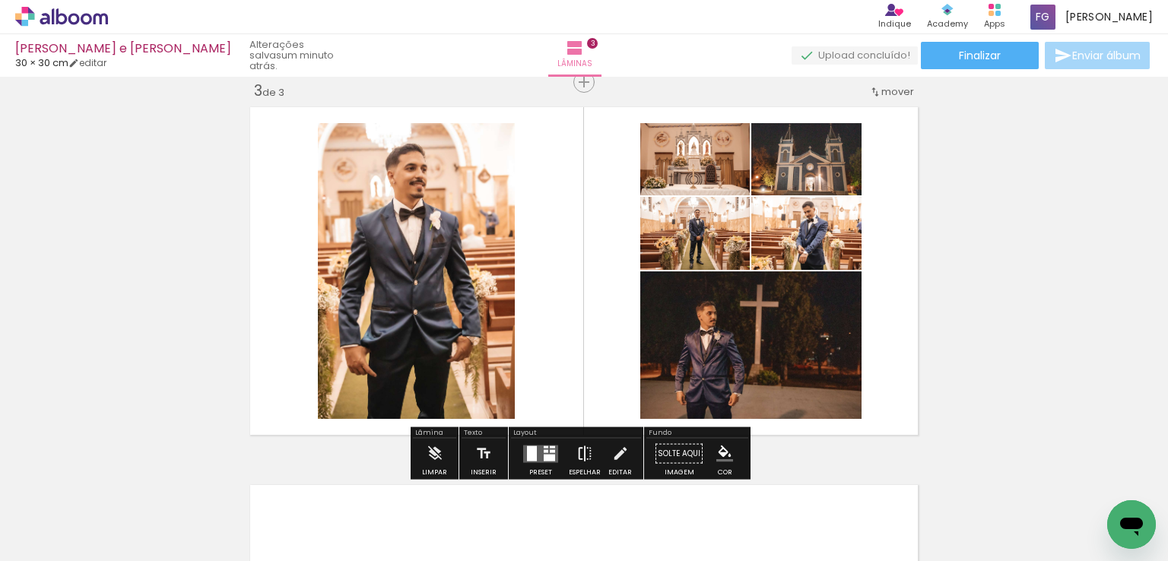
click at [579, 454] on iron-icon at bounding box center [584, 454] width 17 height 30
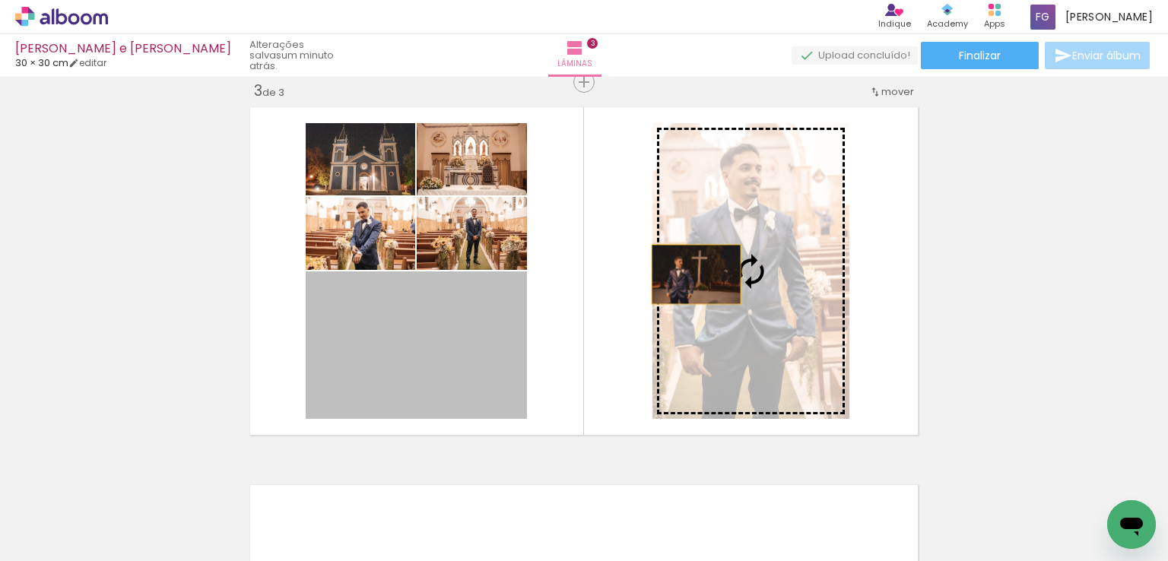
drag, startPoint x: 414, startPoint y: 350, endPoint x: 707, endPoint y: 271, distance: 303.9
click at [0, 0] on slot at bounding box center [0, 0] width 0 height 0
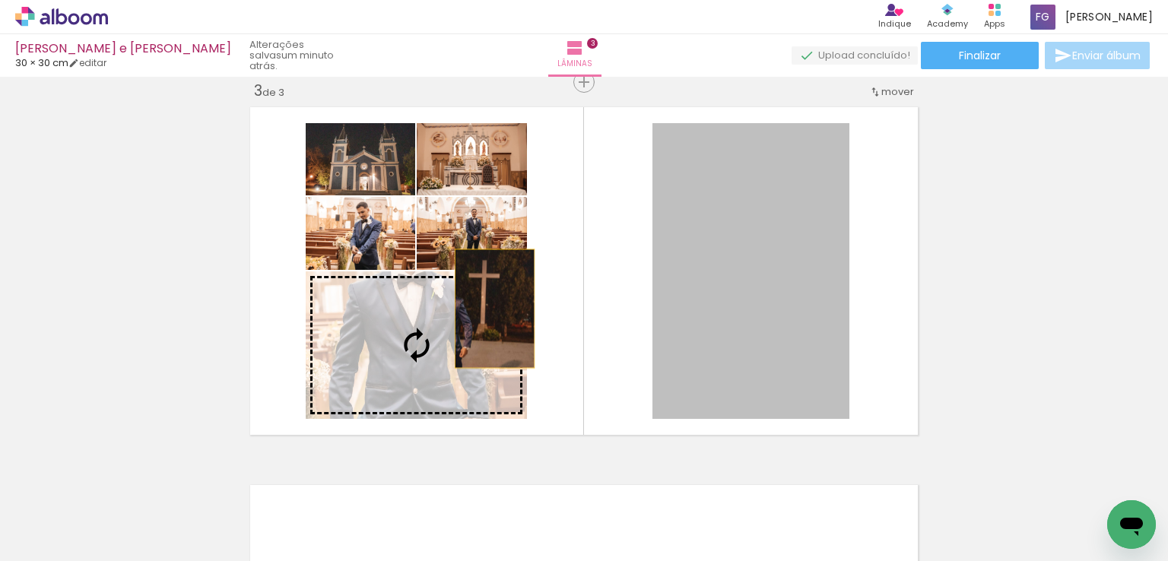
drag, startPoint x: 707, startPoint y: 271, endPoint x: 445, endPoint y: 311, distance: 264.5
click at [0, 0] on slot at bounding box center [0, 0] width 0 height 0
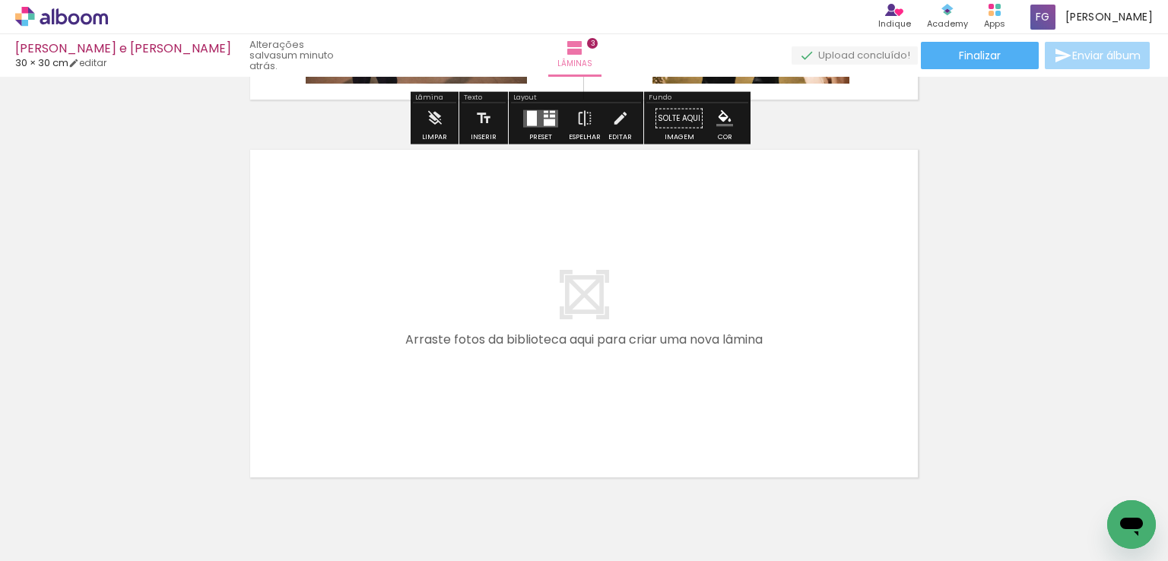
scroll to position [1156, 0]
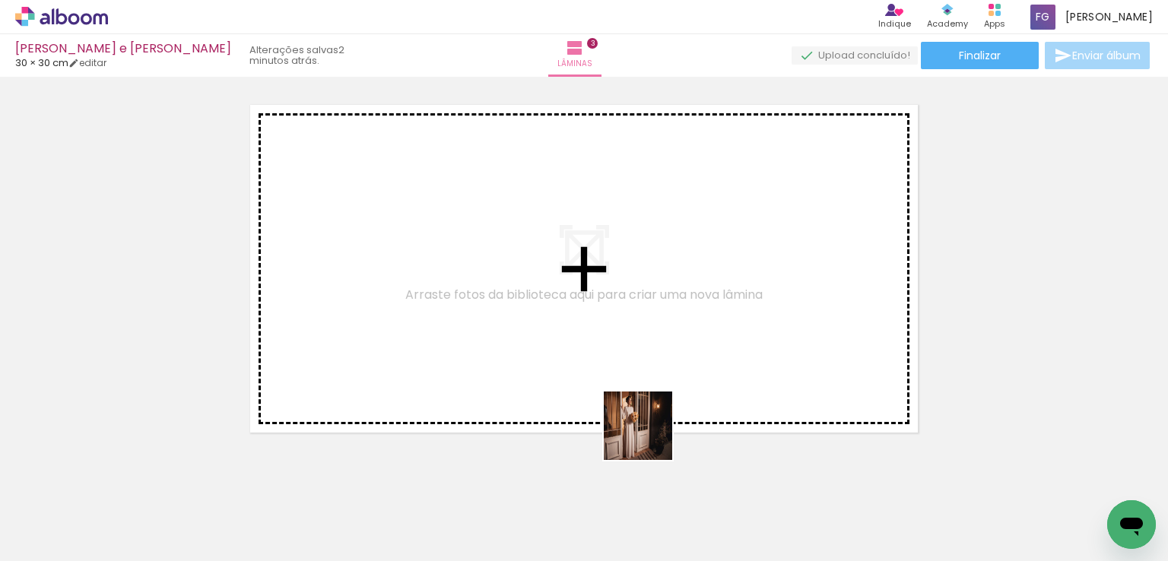
drag, startPoint x: 648, startPoint y: 518, endPoint x: 725, endPoint y: 532, distance: 77.4
click at [646, 311] on quentale-workspace at bounding box center [584, 280] width 1168 height 561
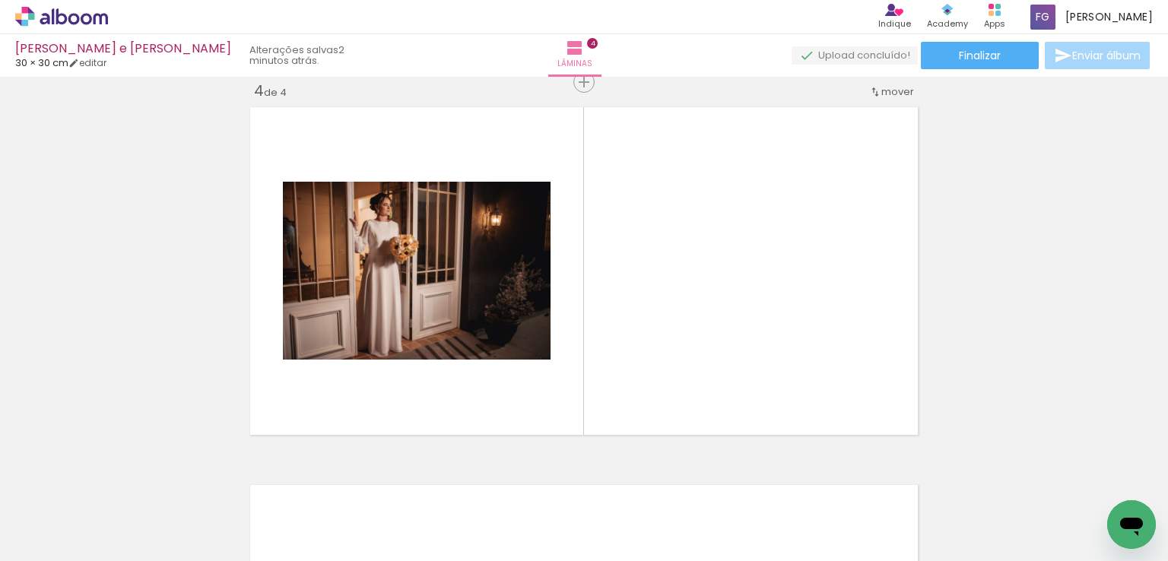
scroll to position [1153, 0]
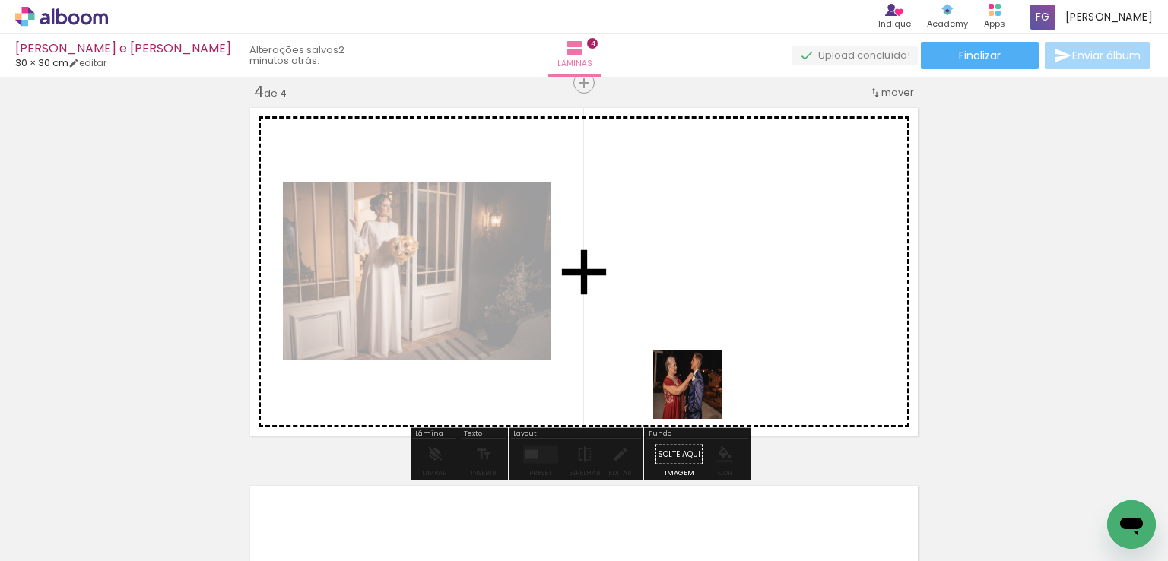
drag, startPoint x: 718, startPoint y: 518, endPoint x: 699, endPoint y: 354, distance: 165.3
click at [699, 354] on quentale-workspace at bounding box center [584, 280] width 1168 height 561
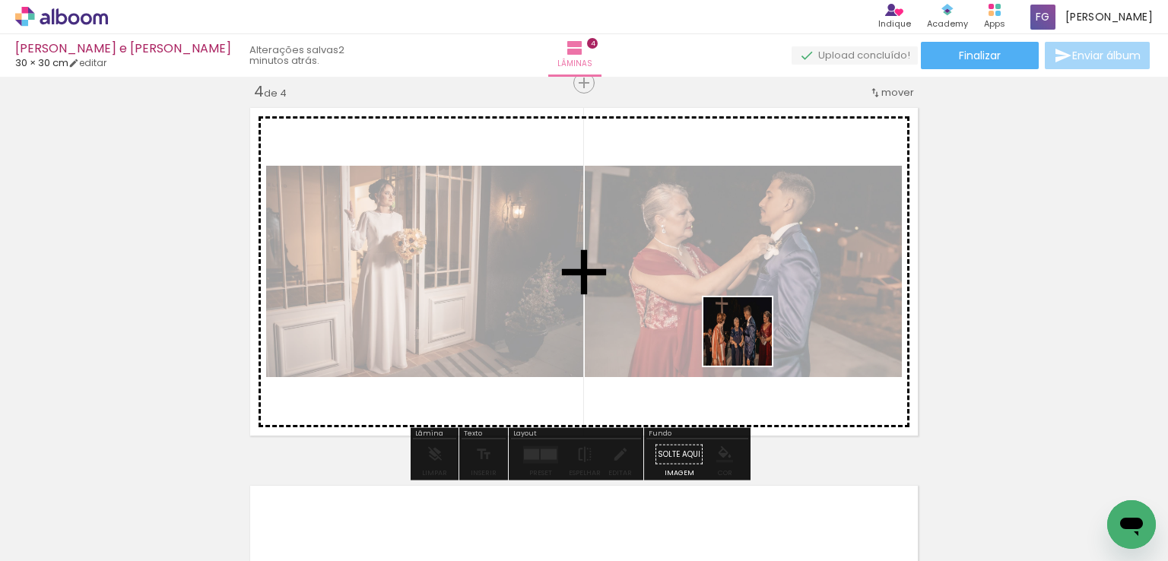
drag, startPoint x: 800, startPoint y: 518, endPoint x: 749, endPoint y: 342, distance: 182.9
click at [749, 342] on quentale-workspace at bounding box center [584, 280] width 1168 height 561
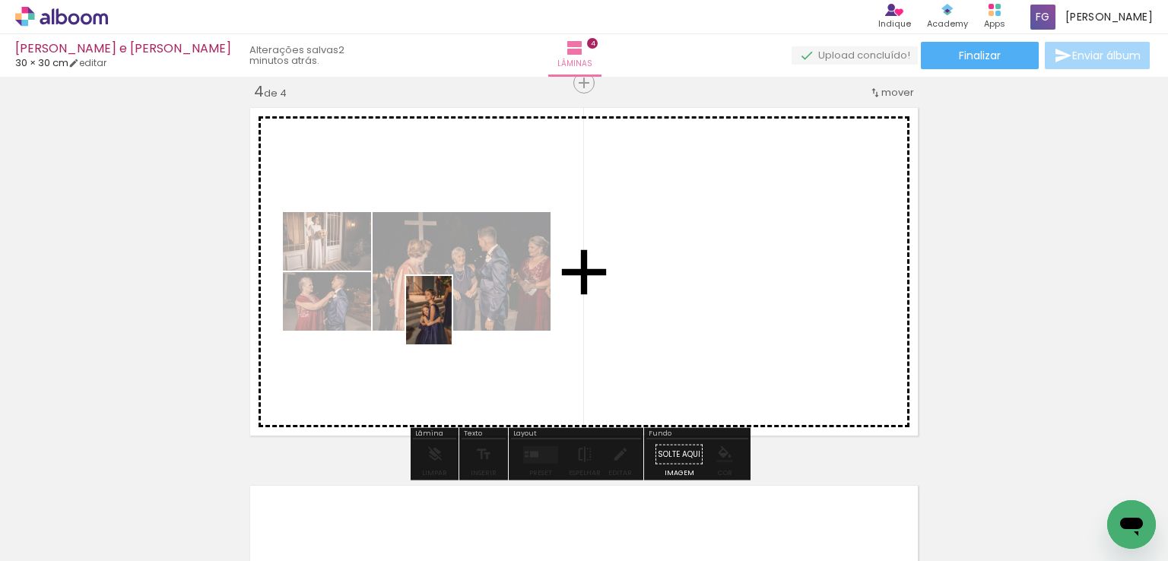
drag, startPoint x: 894, startPoint y: 521, endPoint x: 452, endPoint y: 322, distance: 485.2
click at [452, 322] on quentale-workspace at bounding box center [584, 280] width 1168 height 561
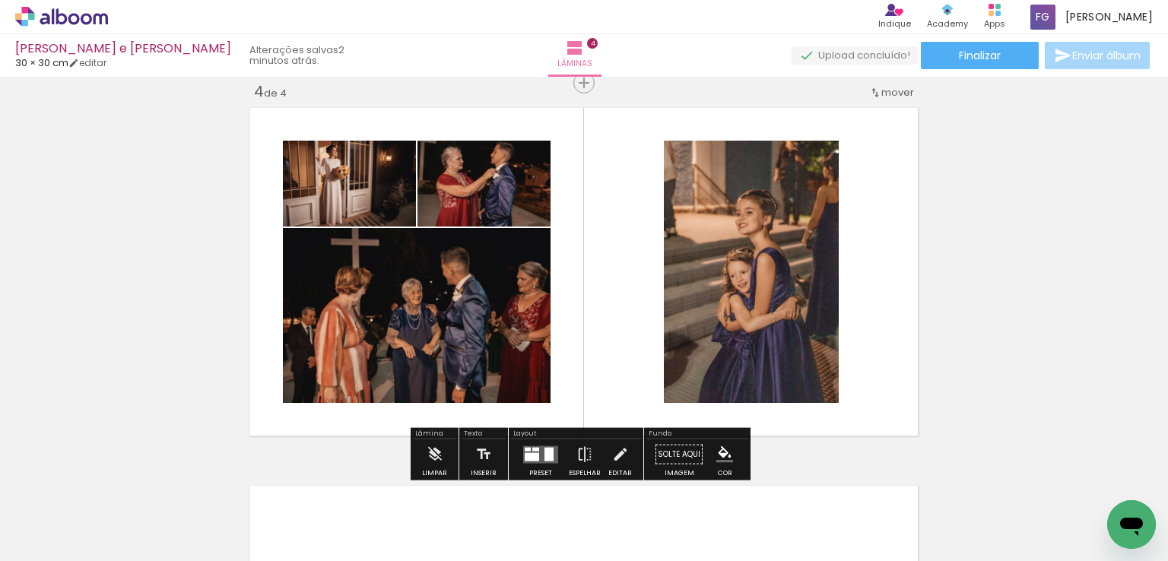
click at [534, 451] on quentale-layouter at bounding box center [540, 453] width 35 height 17
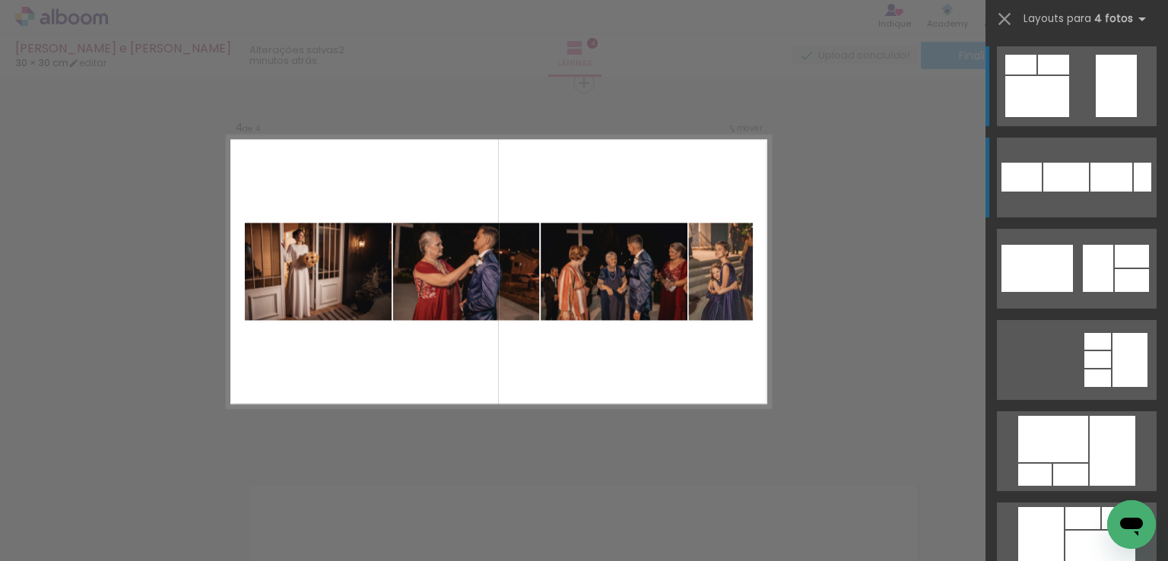
click at [1093, 183] on div at bounding box center [1111, 177] width 42 height 29
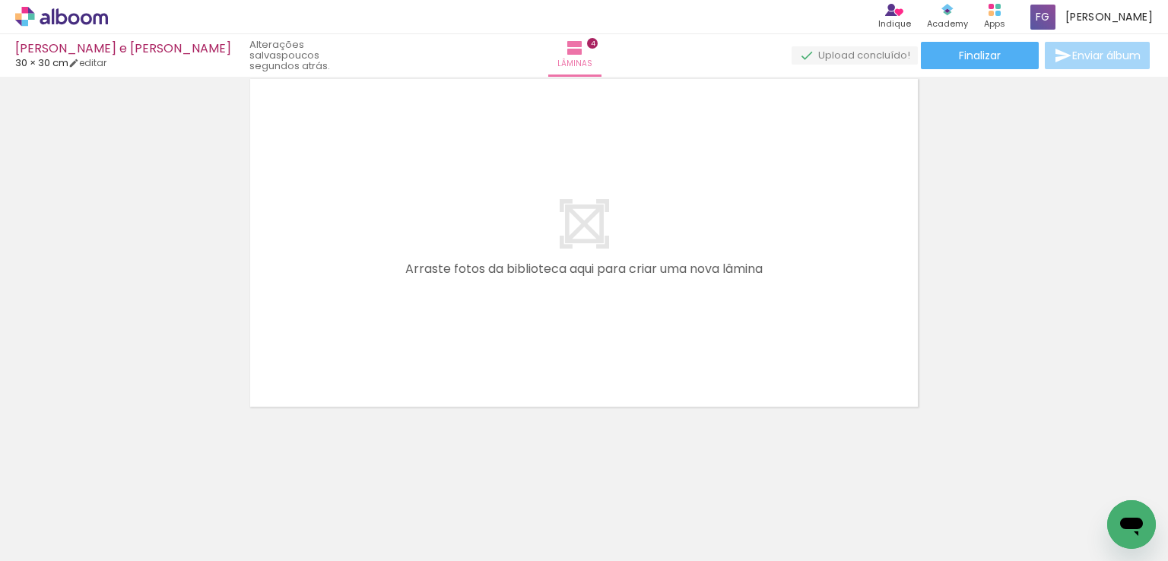
scroll to position [0, 1427]
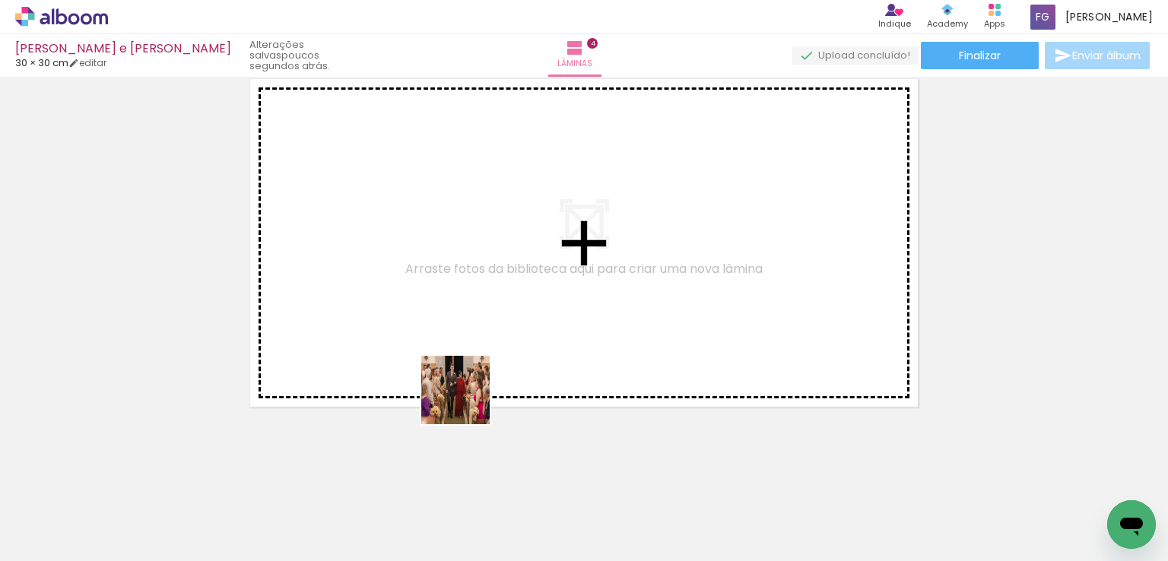
drag, startPoint x: 426, startPoint y: 521, endPoint x: 484, endPoint y: 292, distance: 235.8
click at [484, 292] on quentale-workspace at bounding box center [584, 280] width 1168 height 561
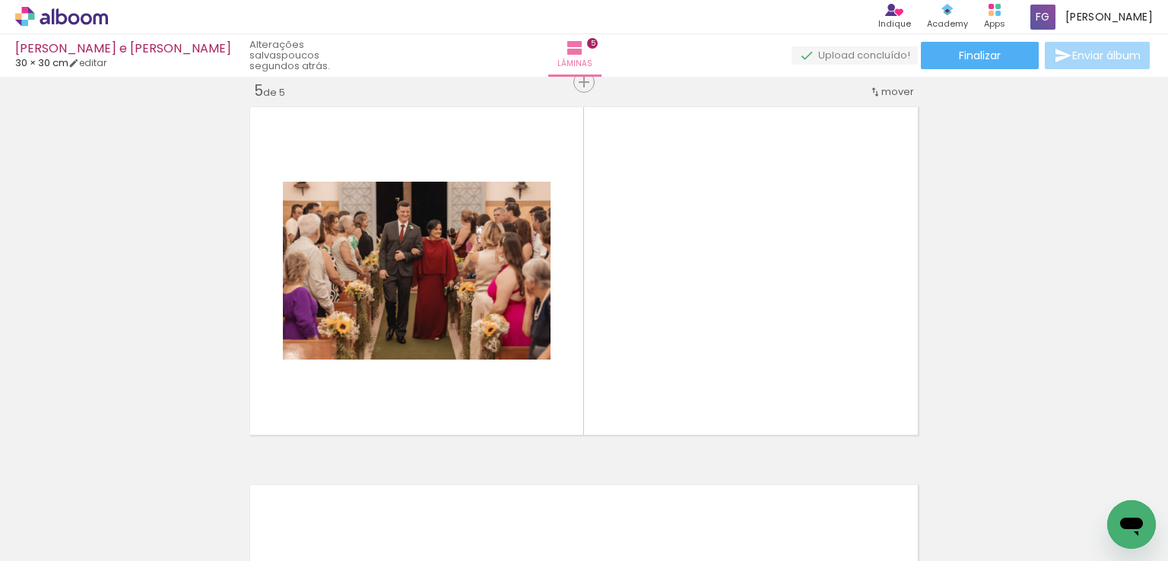
scroll to position [1530, 0]
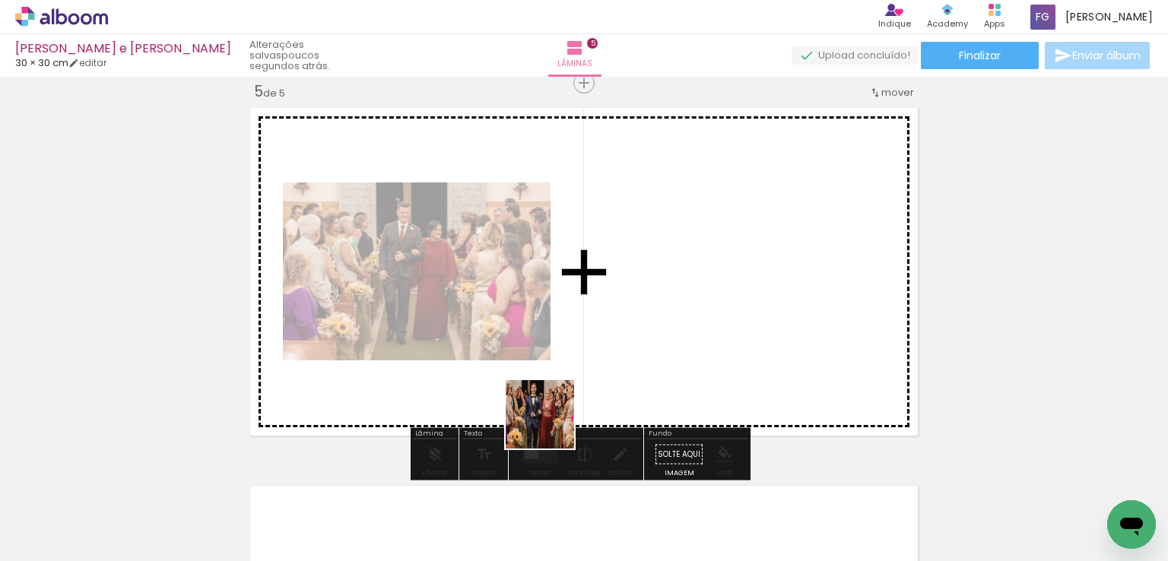
drag, startPoint x: 551, startPoint y: 426, endPoint x: 611, endPoint y: 318, distance: 123.5
click at [611, 318] on quentale-workspace at bounding box center [584, 280] width 1168 height 561
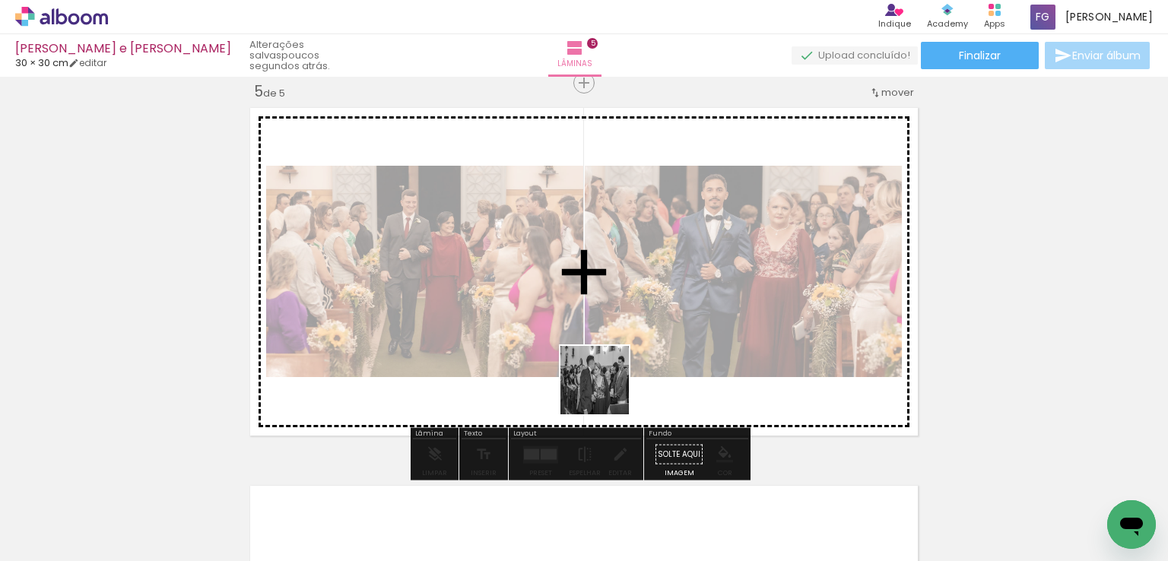
drag, startPoint x: 605, startPoint y: 511, endPoint x: 610, endPoint y: 346, distance: 165.0
click at [610, 346] on quentale-workspace at bounding box center [584, 280] width 1168 height 561
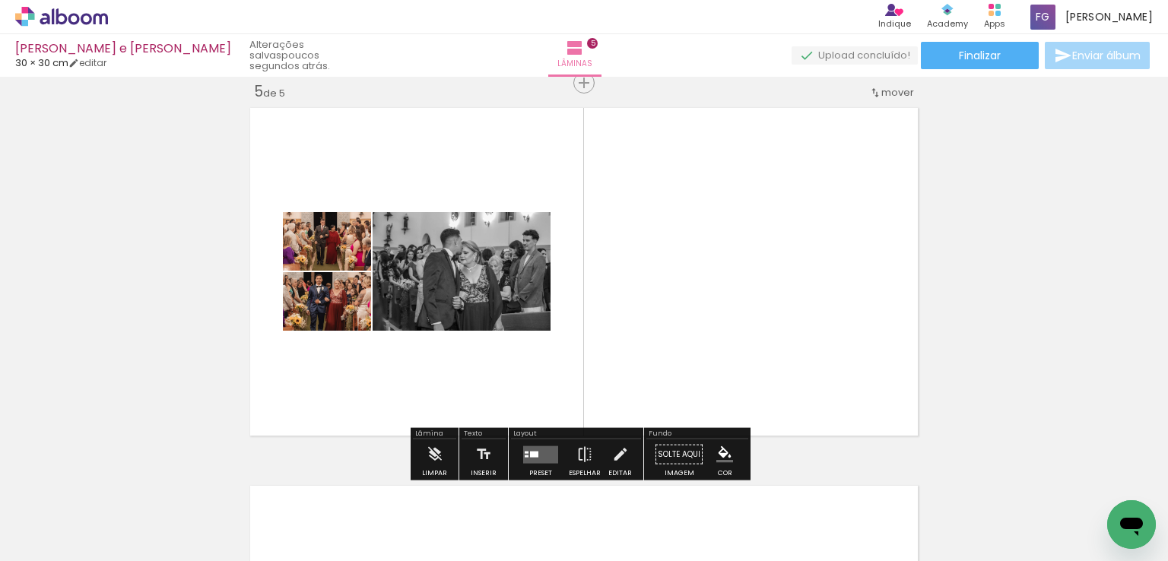
scroll to position [0, 1427]
click at [539, 451] on quentale-layouter at bounding box center [540, 453] width 35 height 17
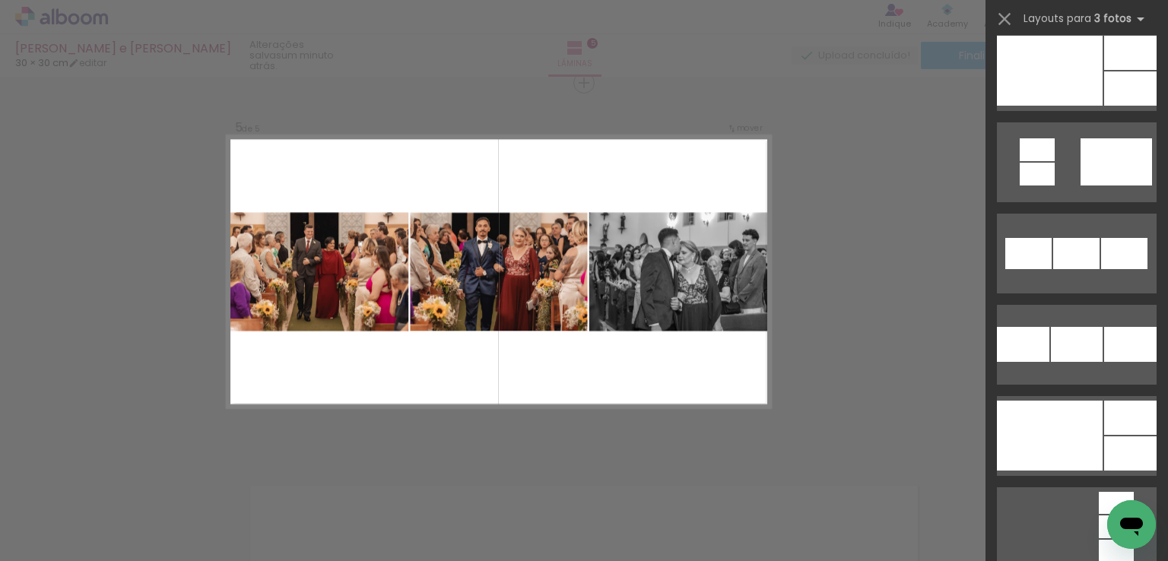
scroll to position [1901, 0]
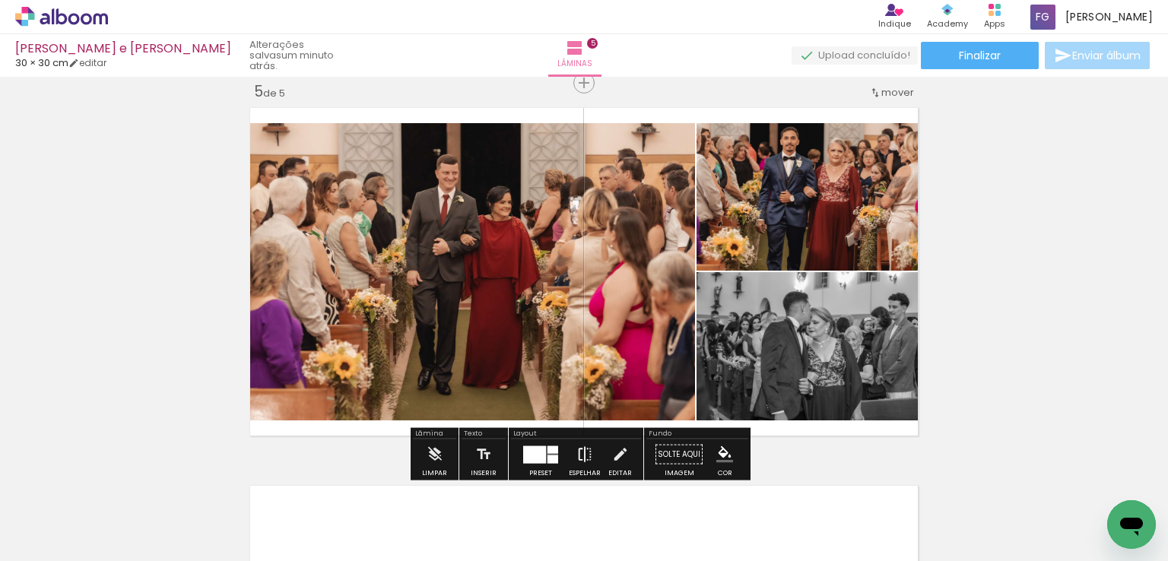
click at [582, 455] on iron-icon at bounding box center [584, 454] width 17 height 30
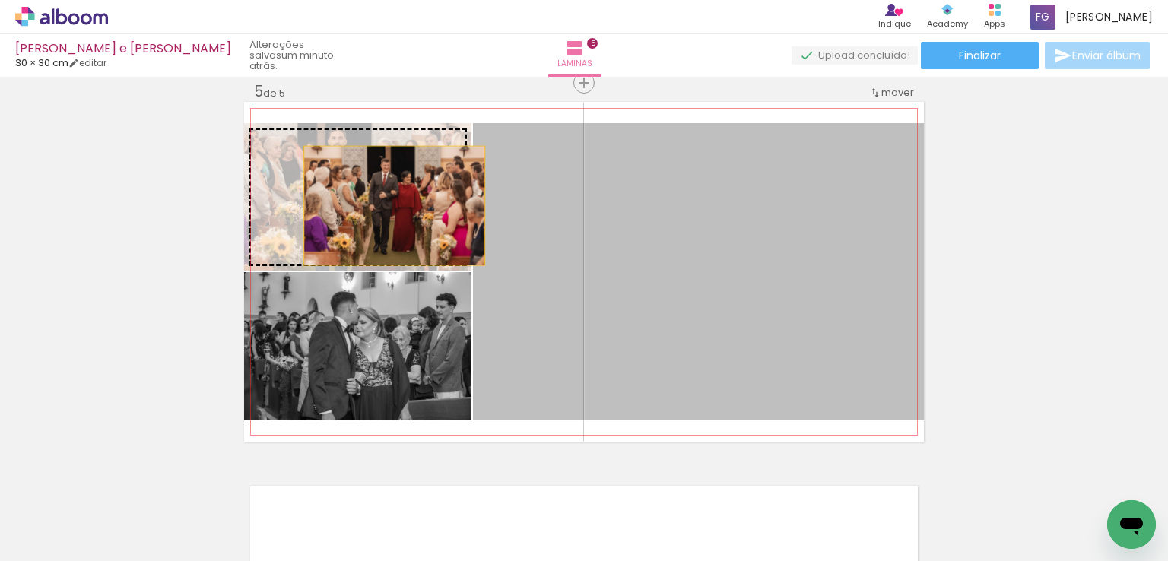
drag, startPoint x: 680, startPoint y: 265, endPoint x: 385, endPoint y: 205, distance: 300.3
click at [0, 0] on slot at bounding box center [0, 0] width 0 height 0
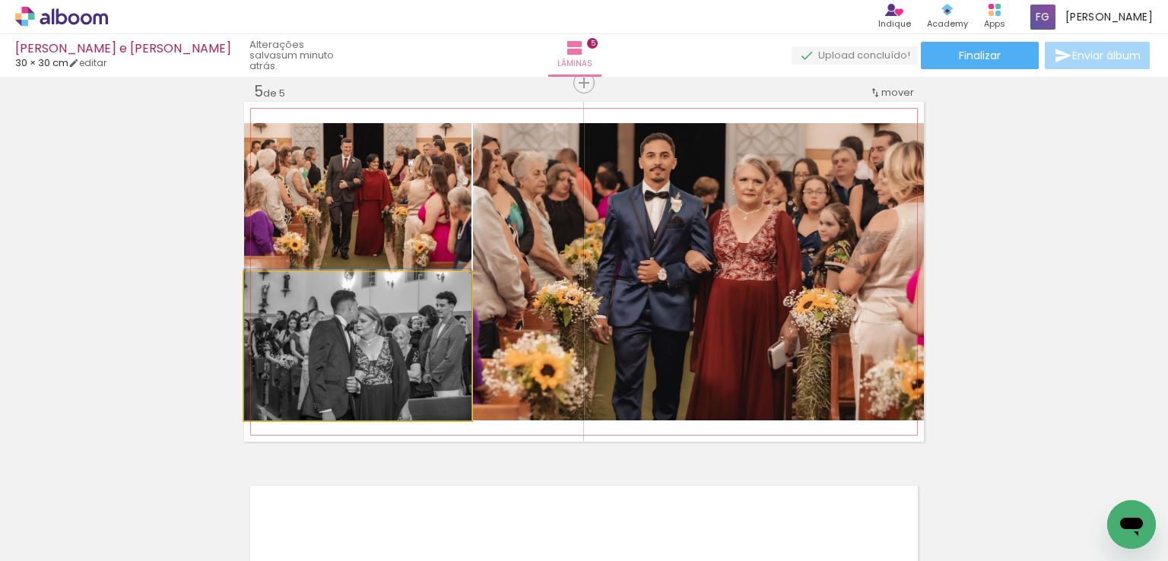
drag, startPoint x: 376, startPoint y: 350, endPoint x: 557, endPoint y: 338, distance: 182.1
click at [0, 0] on slot at bounding box center [0, 0] width 0 height 0
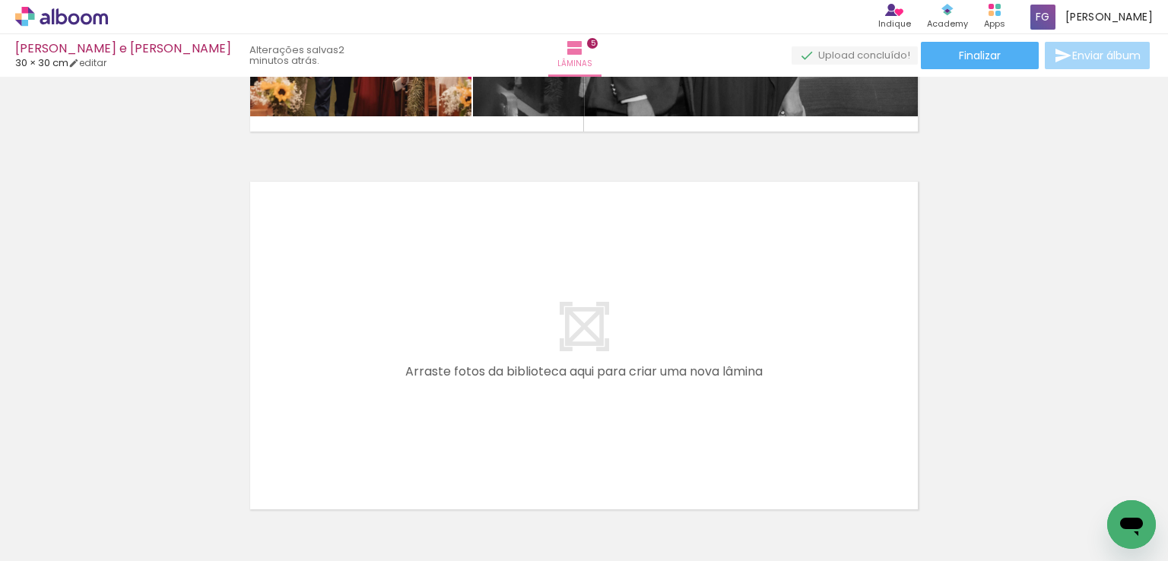
scroll to position [1910, 0]
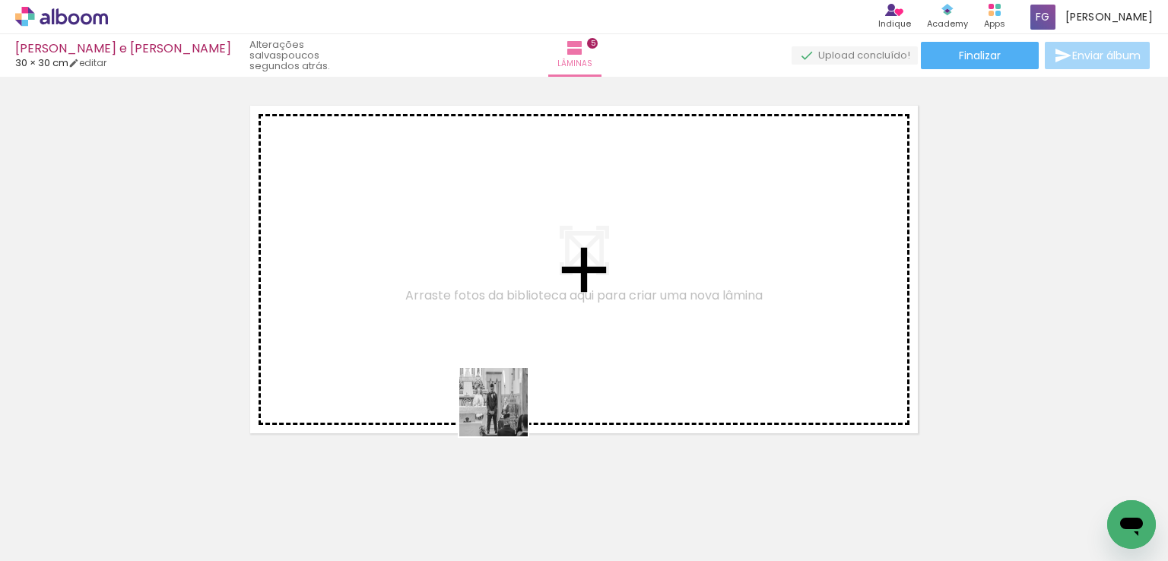
drag, startPoint x: 480, startPoint y: 519, endPoint x: 518, endPoint y: 343, distance: 180.3
click at [518, 343] on quentale-workspace at bounding box center [584, 280] width 1168 height 561
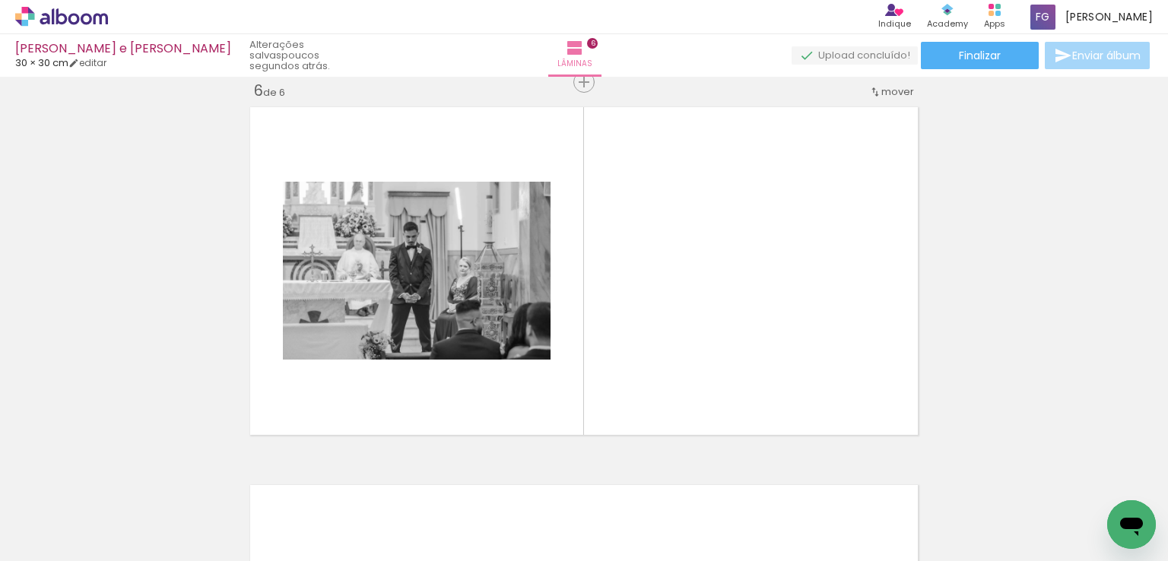
scroll to position [1908, 0]
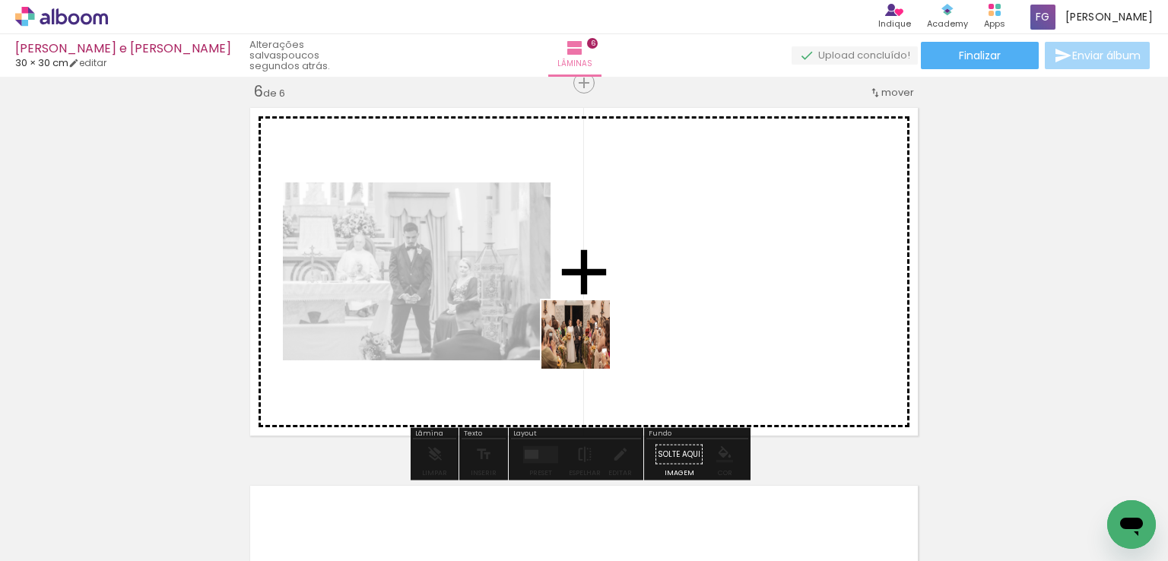
drag, startPoint x: 556, startPoint y: 518, endPoint x: 587, endPoint y: 346, distance: 175.2
click at [587, 346] on quentale-workspace at bounding box center [584, 280] width 1168 height 561
